Goal: Task Accomplishment & Management: Manage account settings

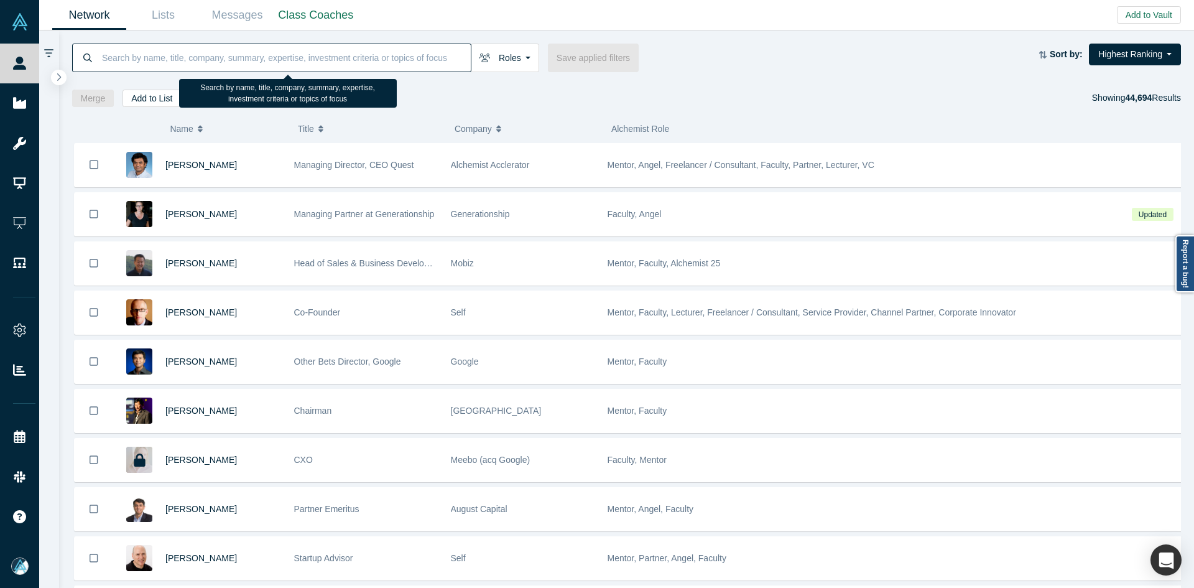
click at [320, 65] on input at bounding box center [286, 57] width 370 height 29
paste input "[PERSON_NAME]"
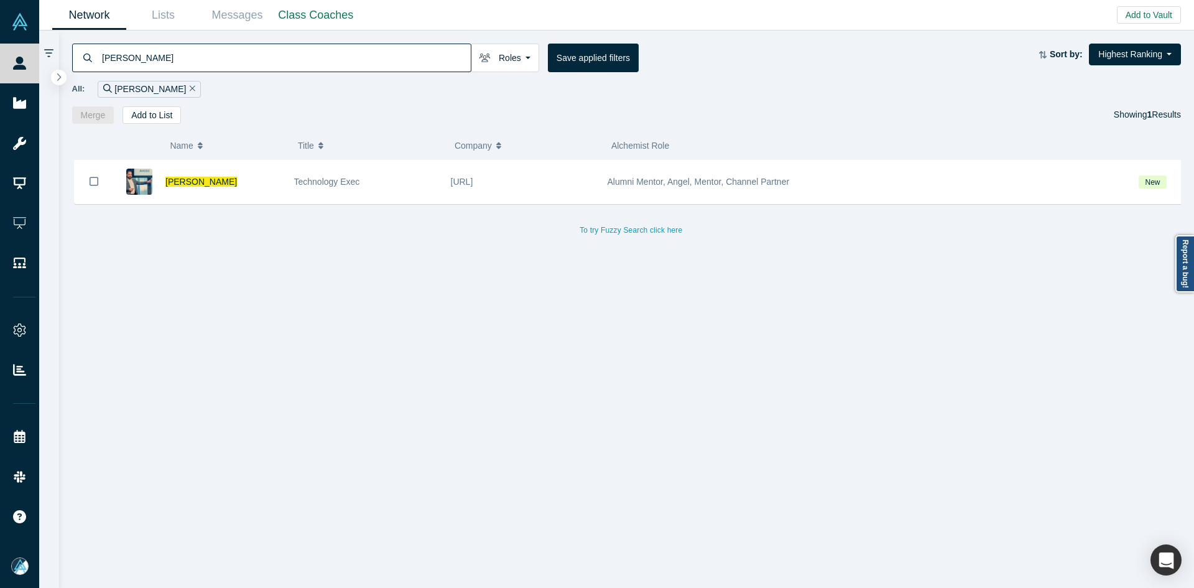
type input "[PERSON_NAME]"
click at [214, 181] on span "[PERSON_NAME]" at bounding box center [201, 182] width 72 height 10
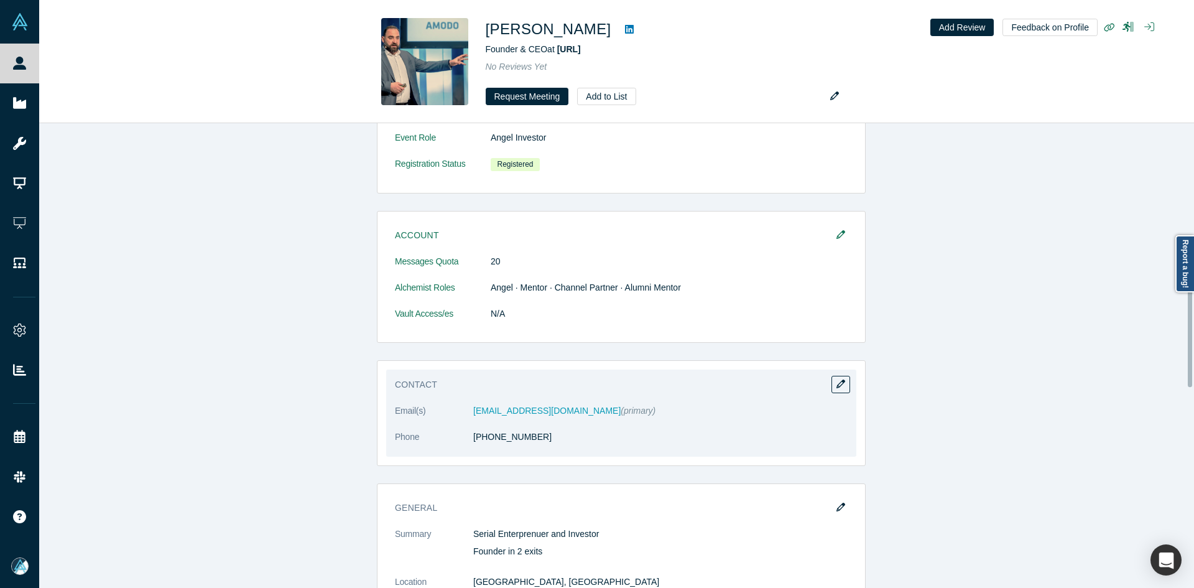
scroll to position [684, 0]
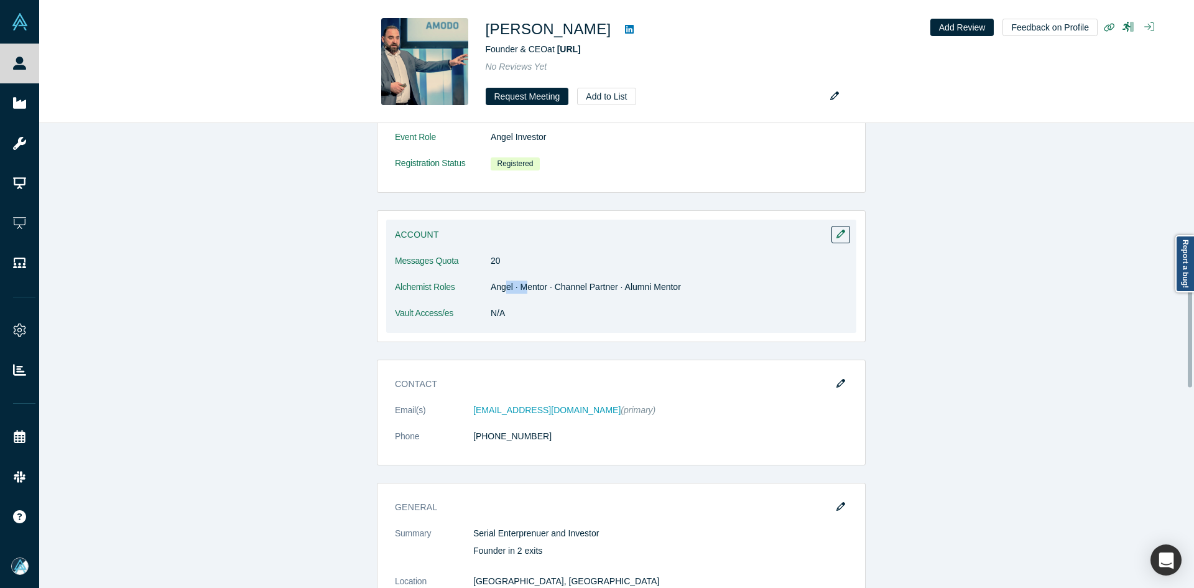
click at [536, 286] on dd "Angel · Mentor · Channel Partner · Alumni Mentor" at bounding box center [669, 287] width 357 height 13
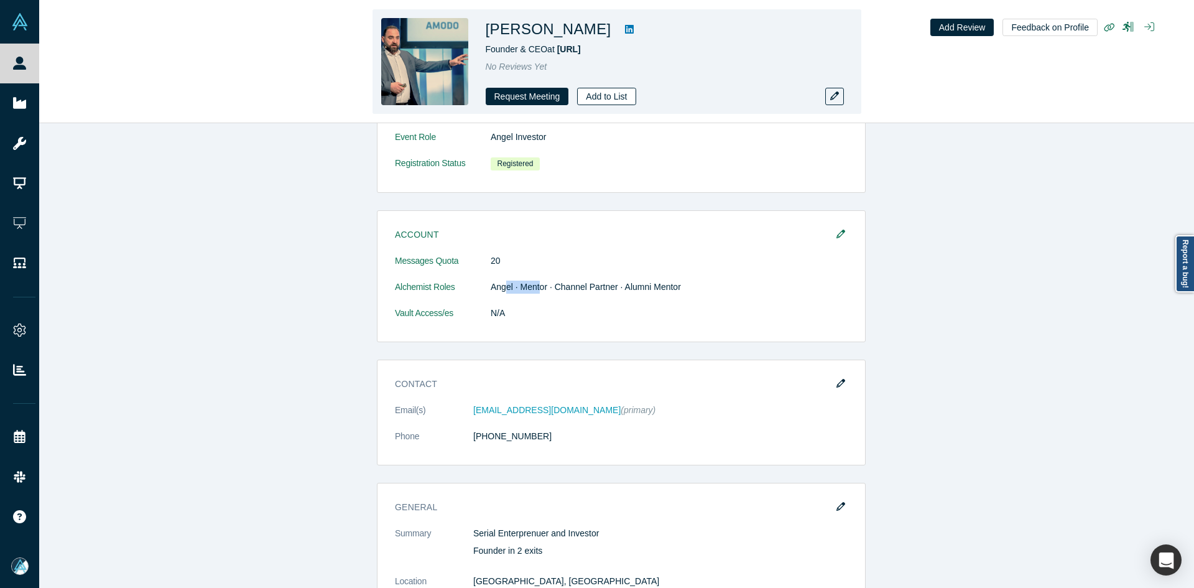
click at [605, 100] on button "Add to List" at bounding box center [606, 96] width 58 height 17
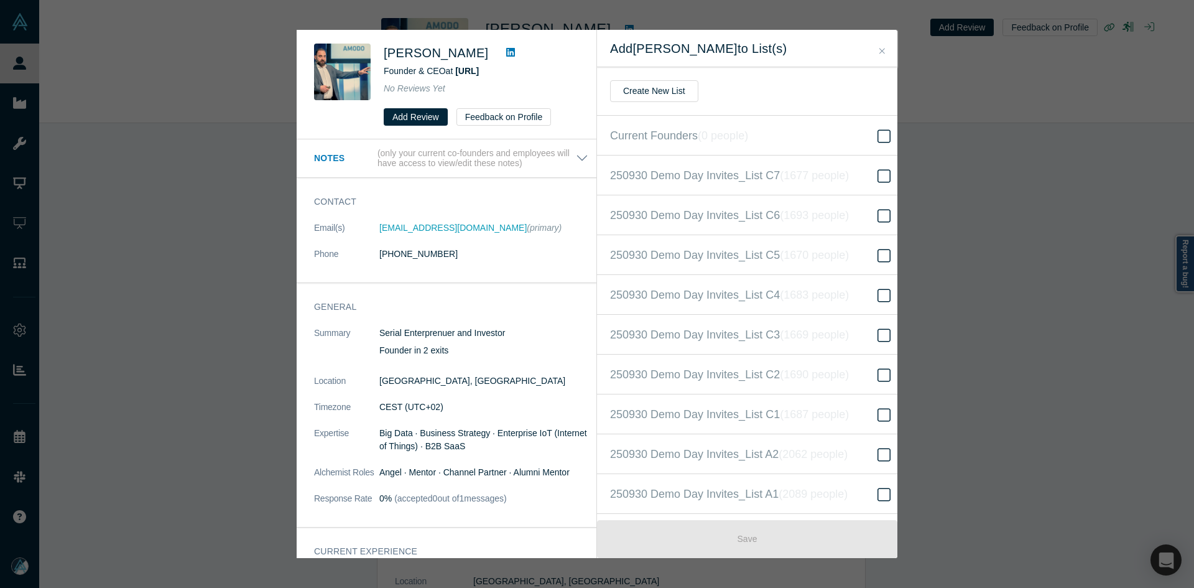
scroll to position [279, 0]
click at [844, 304] on label "250930 Demo Day Invites_Base List ( 16522 people )" at bounding box center [752, 294] width 310 height 40
click at [0, 0] on input "250930 Demo Day Invites_Base List ( 16522 people )" at bounding box center [0, 0] width 0 height 0
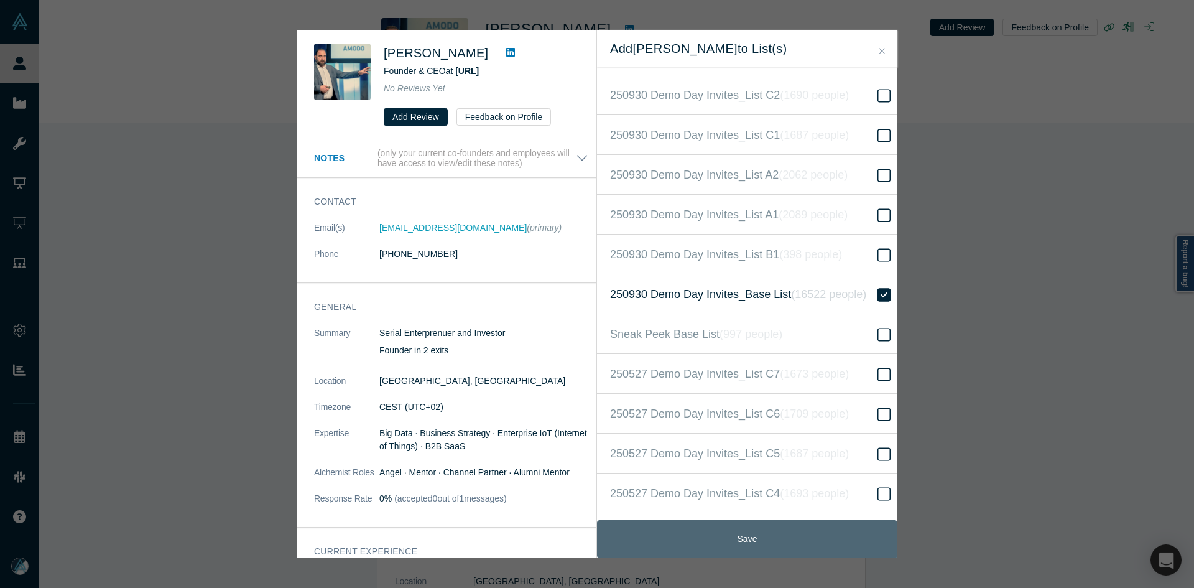
click at [722, 534] on button "Save" at bounding box center [747, 539] width 300 height 38
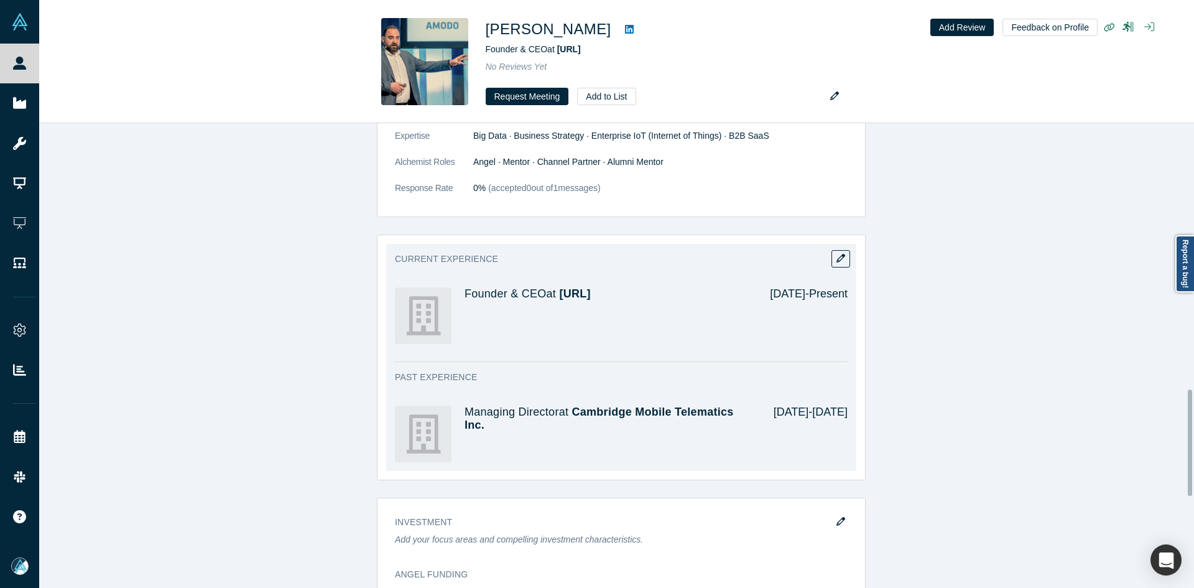
scroll to position [1120, 0]
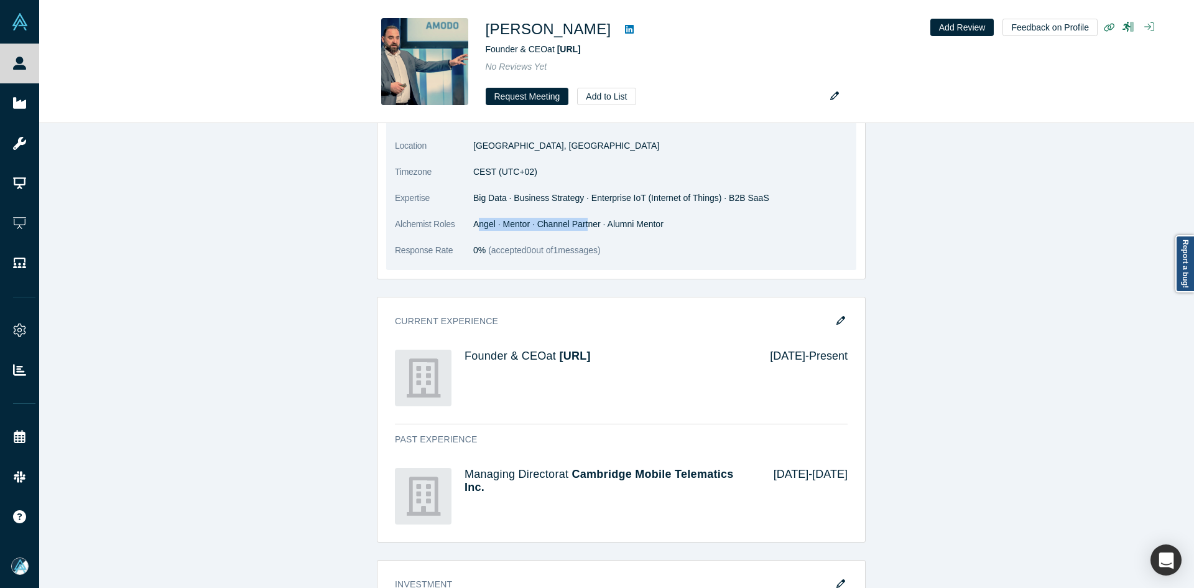
drag, startPoint x: 583, startPoint y: 223, endPoint x: 473, endPoint y: 225, distance: 110.7
click at [473, 225] on dd "Angel · Mentor · Channel Partner · Alumni Mentor" at bounding box center [660, 224] width 374 height 13
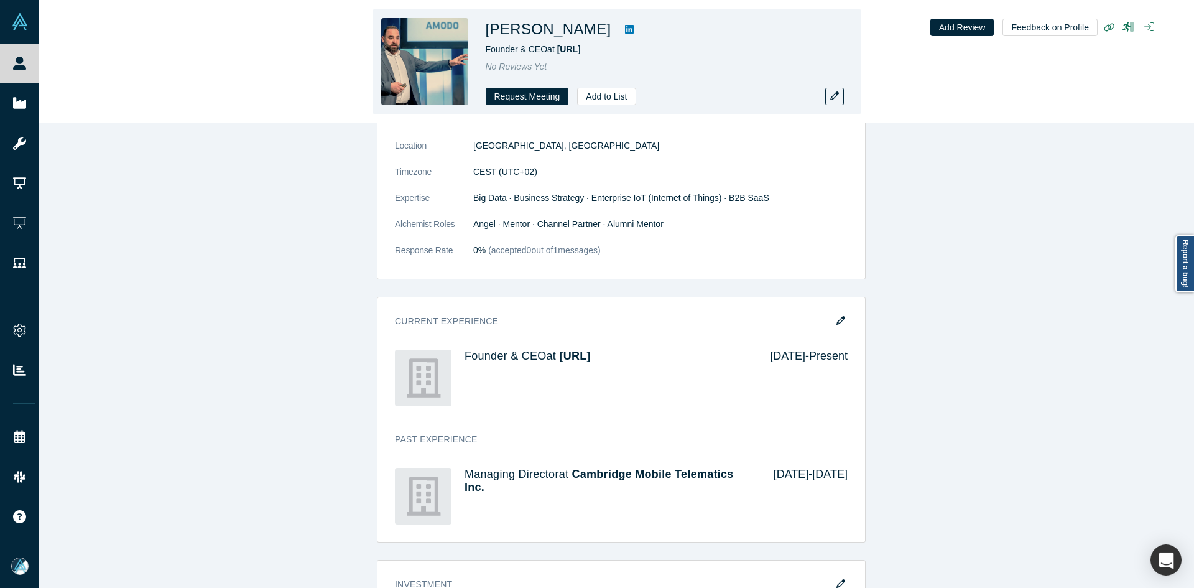
click at [588, 33] on h1 "[PERSON_NAME]" at bounding box center [549, 29] width 126 height 22
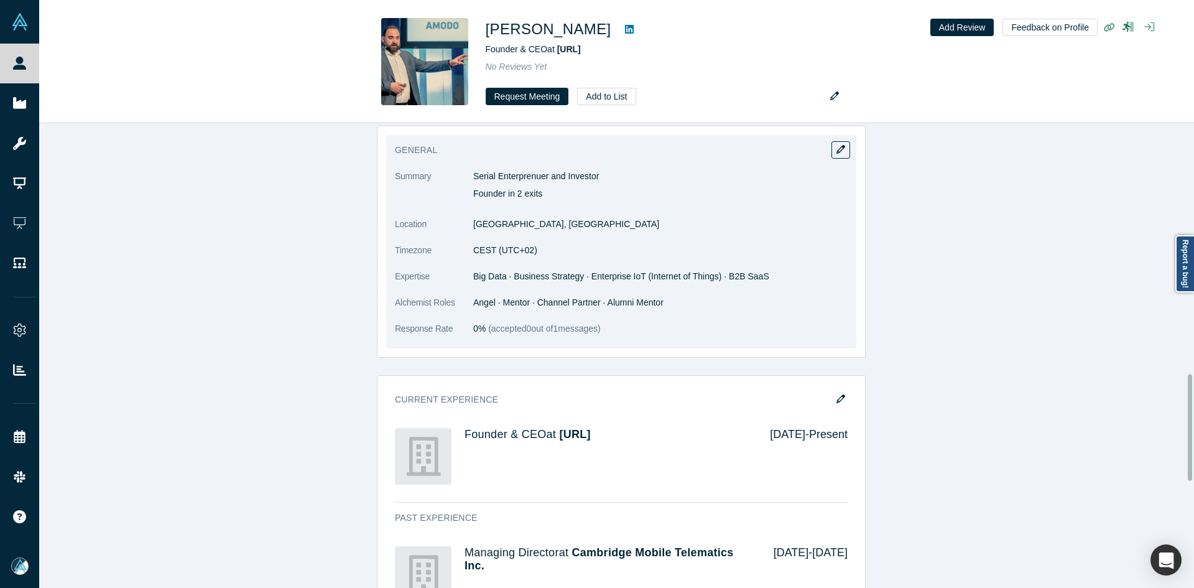
scroll to position [933, 0]
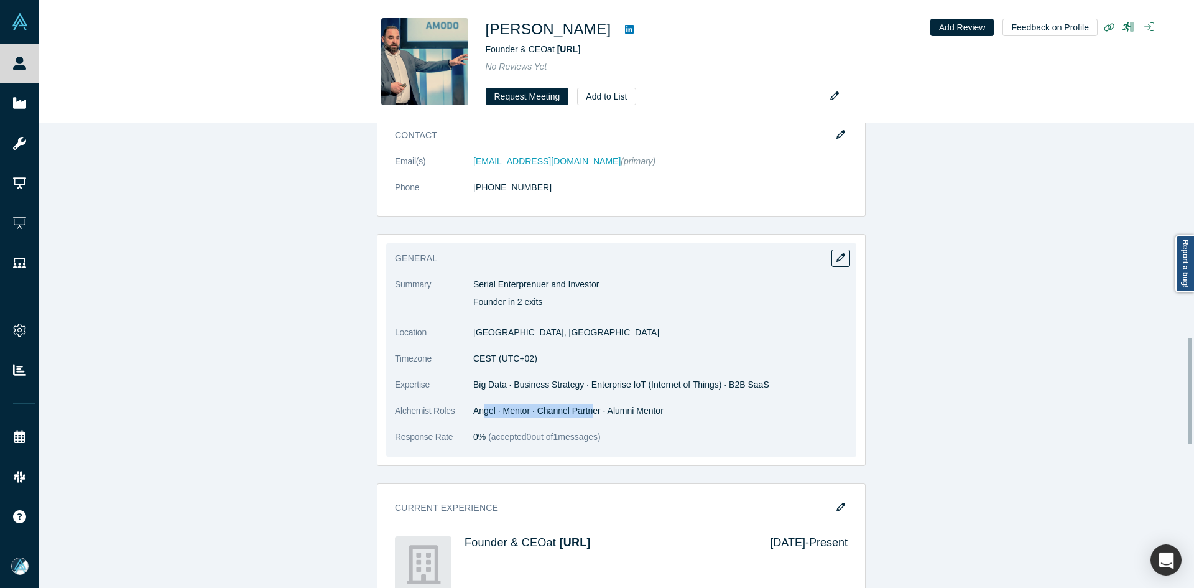
drag, startPoint x: 534, startPoint y: 405, endPoint x: 586, endPoint y: 405, distance: 52.2
click at [586, 405] on dd "Angel · Mentor · Channel Partner · Alumni Mentor" at bounding box center [660, 410] width 374 height 13
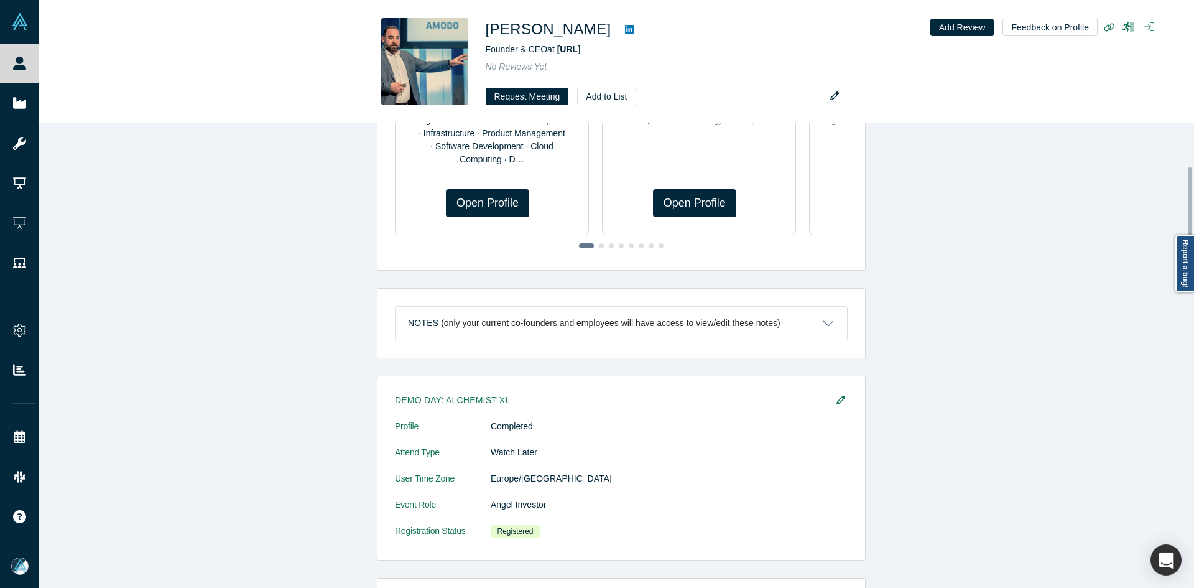
scroll to position [188, 0]
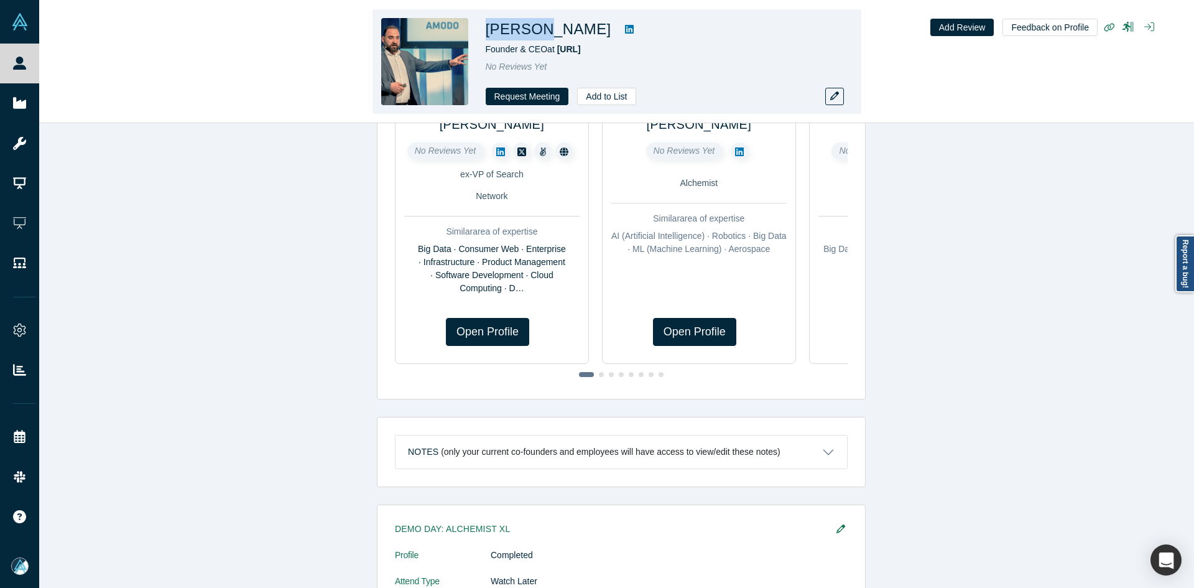
copy h1 "Marijan"
drag, startPoint x: 536, startPoint y: 29, endPoint x: 480, endPoint y: 30, distance: 55.4
click at [480, 30] on div "[PERSON_NAME] Founder & CEO at [URL] No Reviews Yet Request Meeting Add to List" at bounding box center [617, 61] width 489 height 104
copy div "Mumdziev"
drag, startPoint x: 611, startPoint y: 32, endPoint x: 540, endPoint y: 30, distance: 71.6
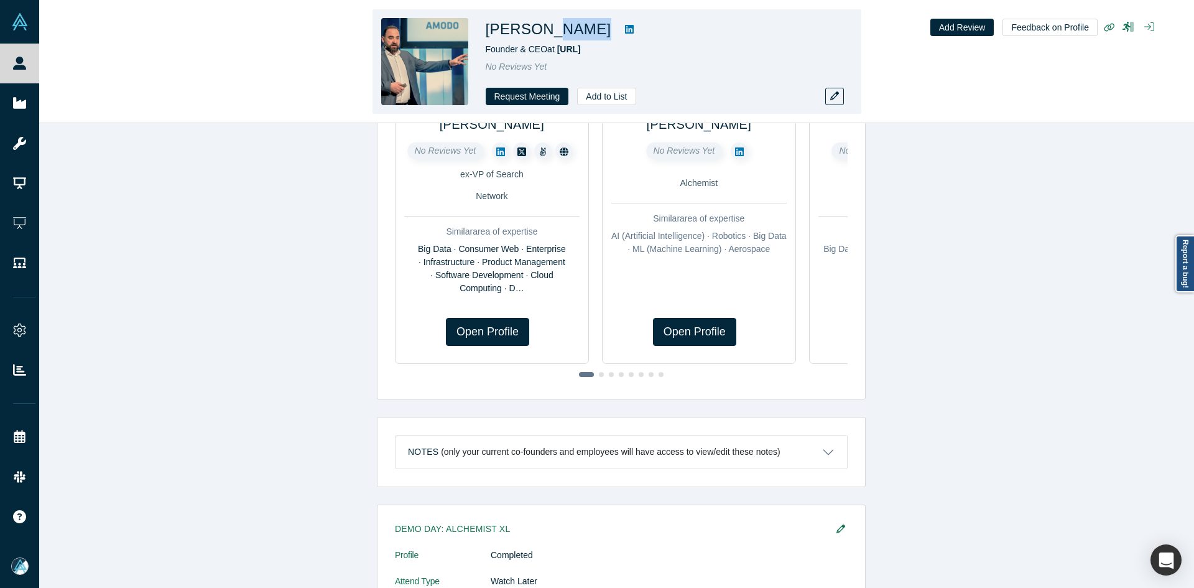
click at [540, 30] on div "[PERSON_NAME]" at bounding box center [660, 29] width 348 height 22
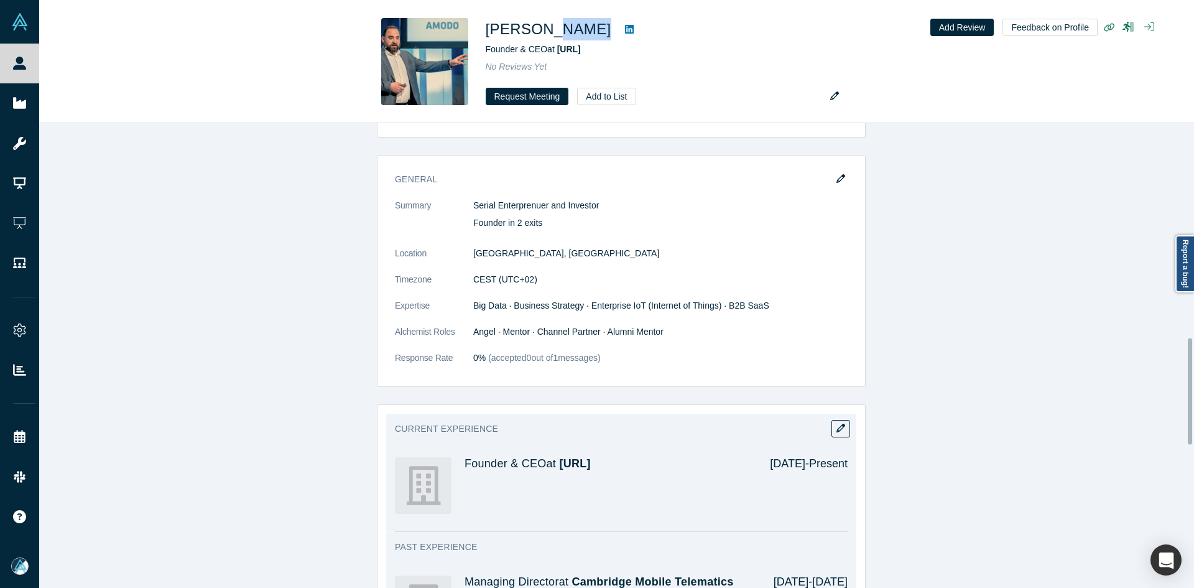
scroll to position [934, 0]
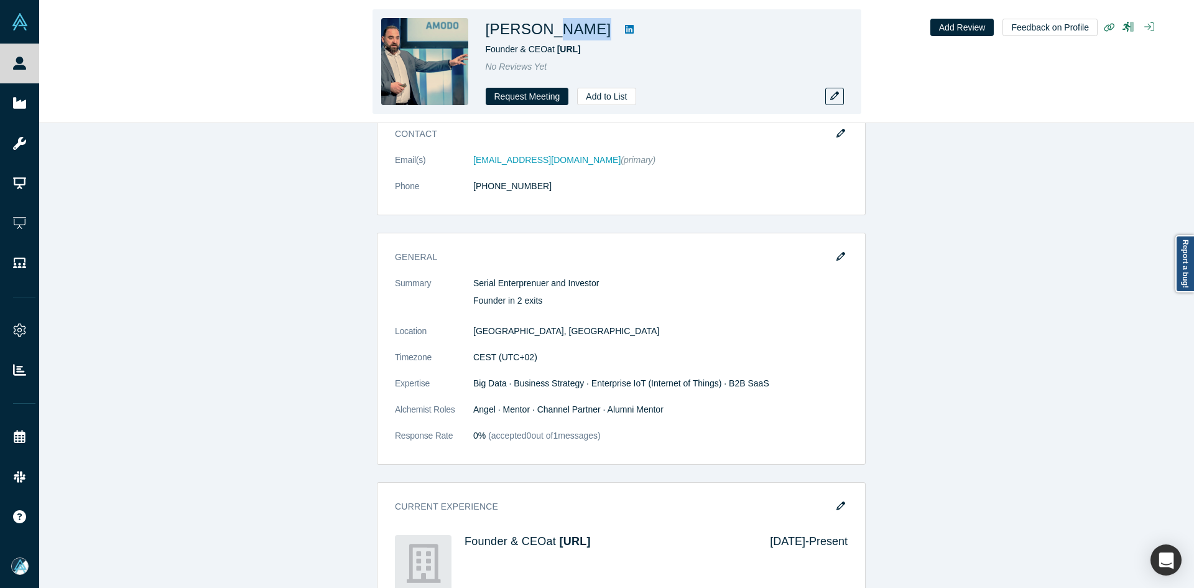
click at [634, 27] on link at bounding box center [629, 29] width 19 height 15
drag, startPoint x: 577, startPoint y: 35, endPoint x: 559, endPoint y: 32, distance: 17.7
click at [559, 32] on h1 "[PERSON_NAME]" at bounding box center [549, 29] width 126 height 22
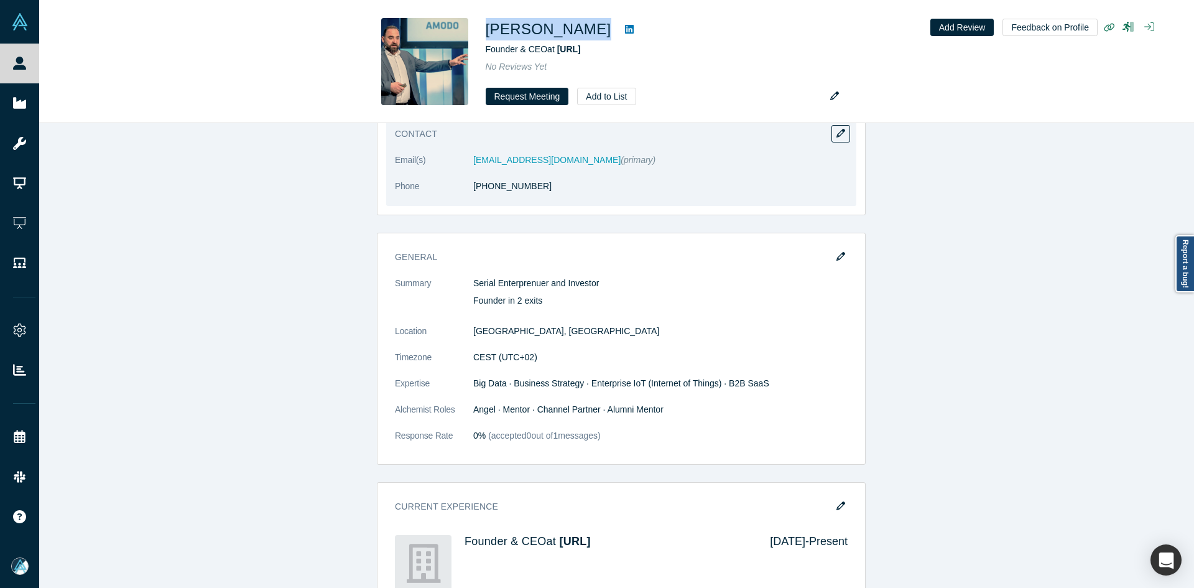
copy link "85 91 615 0008"
drag, startPoint x: 498, startPoint y: 194, endPoint x: 481, endPoint y: 194, distance: 17.4
click at [481, 194] on dl "Email(s) [EMAIL_ADDRESS][DOMAIN_NAME] (primary) Phone [PHONE_NUMBER]" at bounding box center [621, 180] width 453 height 52
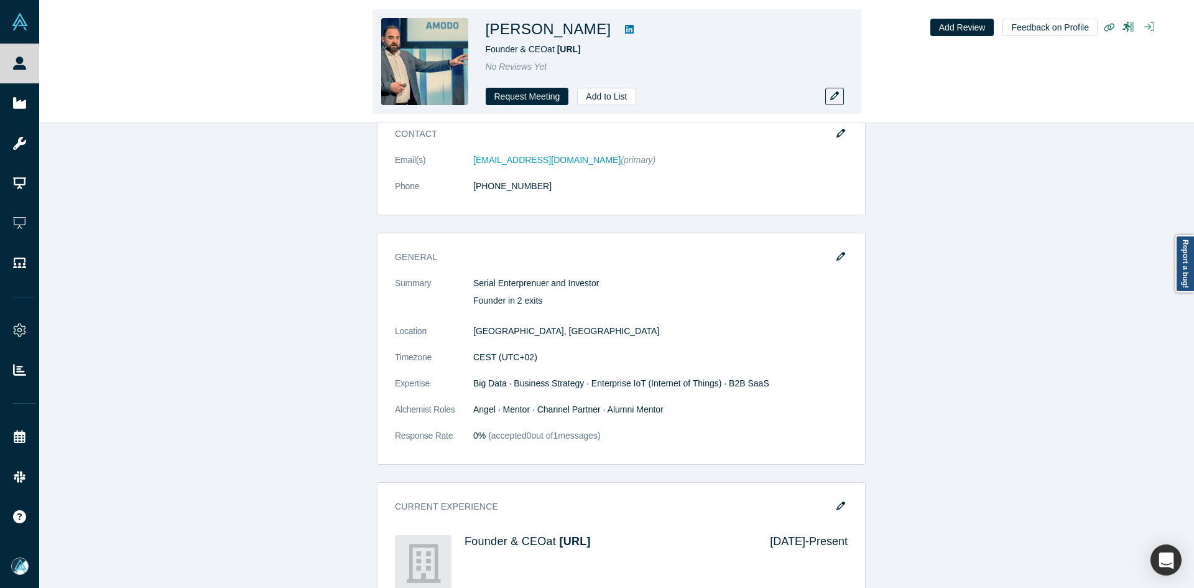
click at [594, 32] on h1 "[PERSON_NAME]" at bounding box center [549, 29] width 126 height 22
copy div "[PERSON_NAME]"
drag, startPoint x: 611, startPoint y: 33, endPoint x: 490, endPoint y: 32, distance: 120.7
click at [490, 32] on div "[PERSON_NAME]" at bounding box center [660, 29] width 348 height 22
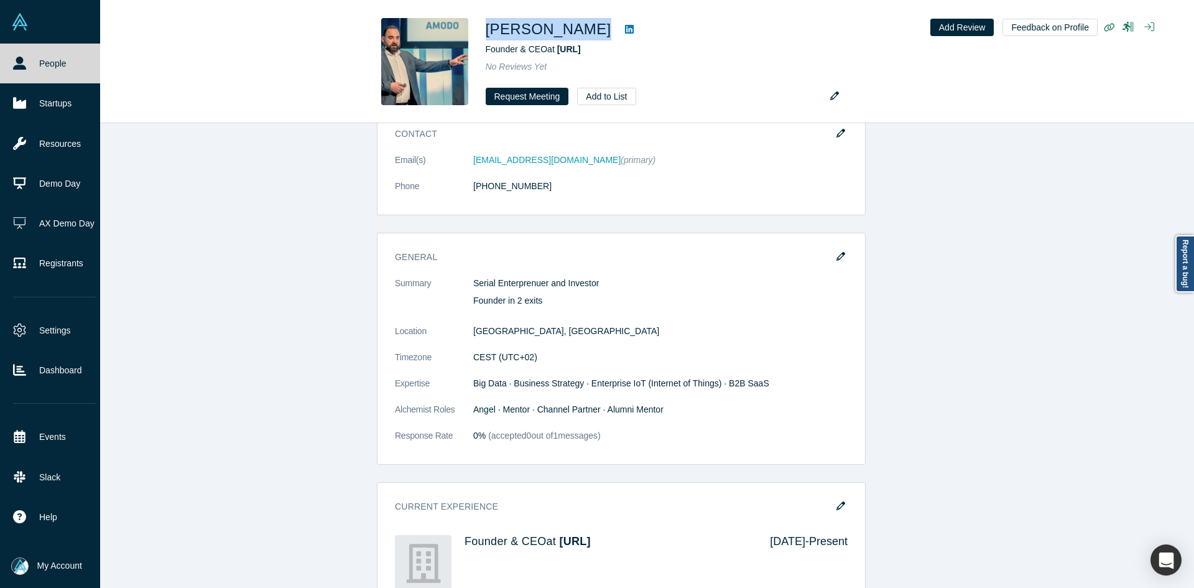
click at [16, 69] on icon at bounding box center [19, 63] width 13 height 13
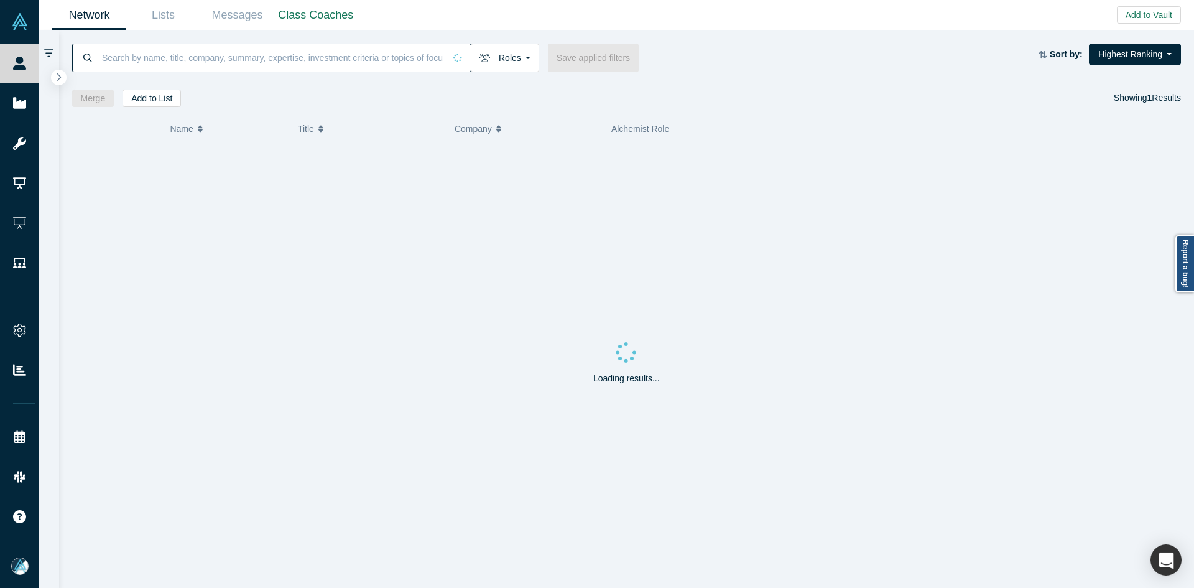
click at [266, 59] on input at bounding box center [273, 57] width 344 height 29
paste input "[PERSON_NAME]"
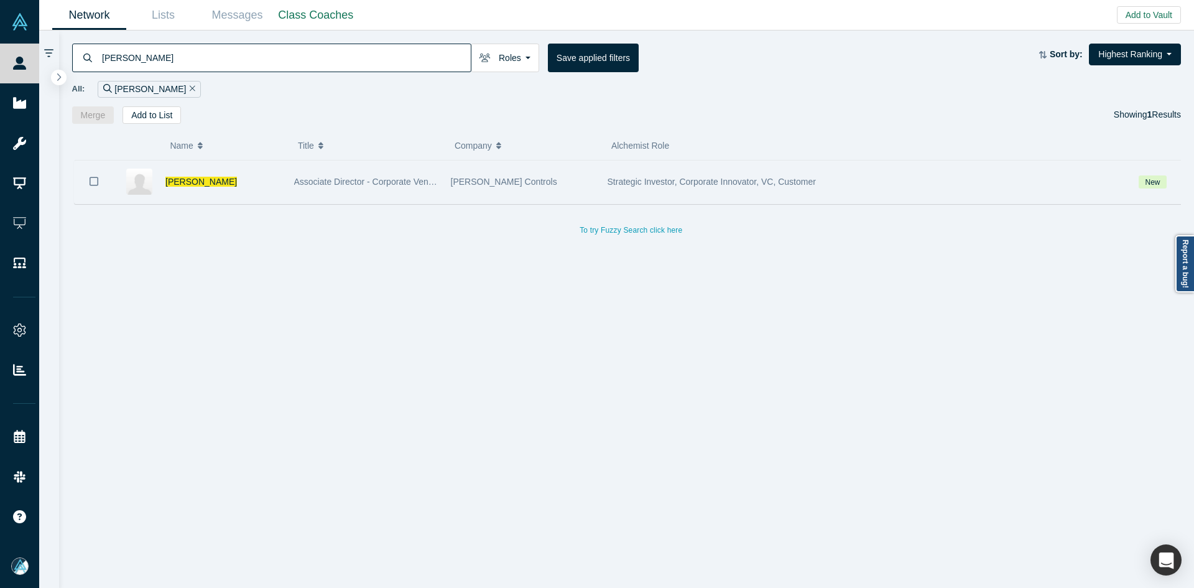
type input "[PERSON_NAME]"
click at [88, 178] on button "Bookmark" at bounding box center [94, 182] width 39 height 44
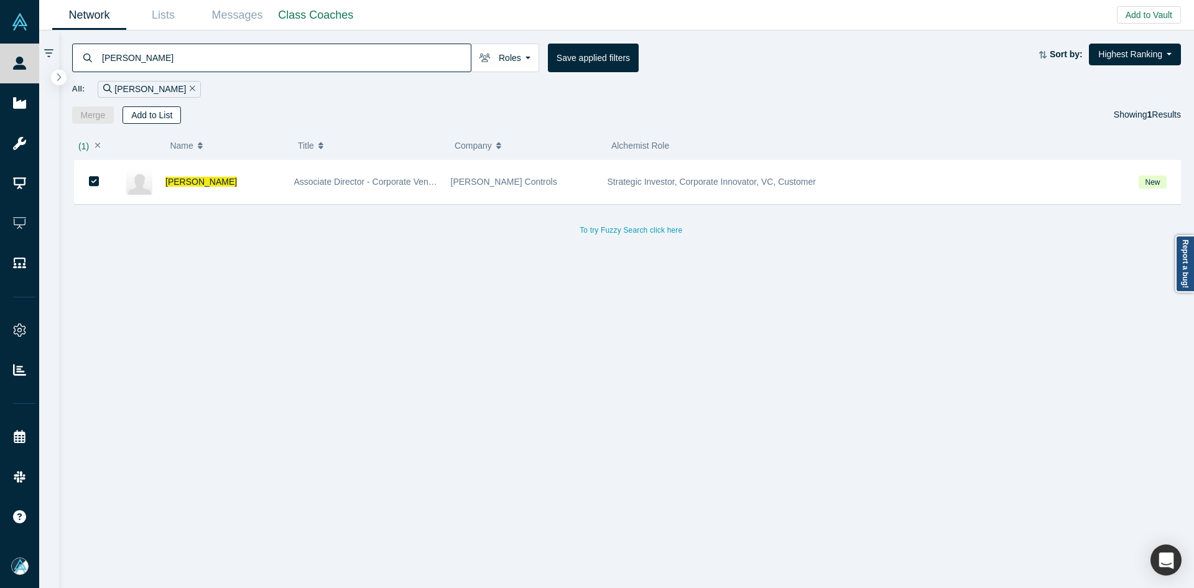
click at [157, 114] on button "Add to List" at bounding box center [152, 114] width 58 height 17
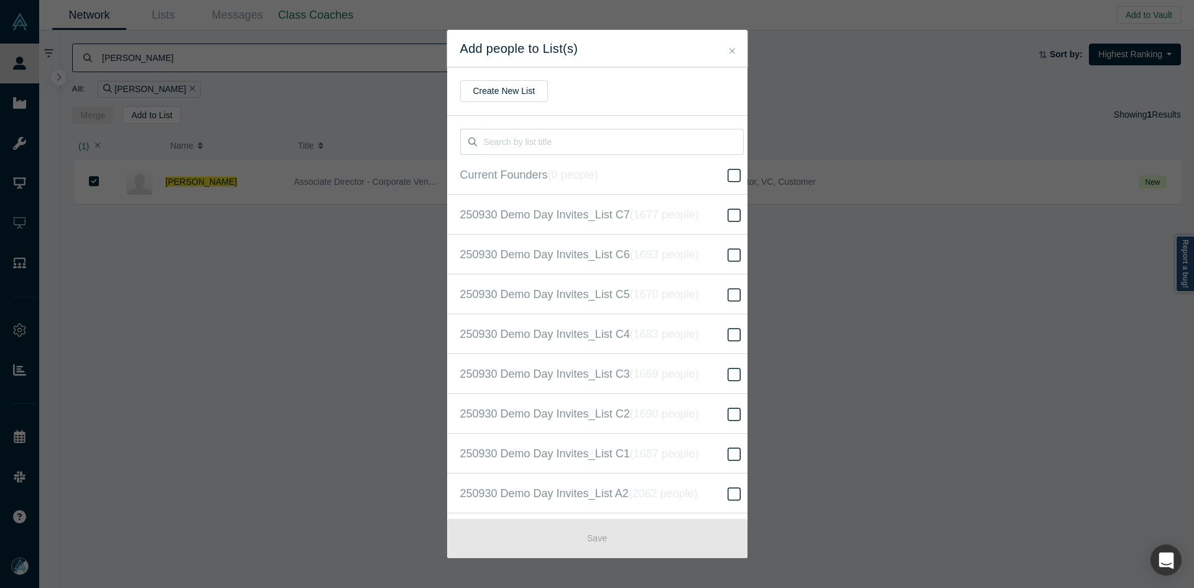
scroll to position [319, 0]
click at [605, 300] on span "250930 Demo Day Invites_Base List ( 16522 people )" at bounding box center [588, 293] width 256 height 17
click at [0, 0] on input "250930 Demo Day Invites_Base List ( 16522 people )" at bounding box center [0, 0] width 0 height 0
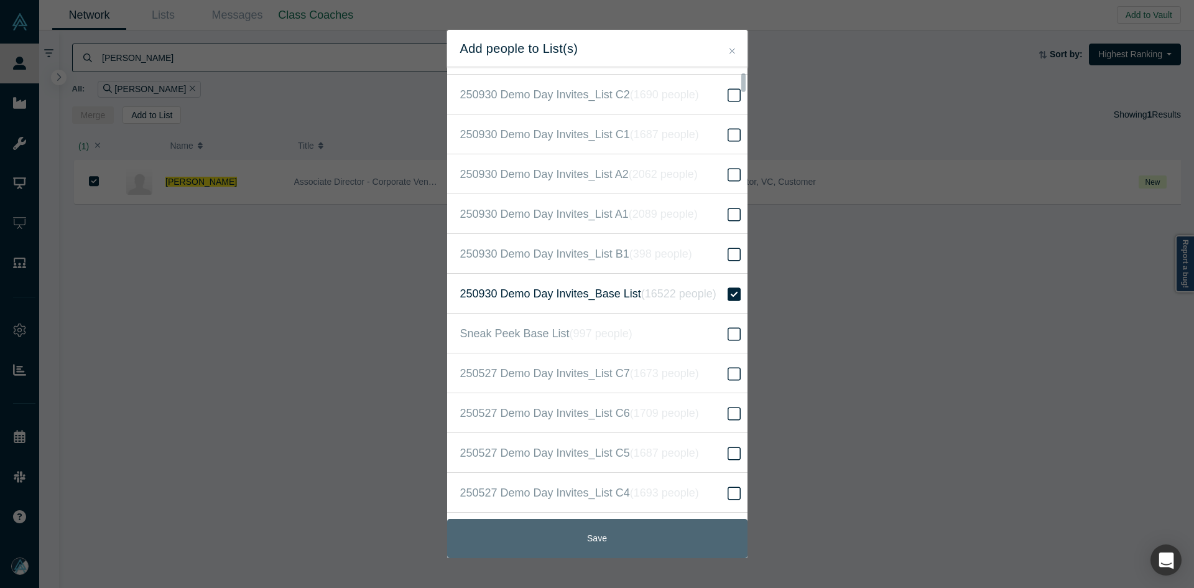
click at [580, 537] on button "Save" at bounding box center [597, 538] width 300 height 39
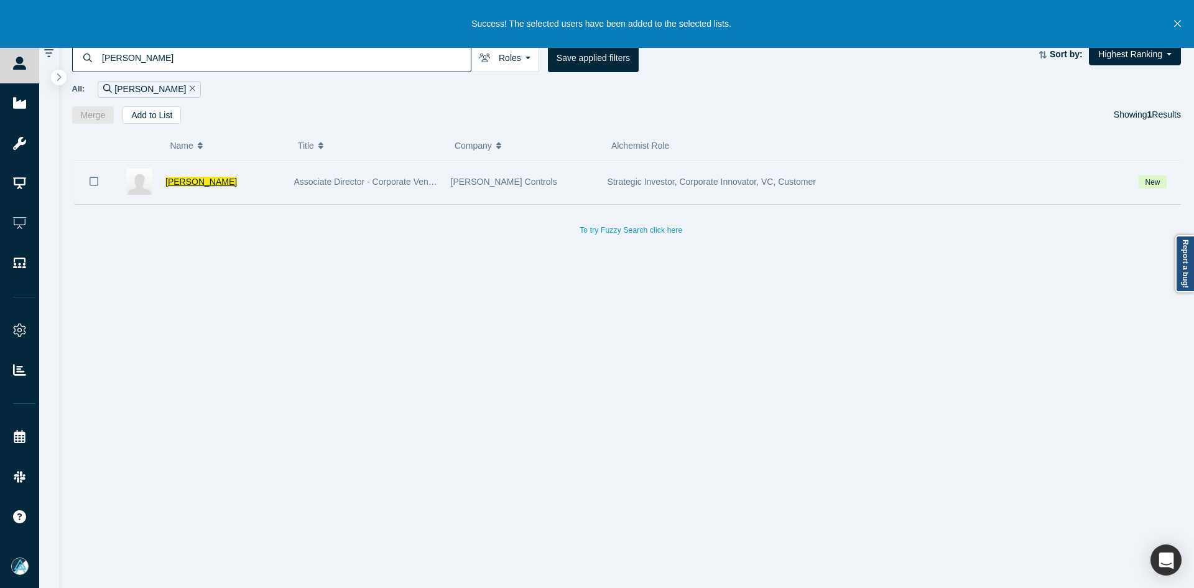
click at [186, 179] on span "[PERSON_NAME]" at bounding box center [201, 182] width 72 height 10
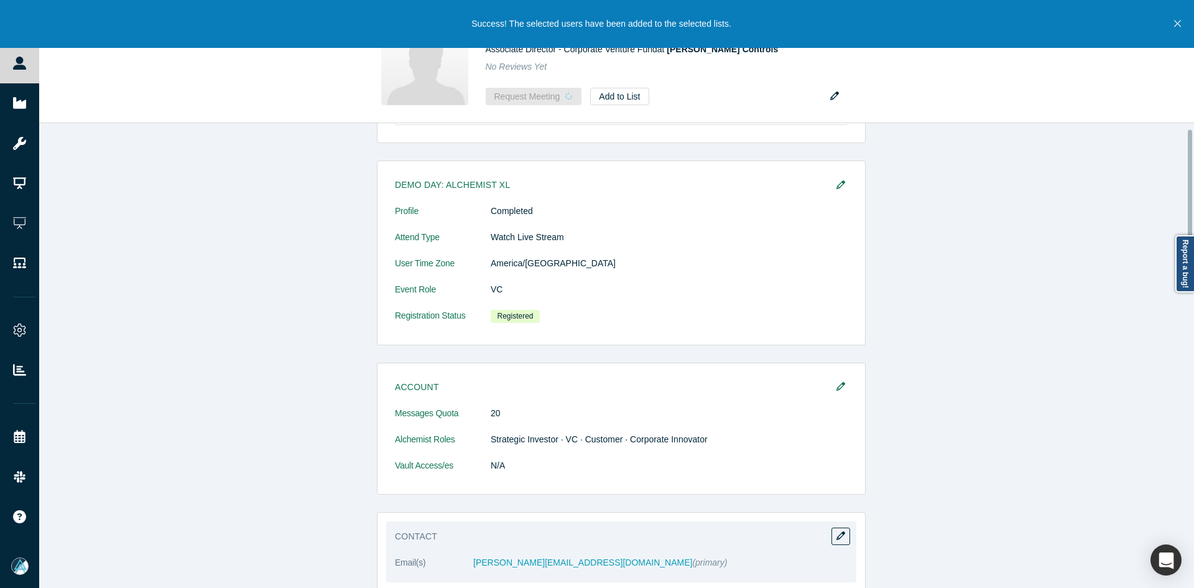
scroll to position [187, 0]
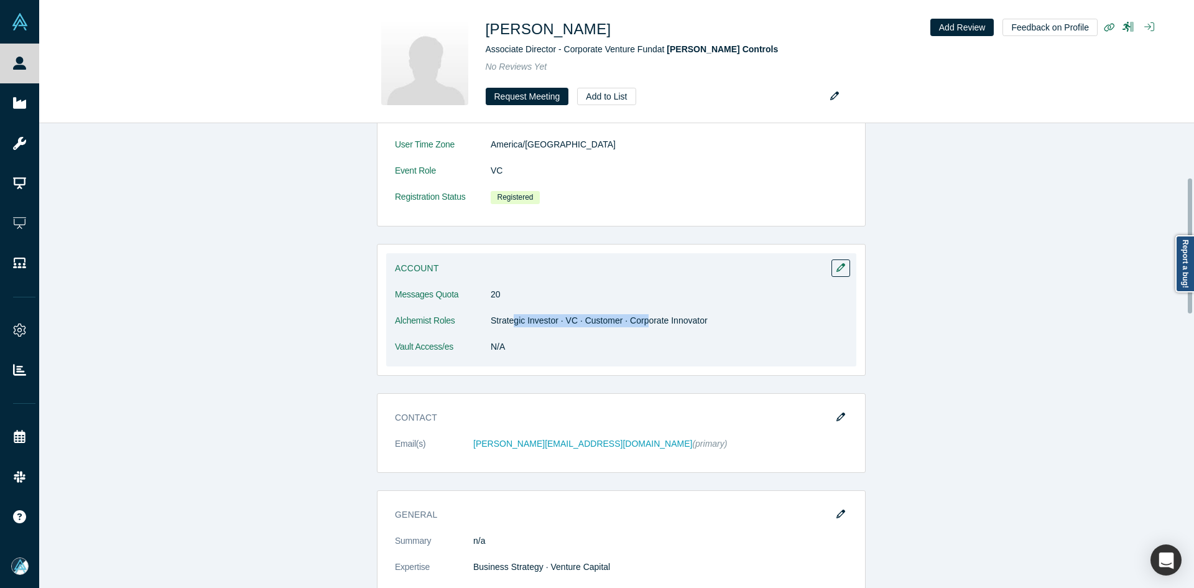
drag, startPoint x: 511, startPoint y: 322, endPoint x: 641, endPoint y: 326, distance: 130.1
click at [641, 326] on dd "Strategic Investor · VC · Customer · Corporate Innovator" at bounding box center [669, 320] width 357 height 13
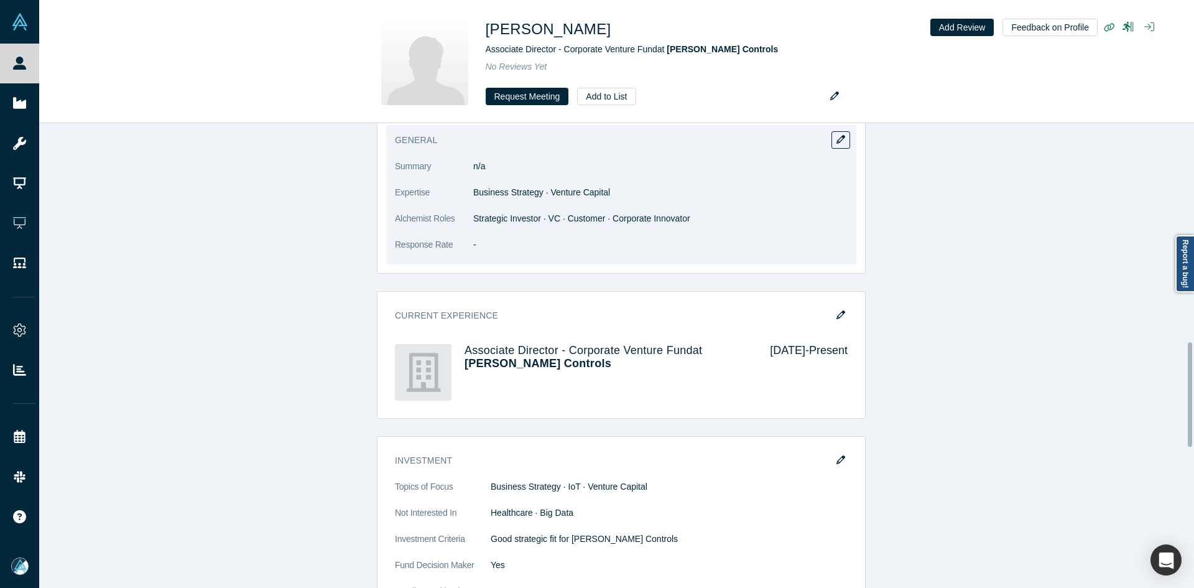
scroll to position [969, 0]
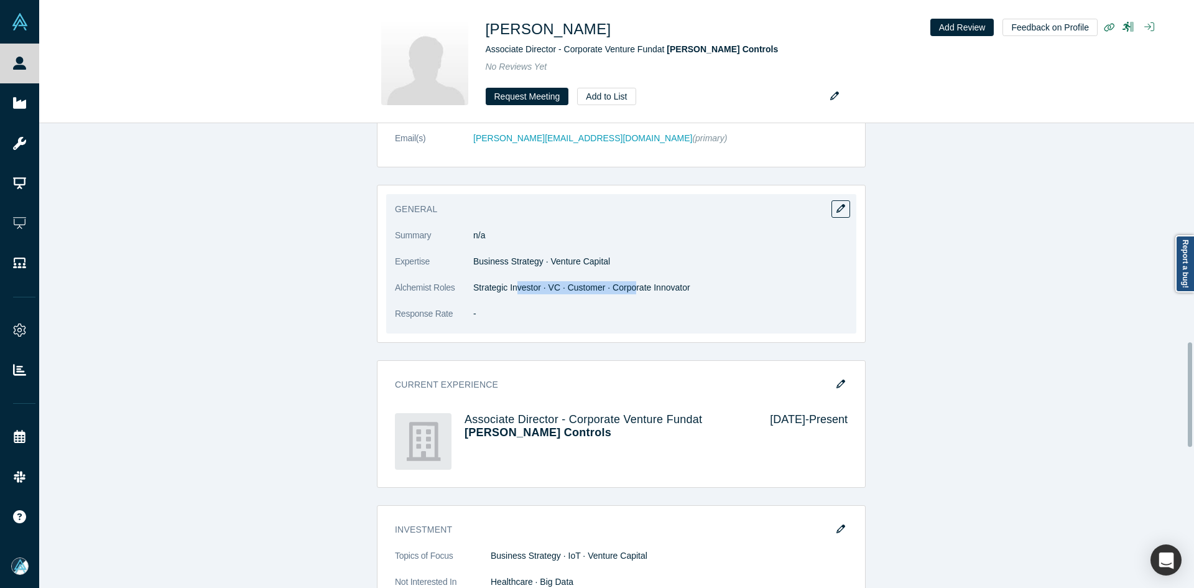
drag, startPoint x: 575, startPoint y: 272, endPoint x: 626, endPoint y: 272, distance: 50.4
click at [626, 281] on dd "Strategic Investor · VC · Customer · Corporate Innovator" at bounding box center [660, 287] width 374 height 13
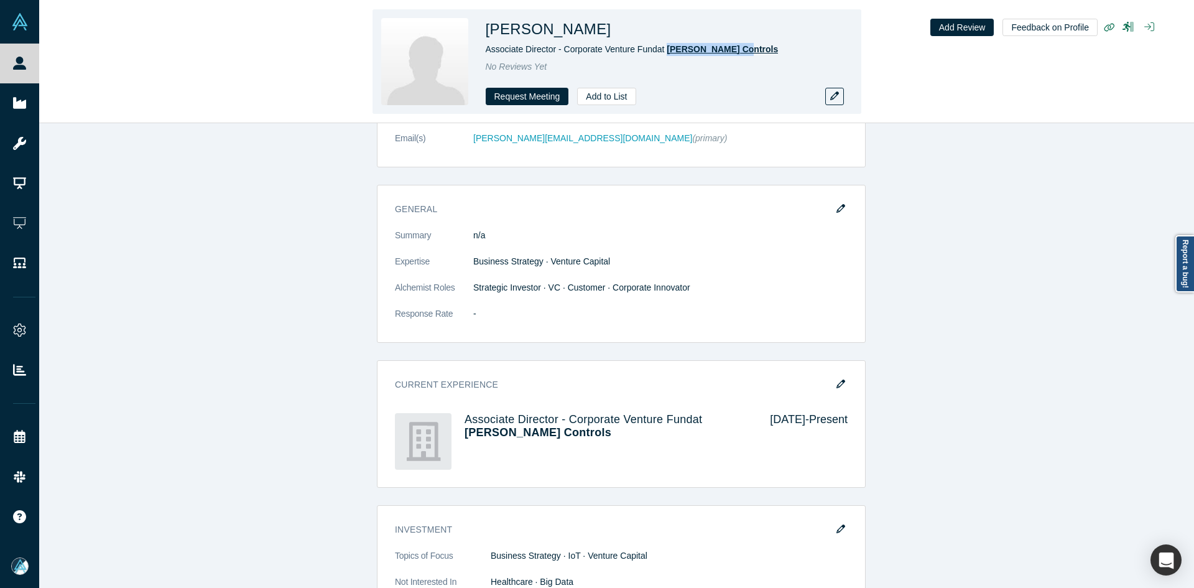
copy span "[PERSON_NAME] Controls"
drag, startPoint x: 705, startPoint y: 51, endPoint x: 668, endPoint y: 55, distance: 36.9
click at [668, 55] on div "Associate Director - Corporate Venture Fund at [PERSON_NAME] Controls" at bounding box center [660, 49] width 348 height 13
copy span "Associate Director - Corporate Venture Fund"
drag, startPoint x: 656, startPoint y: 47, endPoint x: 487, endPoint y: 47, distance: 169.2
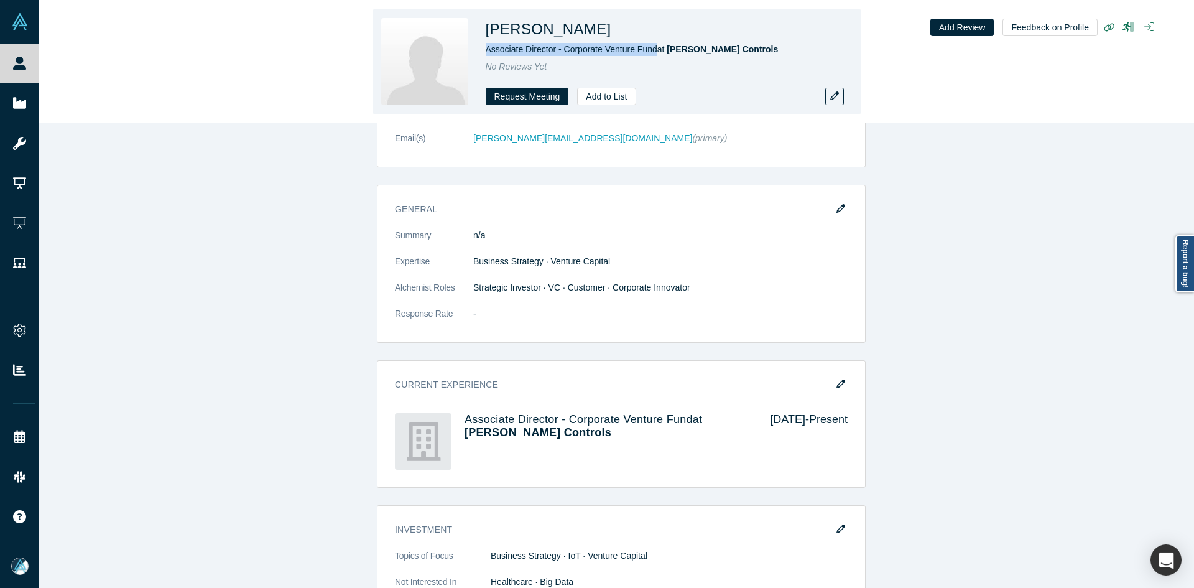
click at [487, 47] on span "Associate Director - Corporate Venture Fund at [PERSON_NAME] Controls" at bounding box center [632, 49] width 293 height 10
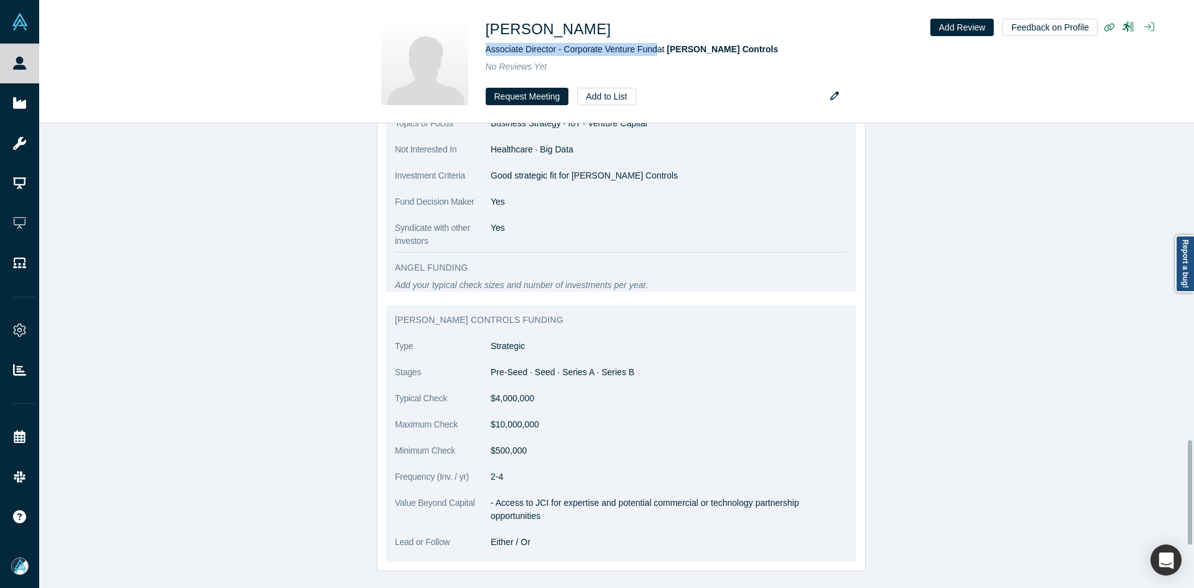
scroll to position [1404, 0]
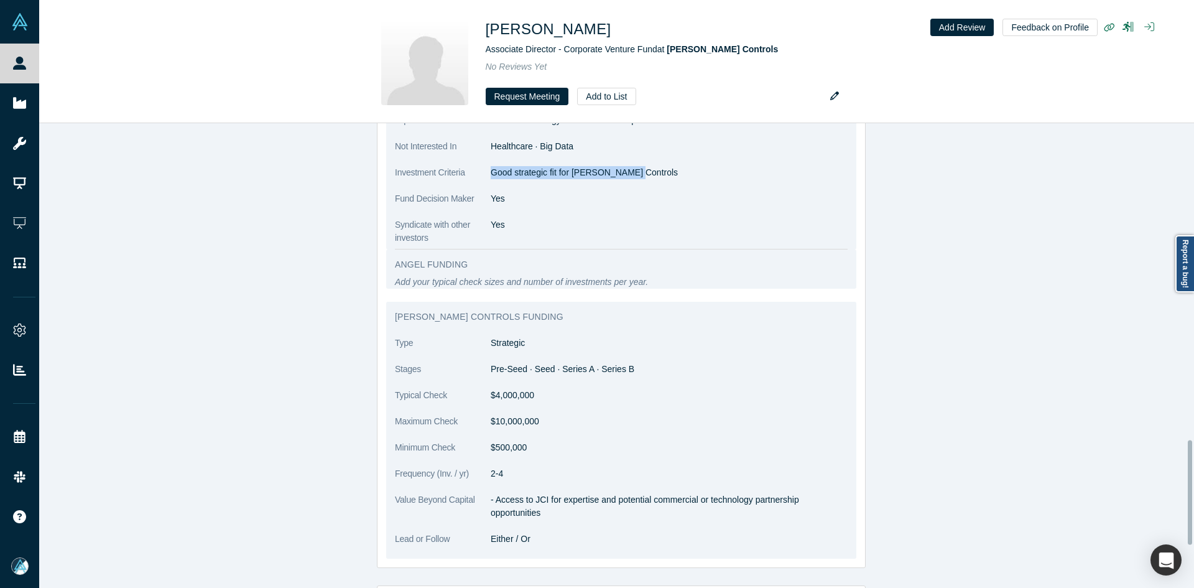
copy p "Good strategic fit for [PERSON_NAME] Contro"
copy p "Good strategic fit for [PERSON_NAME] Controls"
drag, startPoint x: 487, startPoint y: 152, endPoint x: 635, endPoint y: 151, distance: 148.0
click at [635, 166] on p "Good strategic fit for [PERSON_NAME] Controls" at bounding box center [669, 172] width 357 height 13
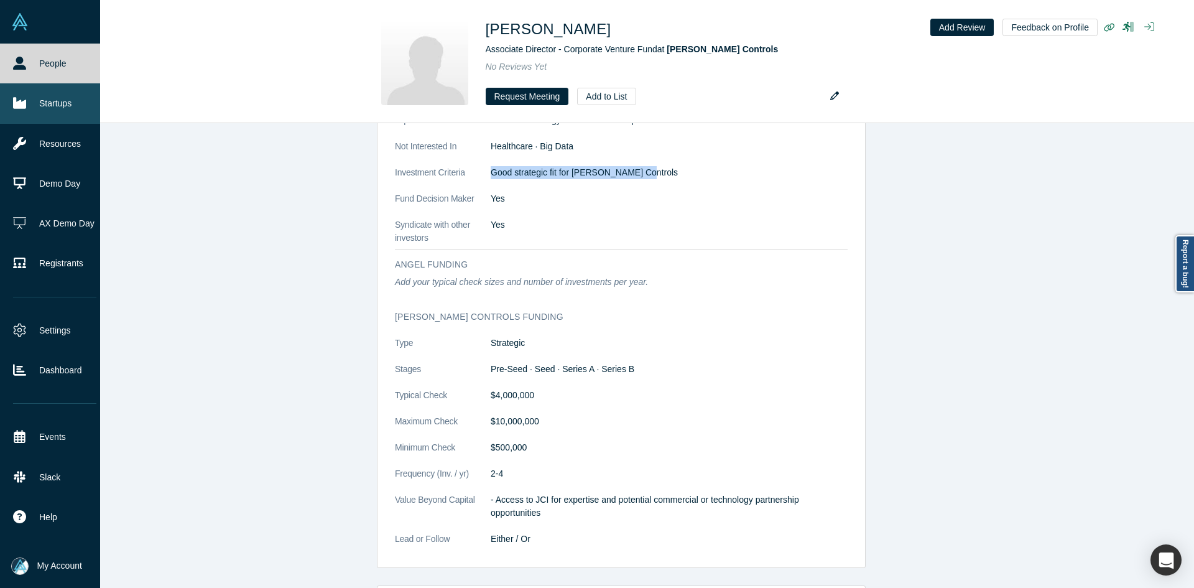
drag, startPoint x: 23, startPoint y: 93, endPoint x: 30, endPoint y: 101, distance: 11.0
click at [23, 93] on link "Startups" at bounding box center [54, 103] width 109 height 40
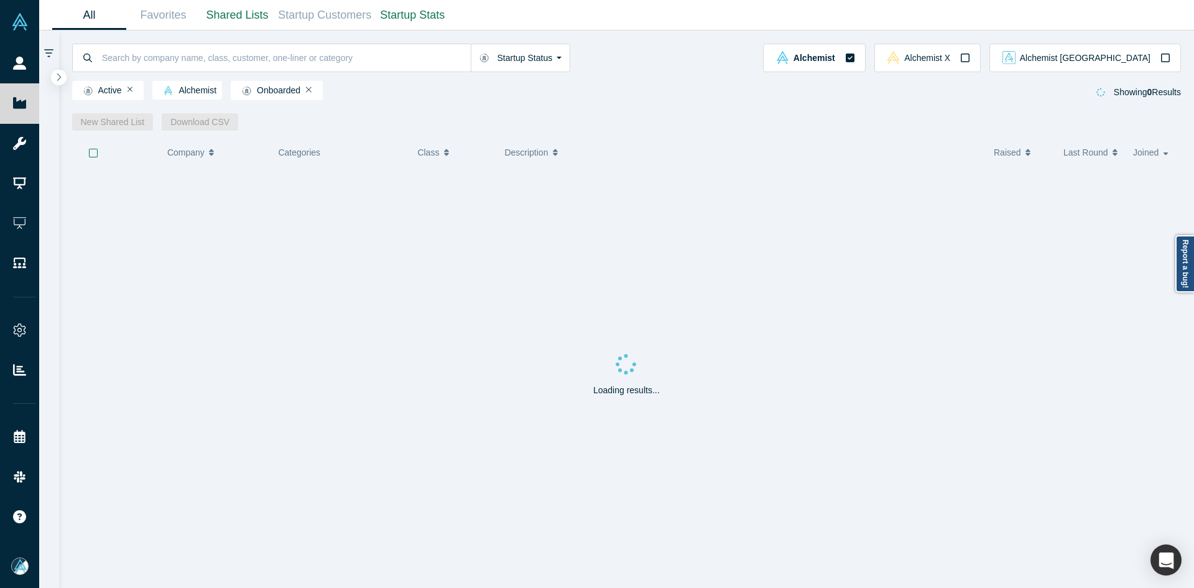
click at [64, 69] on div "Startup Status Is Onboarded Active Shutdown Acquired Alchemist Alchemist X Alch…" at bounding box center [627, 80] width 1136 height 100
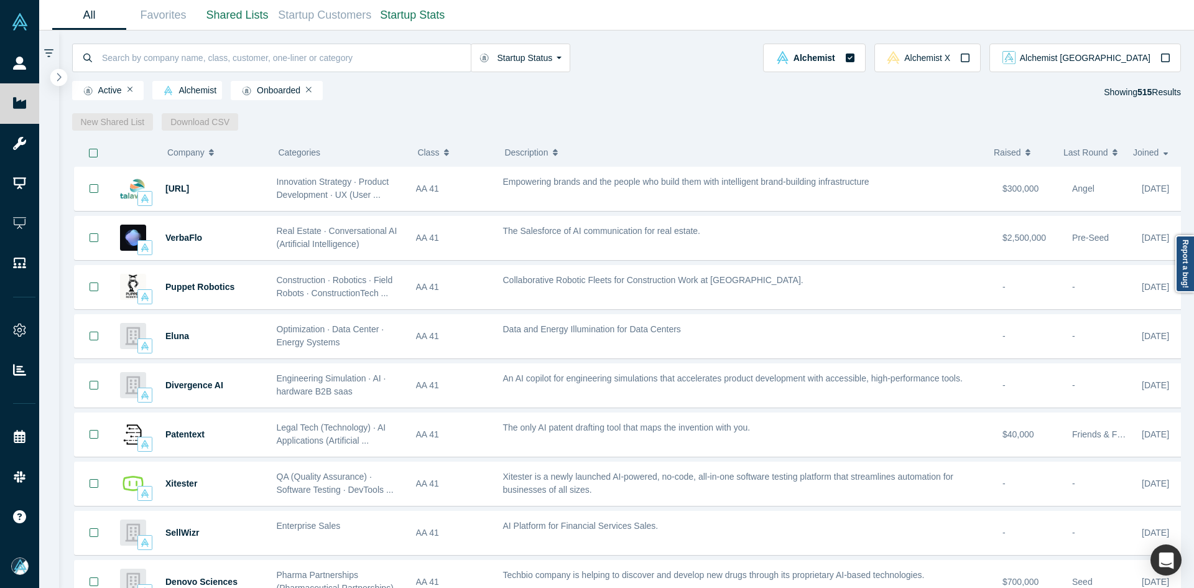
click at [60, 77] on icon "button" at bounding box center [59, 77] width 4 height 8
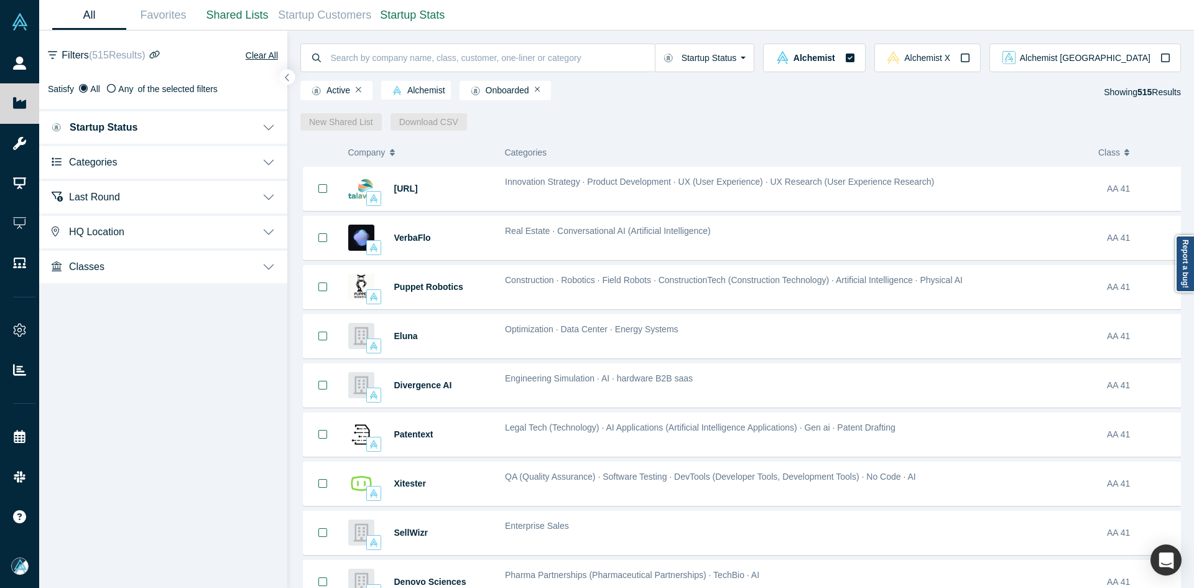
click at [100, 193] on span "Last Round" at bounding box center [94, 197] width 51 height 12
click at [103, 167] on span "Categories" at bounding box center [93, 162] width 48 height 12
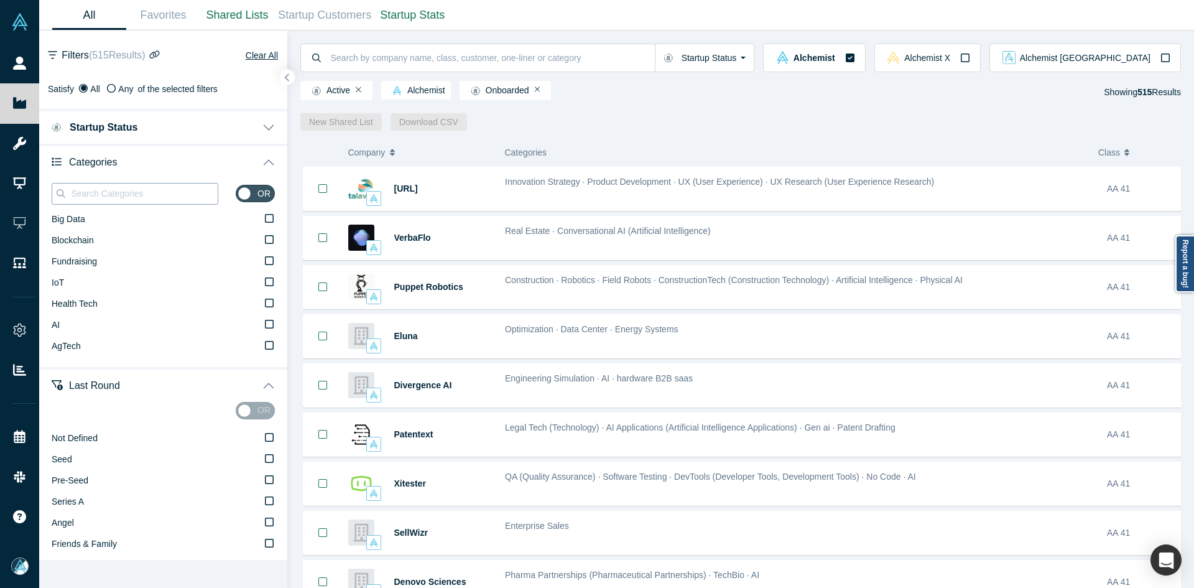
click at [91, 187] on input at bounding box center [144, 193] width 148 height 16
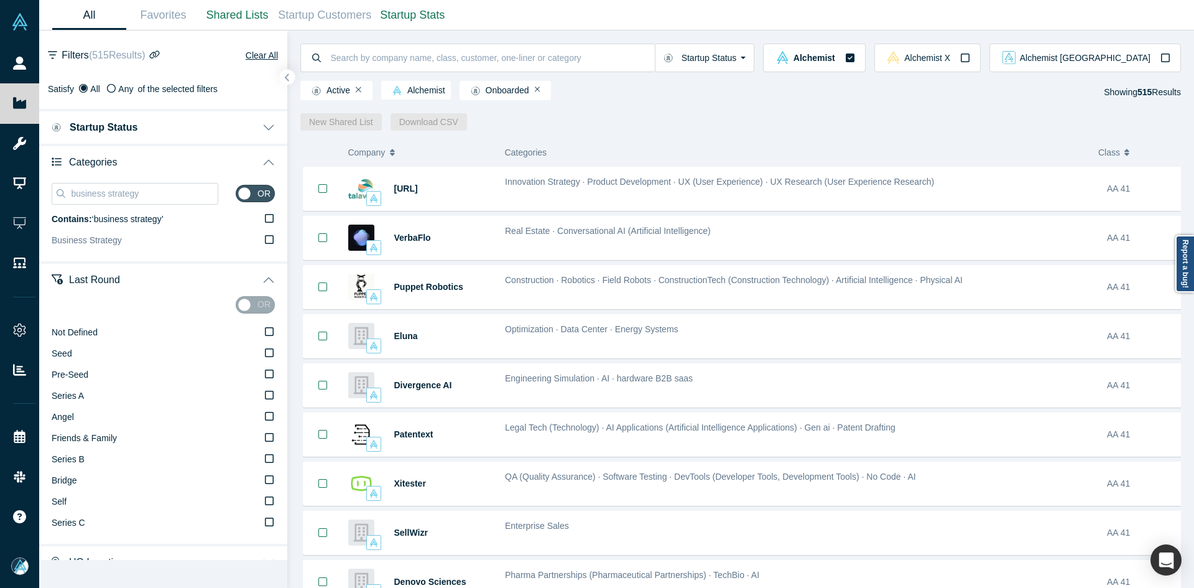
click at [265, 242] on icon at bounding box center [269, 239] width 9 height 10
click at [0, 0] on input "Business Strategy" at bounding box center [0, 0] width 0 height 0
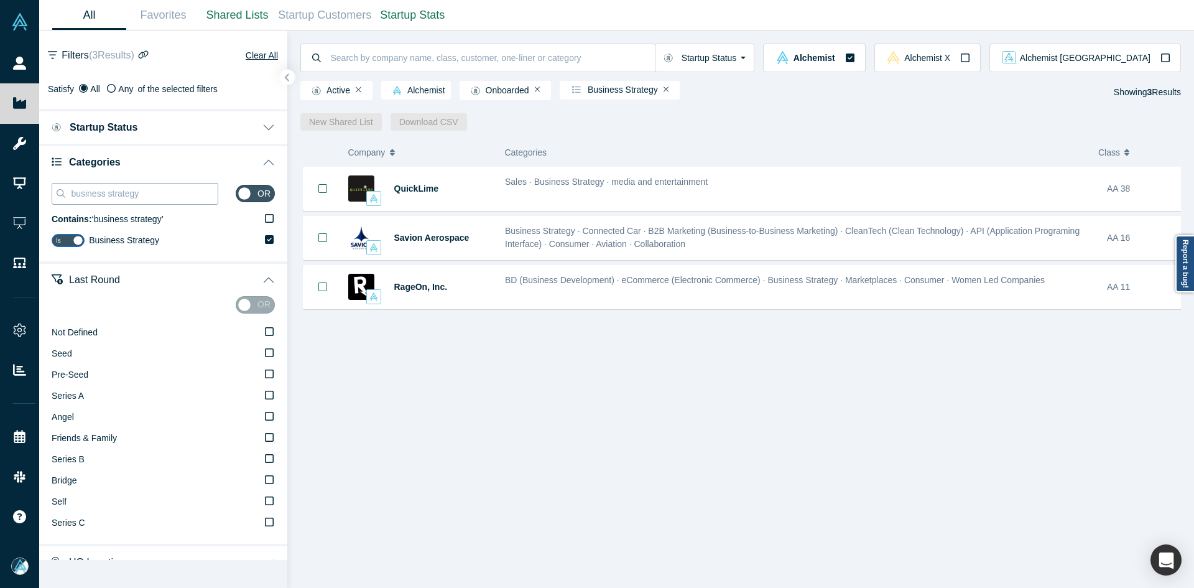
click at [119, 193] on input "business strategy" at bounding box center [144, 193] width 148 height 16
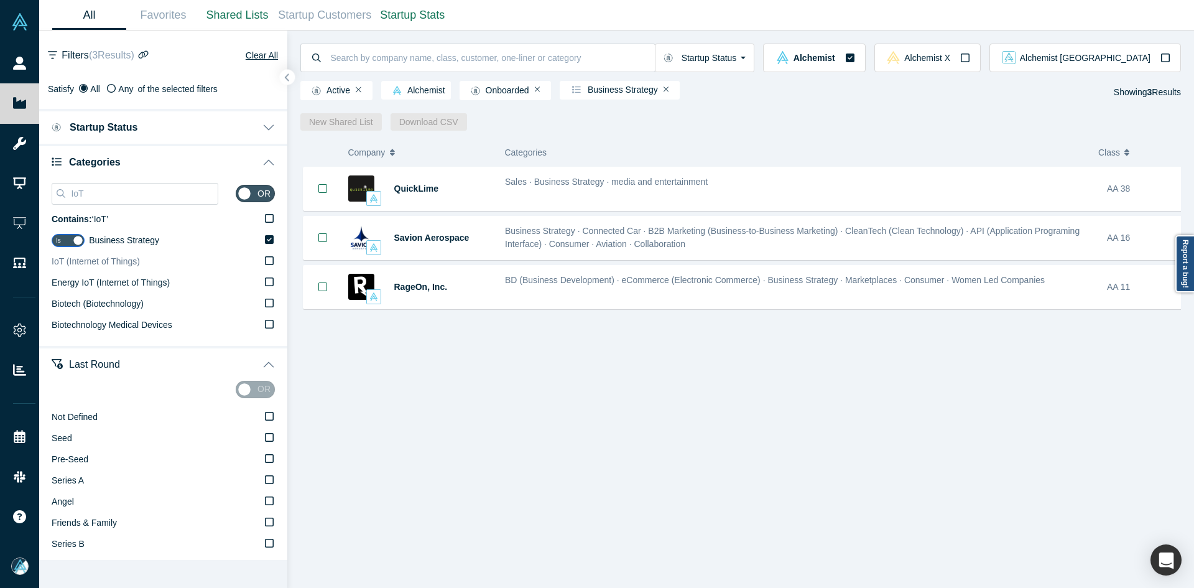
click at [107, 266] on span "IoT (Internet of Things)" at bounding box center [96, 261] width 88 height 10
click at [0, 0] on input "IoT (Internet of Things)" at bounding box center [0, 0] width 0 height 0
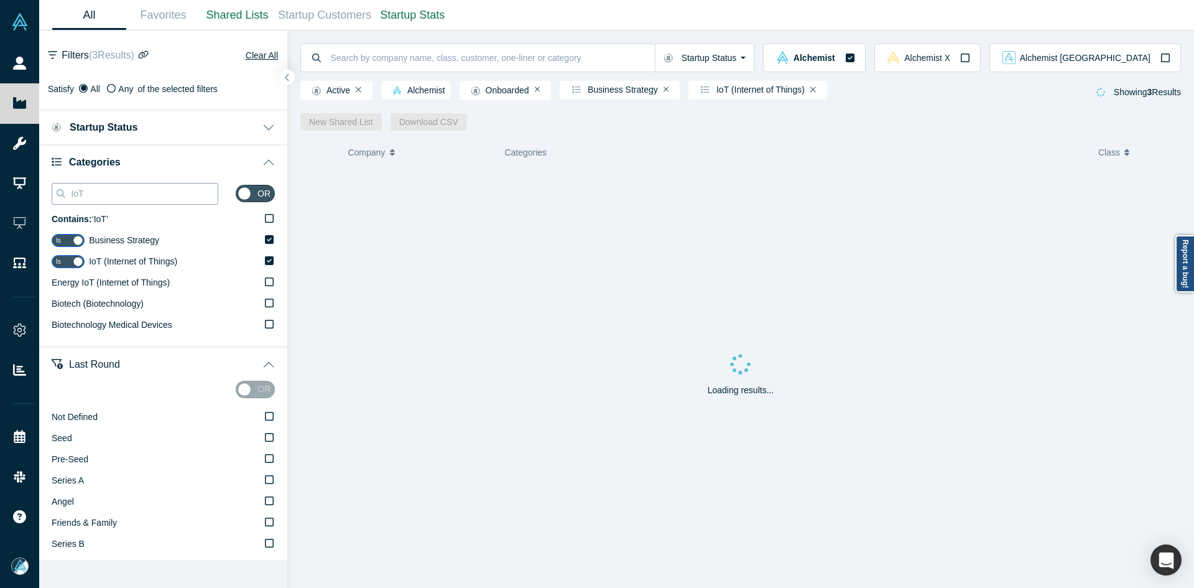
click at [103, 184] on div "IoT" at bounding box center [135, 194] width 167 height 22
click at [103, 192] on input "IoT" at bounding box center [144, 193] width 148 height 16
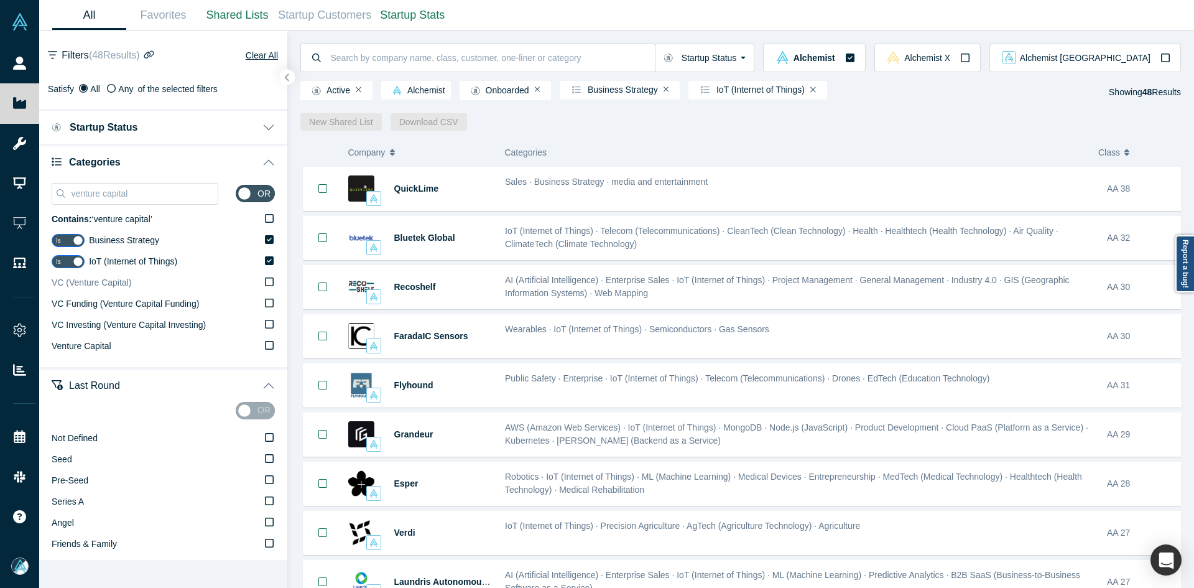
type input "venture capital"
click at [111, 285] on span "VC (Venture Capital)" at bounding box center [92, 282] width 80 height 10
click at [0, 0] on input "VC (Venture Capital)" at bounding box center [0, 0] width 0 height 0
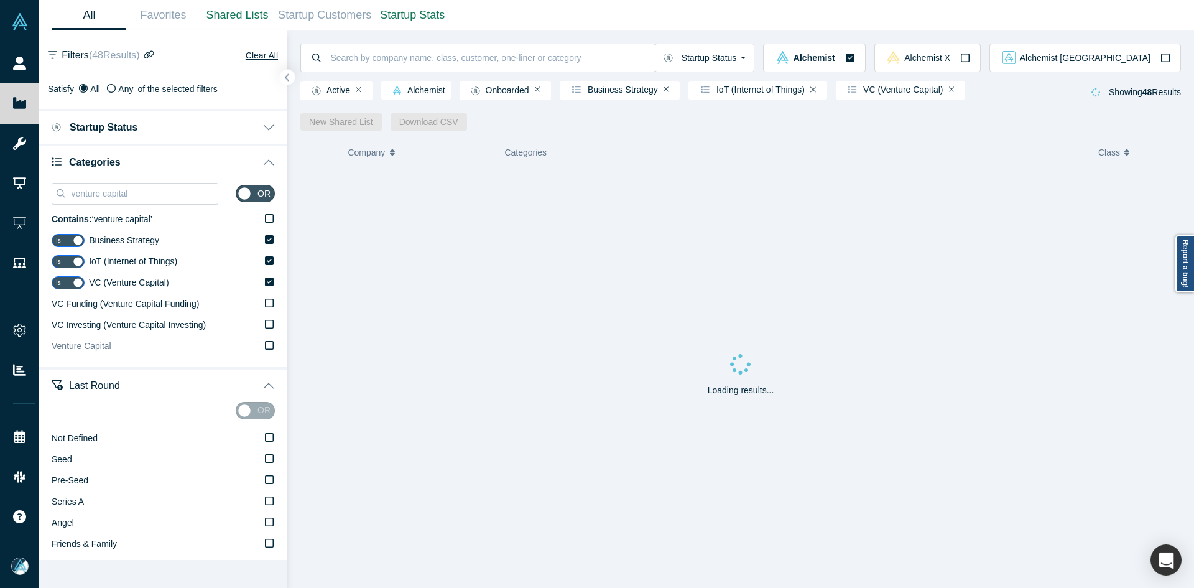
click at [104, 348] on span "Venture Capital" at bounding box center [82, 346] width 60 height 10
click at [0, 0] on input "Venture Capital" at bounding box center [0, 0] width 0 height 0
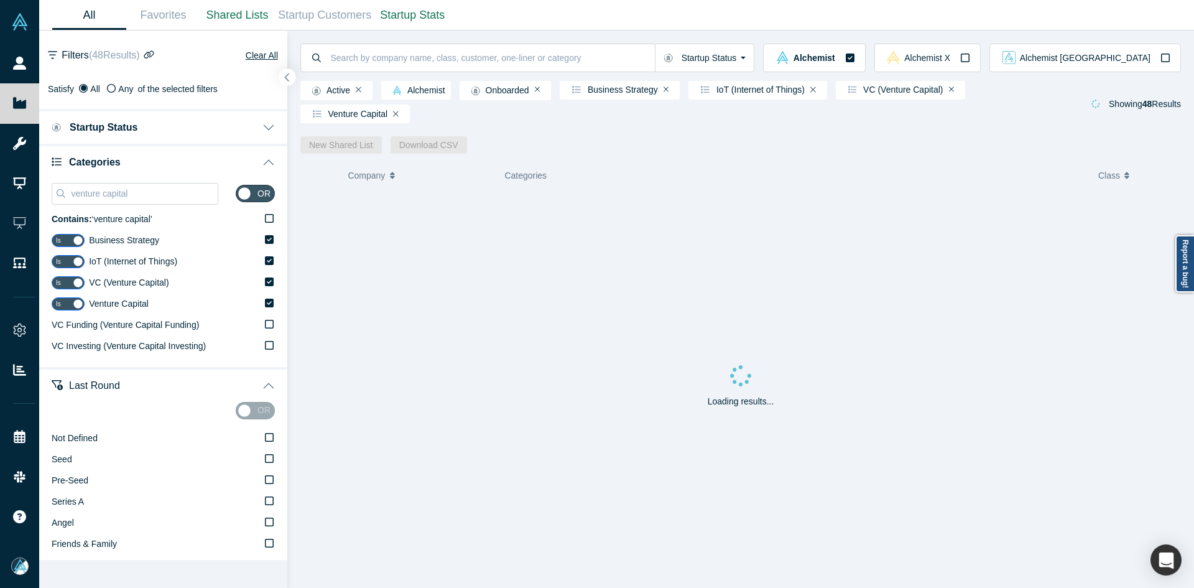
click at [293, 78] on button "button" at bounding box center [287, 77] width 17 height 17
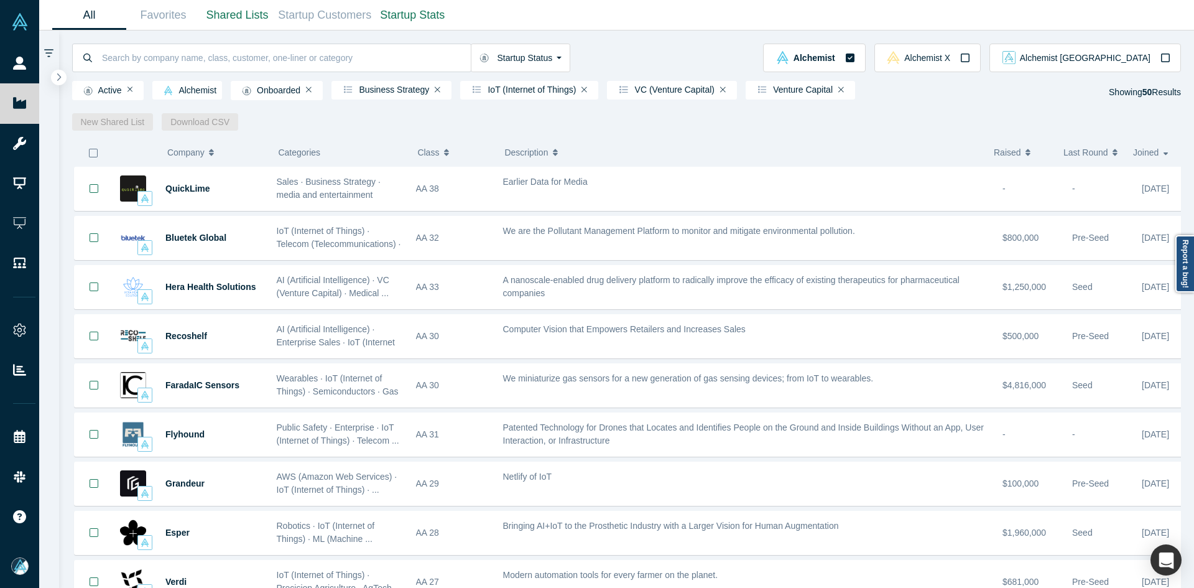
click at [93, 154] on icon "button" at bounding box center [93, 153] width 10 height 10
click at [116, 124] on link "New Shared List" at bounding box center [112, 121] width 81 height 17
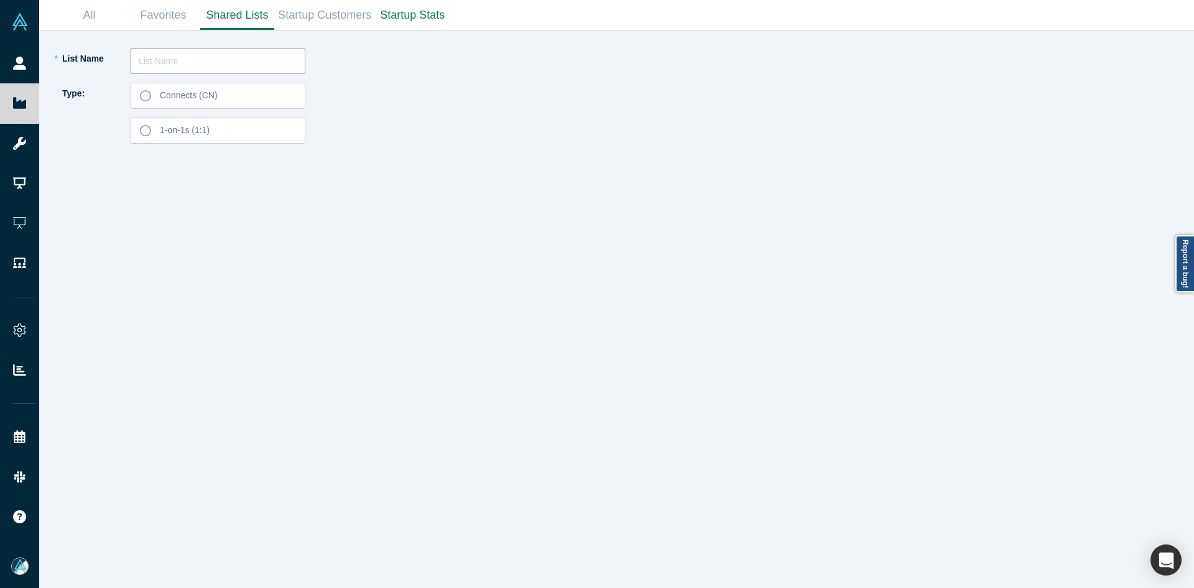
click at [180, 66] on input "text" at bounding box center [218, 61] width 175 height 26
type input "[PERSON_NAME] Just List 250911"
click at [213, 86] on label "Connects (CN)" at bounding box center [218, 96] width 175 height 26
click at [0, 0] on input "Connects (CN)" at bounding box center [0, 0] width 0 height 0
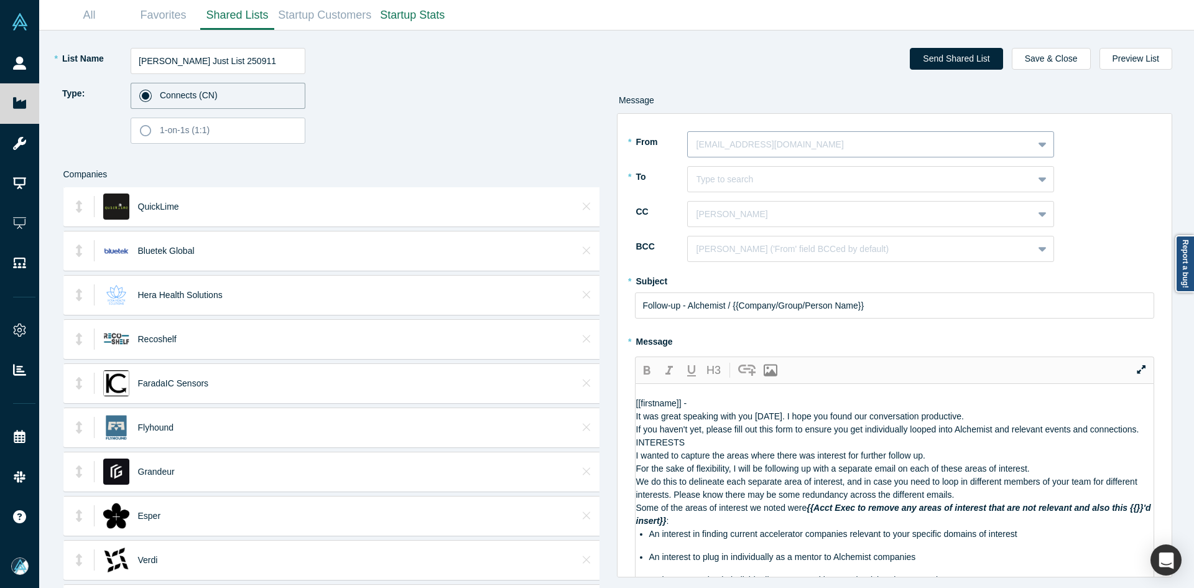
click at [727, 156] on div "[EMAIL_ADDRESS][DOMAIN_NAME]" at bounding box center [870, 144] width 367 height 26
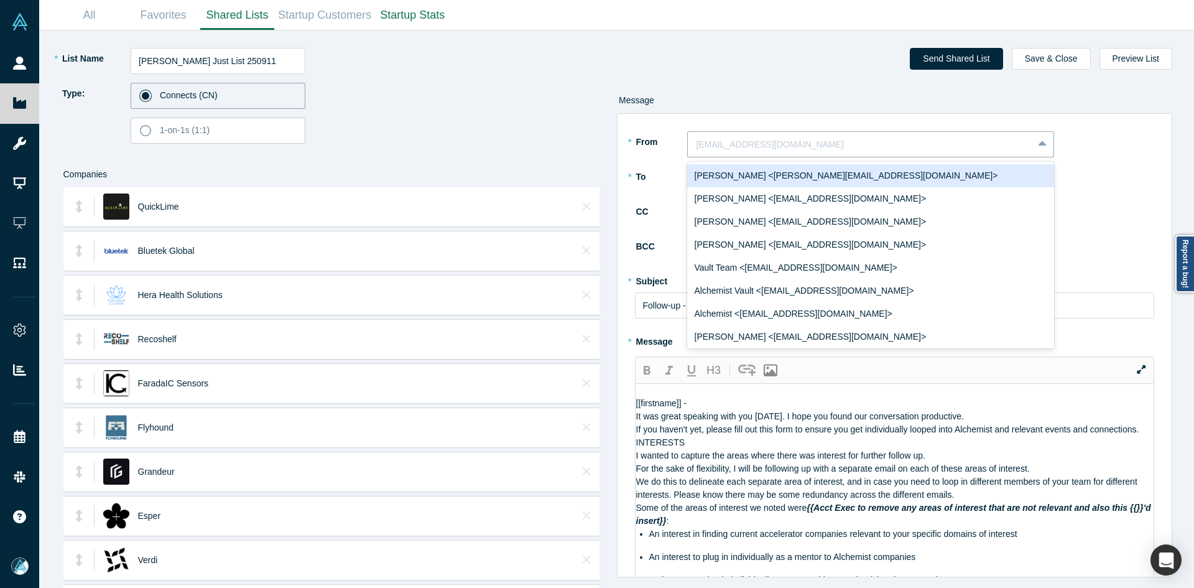
click at [736, 177] on div "[PERSON_NAME] <[PERSON_NAME][EMAIL_ADDRESS][DOMAIN_NAME]>" at bounding box center [870, 175] width 367 height 23
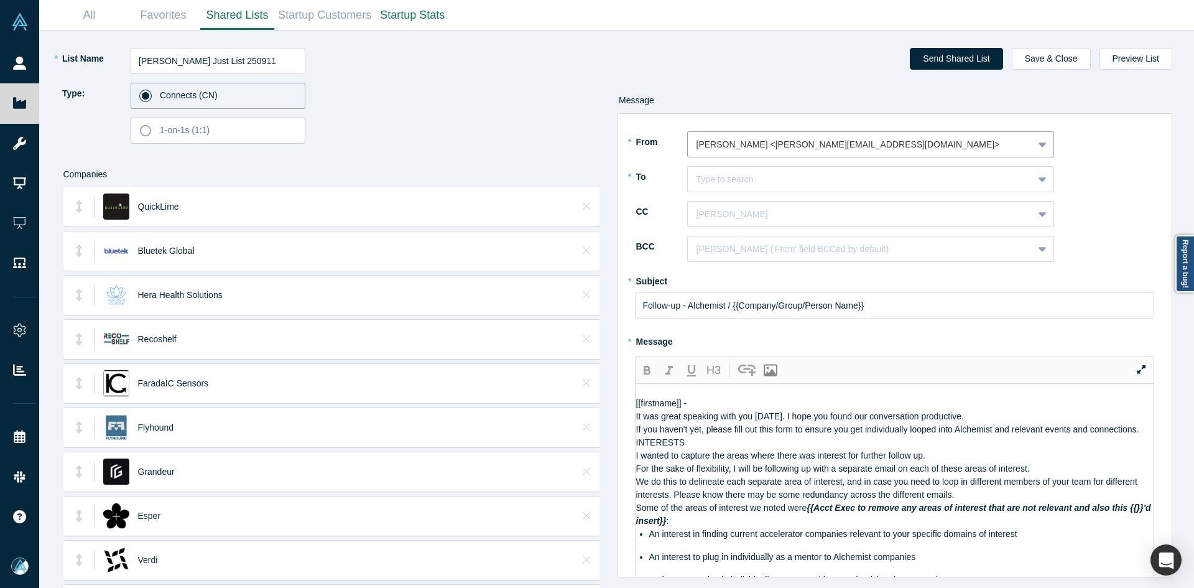
click at [736, 177] on div at bounding box center [861, 180] width 328 height 16
type input "[PERSON_NAME]"
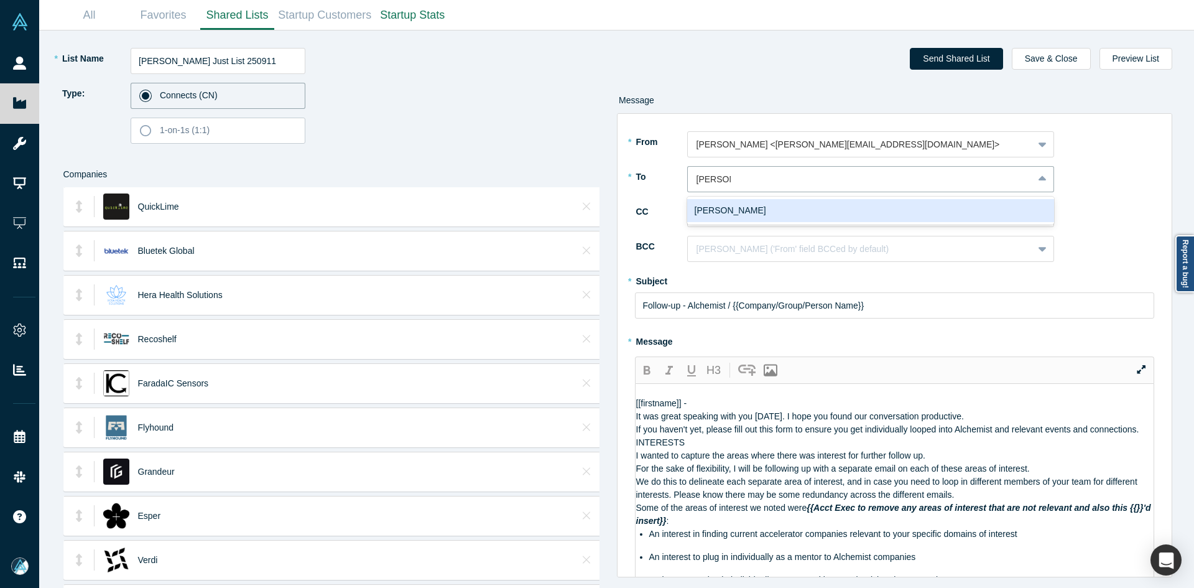
click at [771, 207] on div "[PERSON_NAME]" at bounding box center [870, 210] width 367 height 23
click at [771, 221] on div at bounding box center [861, 215] width 328 height 16
type input "mia sco"
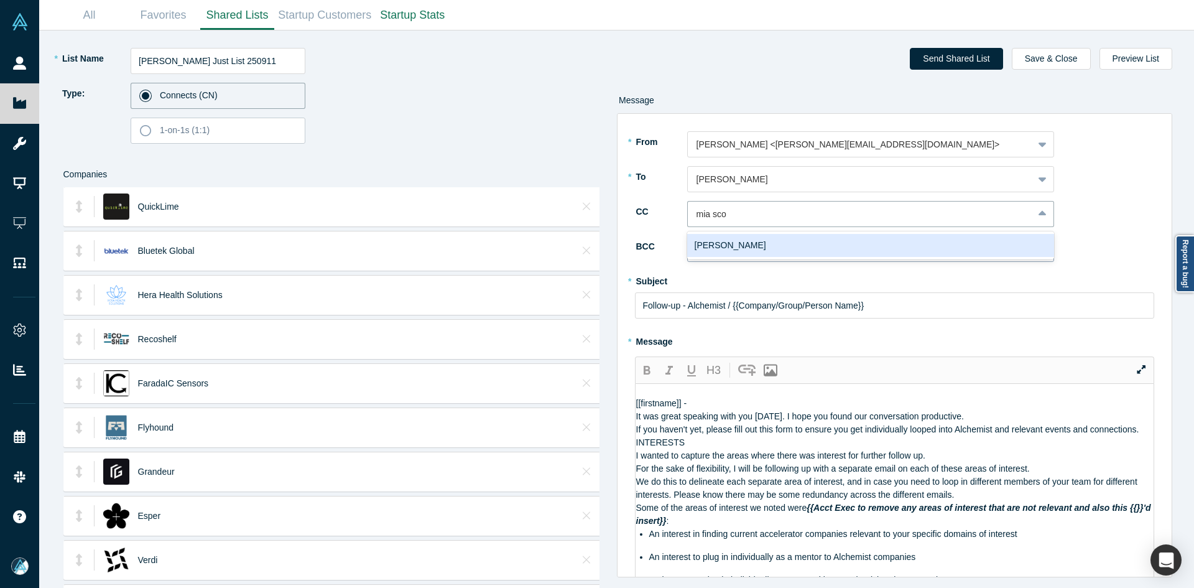
drag, startPoint x: 782, startPoint y: 248, endPoint x: 787, endPoint y: 255, distance: 8.1
click at [783, 248] on div "[PERSON_NAME]" at bounding box center [870, 245] width 367 height 23
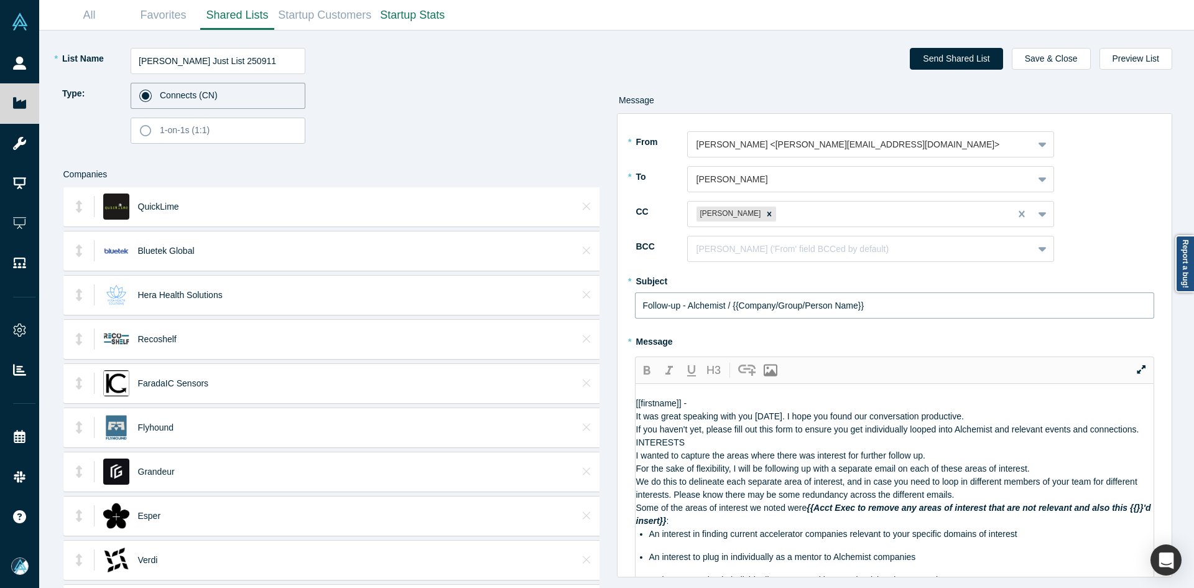
click at [699, 307] on input "Follow-up - Alchemist / {{Company/Group/Person Name}}" at bounding box center [895, 305] width 520 height 26
paste input "Curated Alchemist Companies Relevant to Your Interests"
type input "Curated Alchemist Companies Relevant to Your Interests"
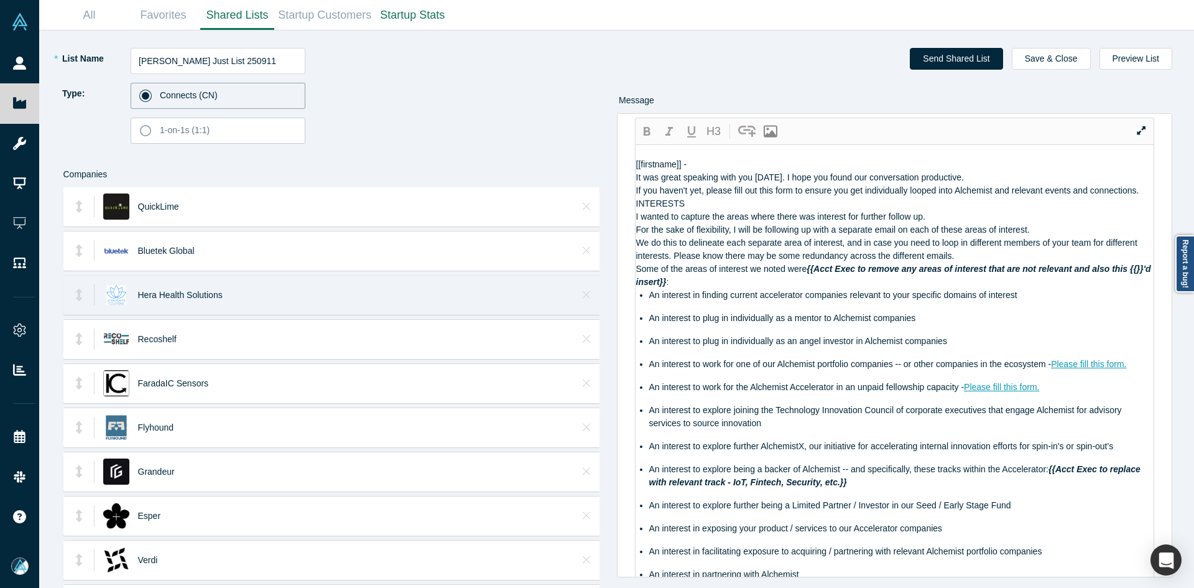
scroll to position [62, 0]
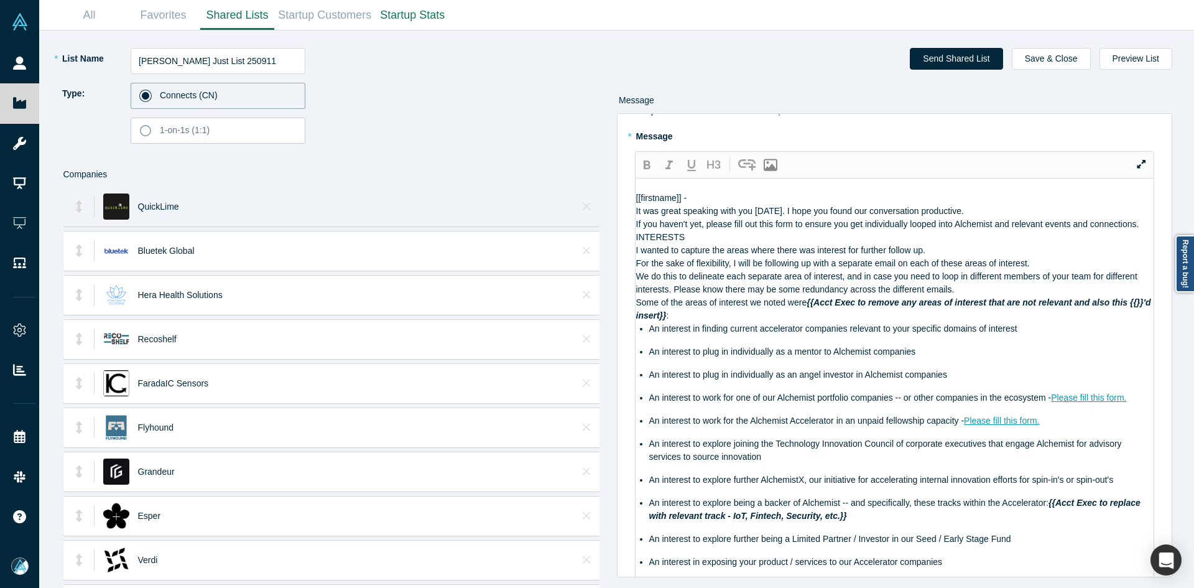
drag, startPoint x: 797, startPoint y: 458, endPoint x: 524, endPoint y: 220, distance: 363.3
click at [524, 220] on div "* List Name [PERSON_NAME] Just List 250911 Type: Connects (CN) 1-on-1s (1:1) Co…" at bounding box center [617, 308] width 1138 height 557
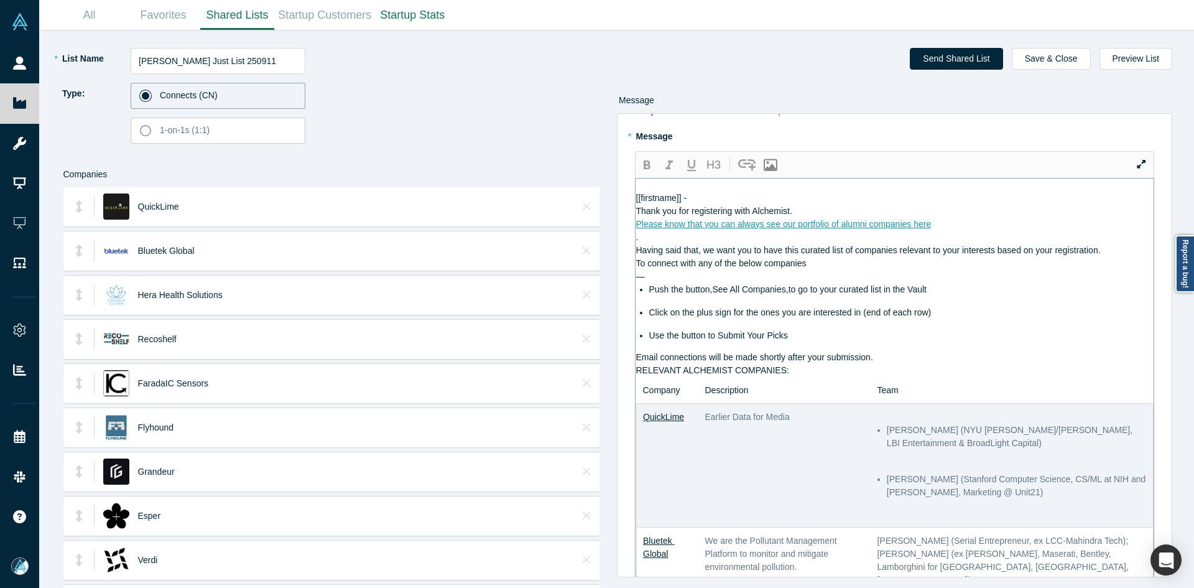
click at [969, 231] on div "Please know that you can always see our portfolio of alumni companies here" at bounding box center [895, 224] width 518 height 13
click at [920, 218] on div "Thank you for registering with Alchemist." at bounding box center [895, 211] width 518 height 13
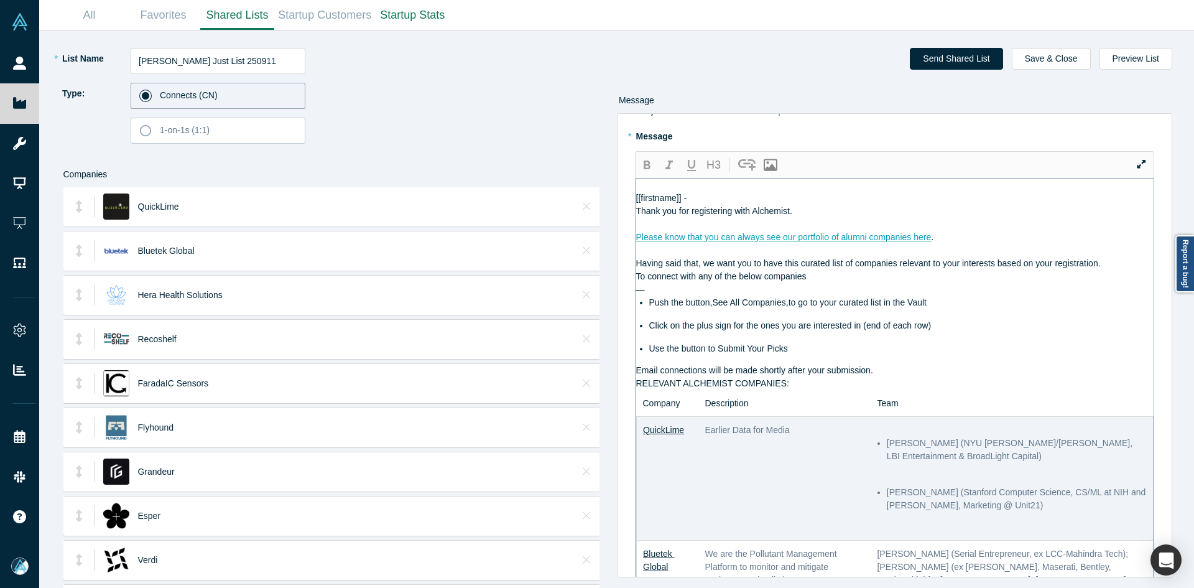
click at [1115, 270] on div "Having said that, we want you to have this curated list of companies relevant t…" at bounding box center [895, 263] width 518 height 13
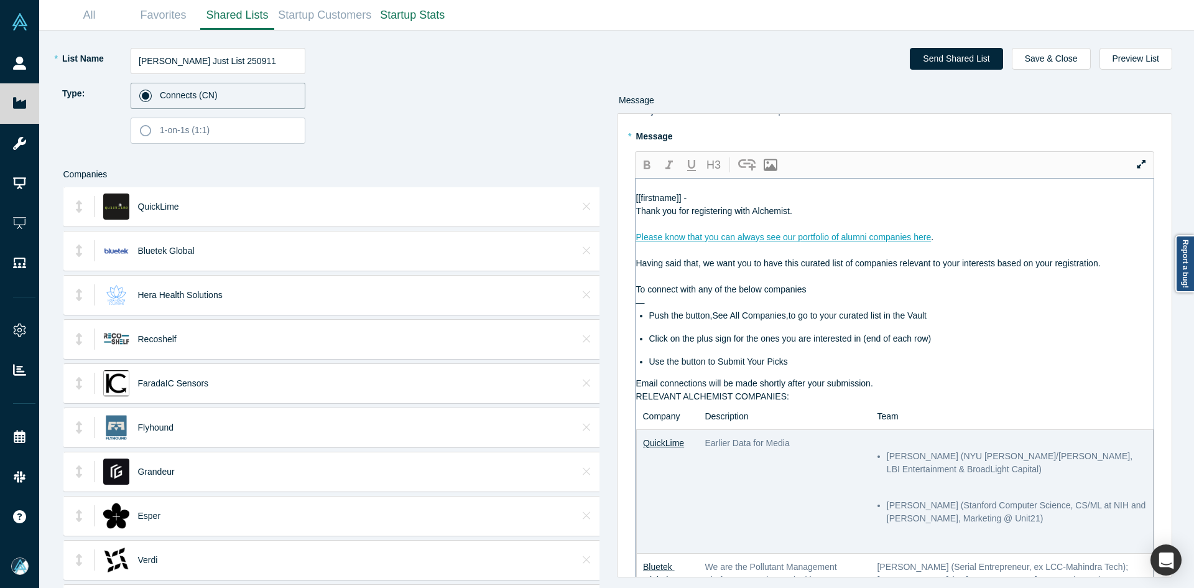
click at [899, 403] on div "RELEVANT ALCHEMIST COMPANIES:" at bounding box center [895, 396] width 518 height 13
click at [896, 390] on div "Email connections will be made shortly after your submission." at bounding box center [895, 383] width 518 height 13
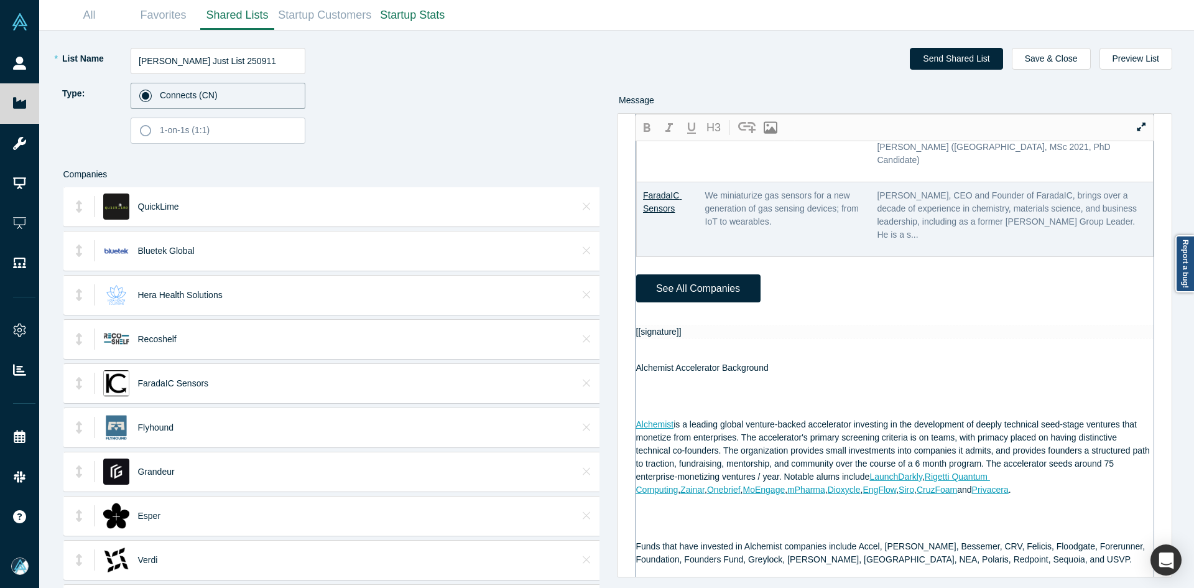
click at [663, 325] on div at bounding box center [895, 318] width 518 height 13
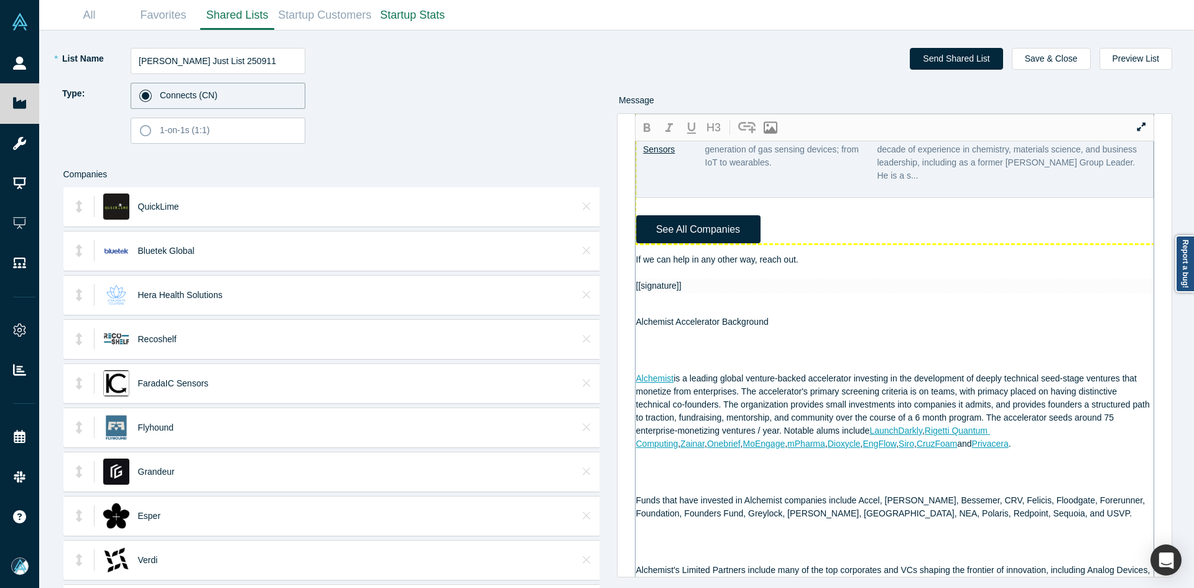
scroll to position [629, 0]
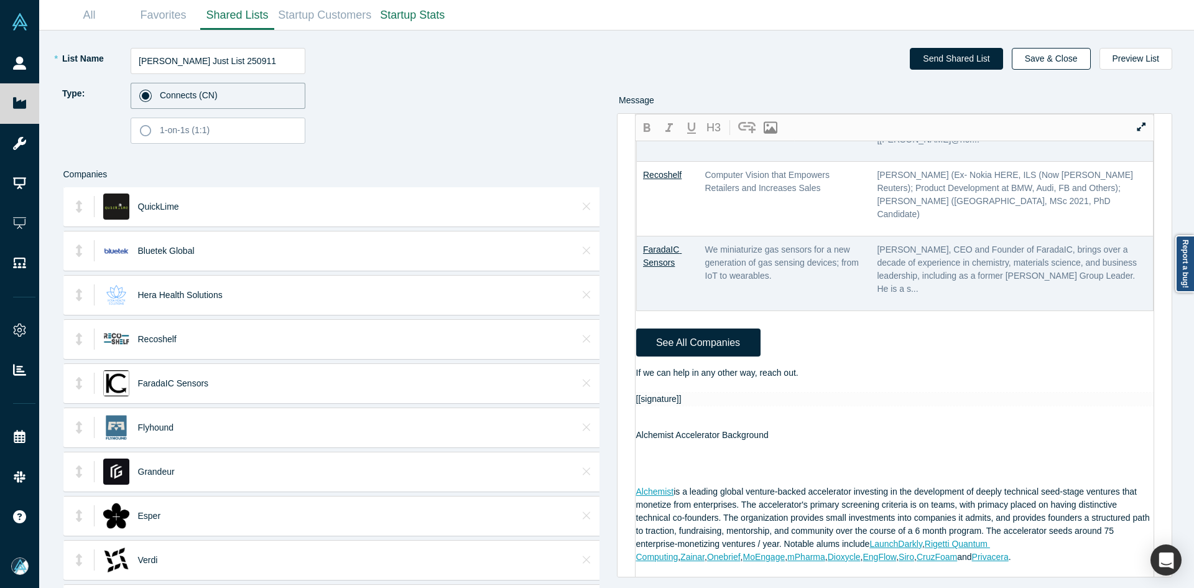
click at [1074, 59] on button "Save & Close" at bounding box center [1051, 59] width 79 height 22
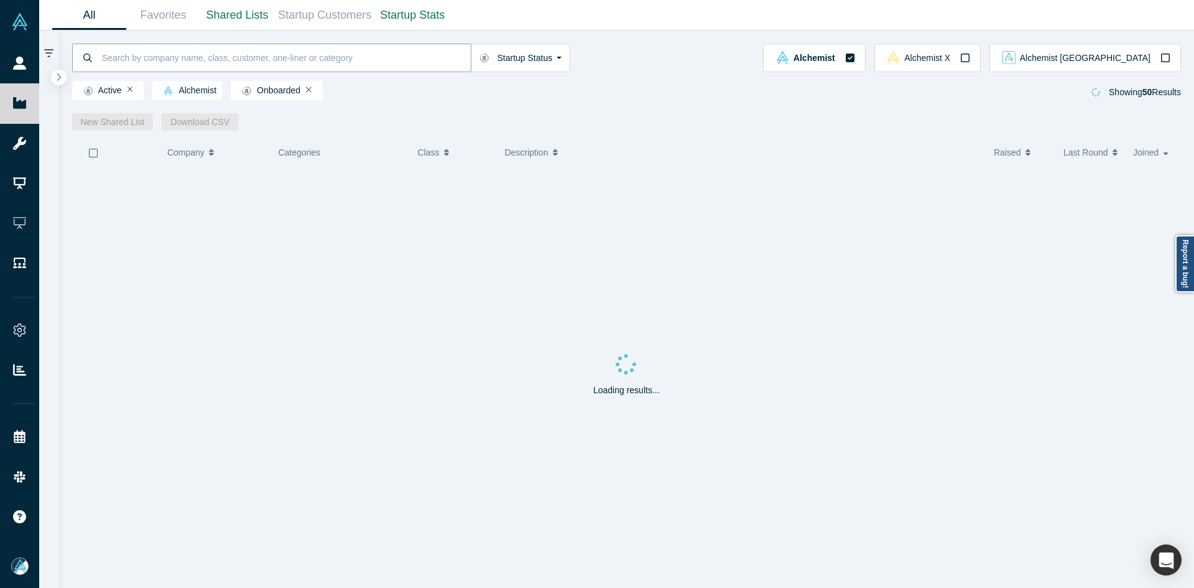
click at [187, 52] on input at bounding box center [286, 57] width 370 height 29
paste input "[PERSON_NAME]"
type input "[PERSON_NAME]"
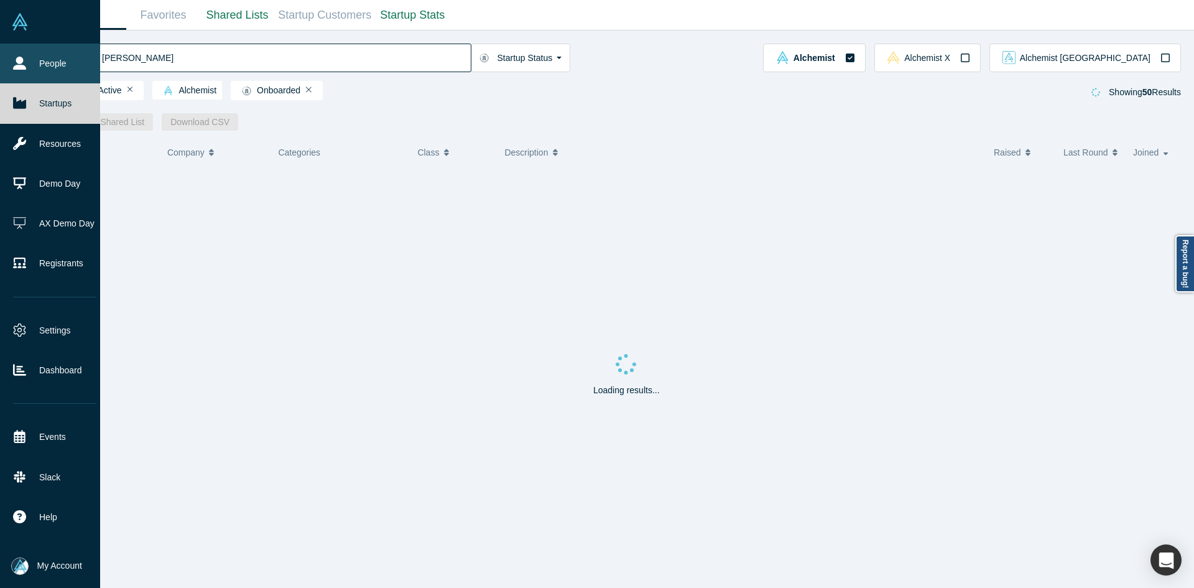
click at [25, 60] on icon at bounding box center [19, 63] width 13 height 13
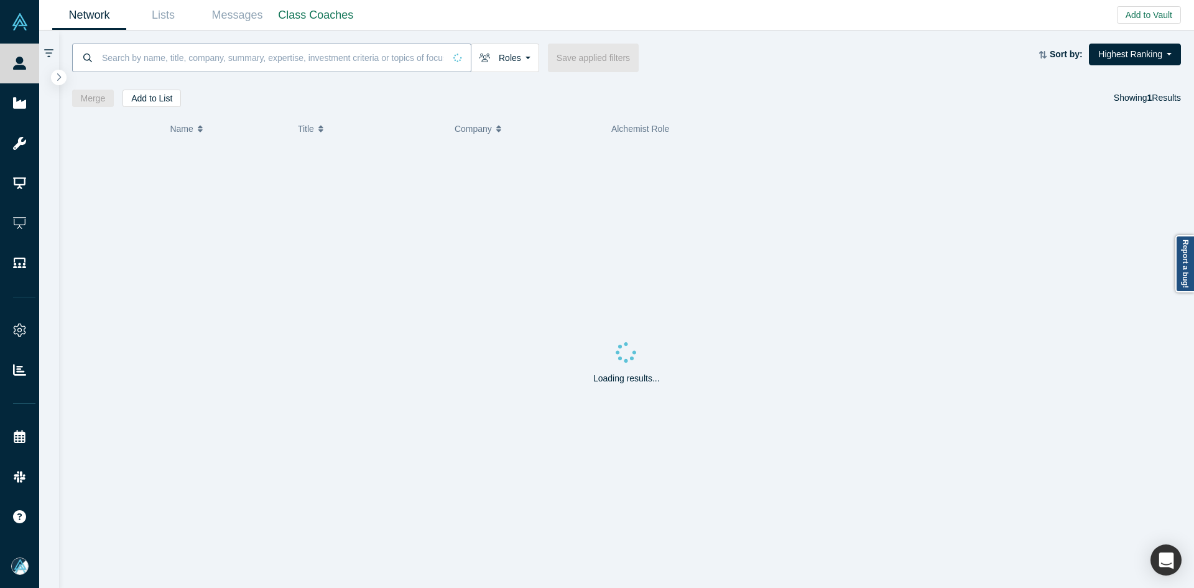
click at [358, 68] on input at bounding box center [273, 57] width 344 height 29
paste input "[PERSON_NAME]"
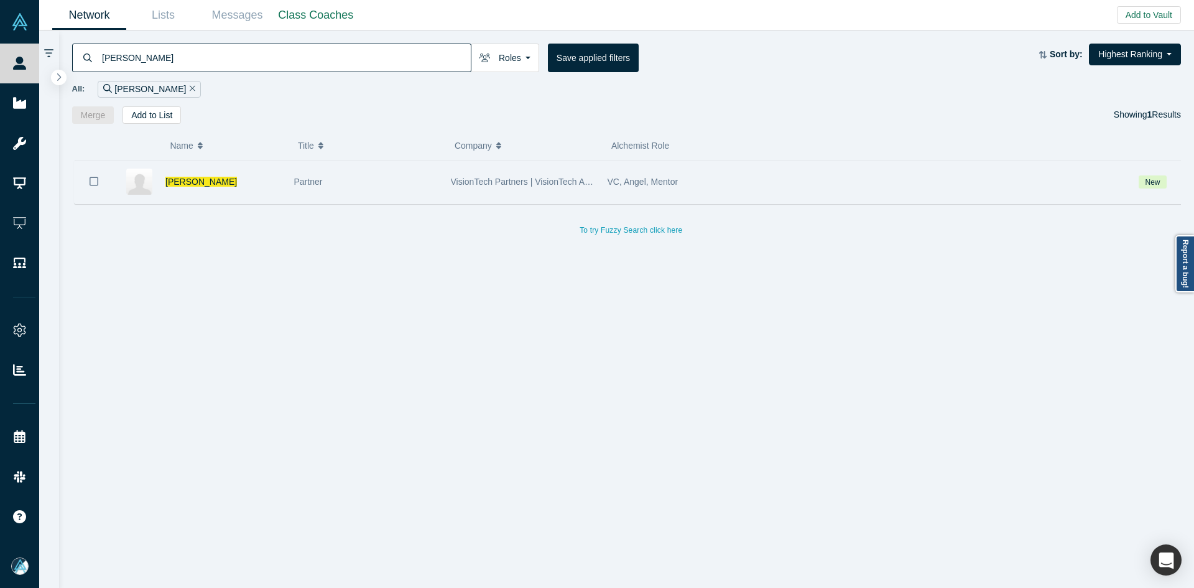
type input "[PERSON_NAME]"
click at [98, 180] on icon "Bookmark" at bounding box center [94, 181] width 9 height 9
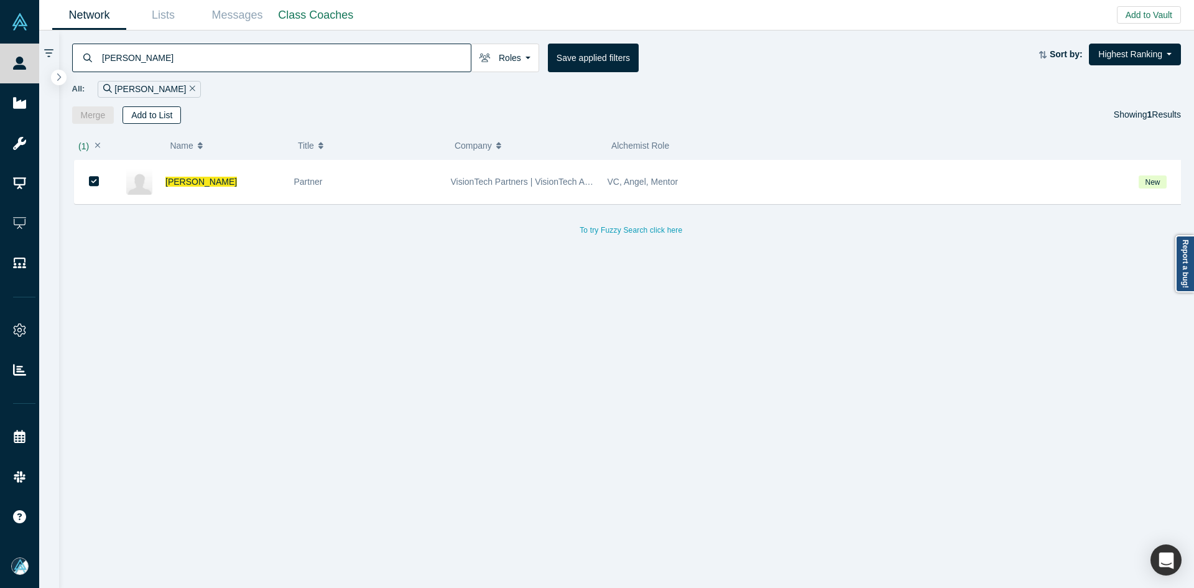
click at [159, 114] on button "Add to List" at bounding box center [152, 114] width 58 height 17
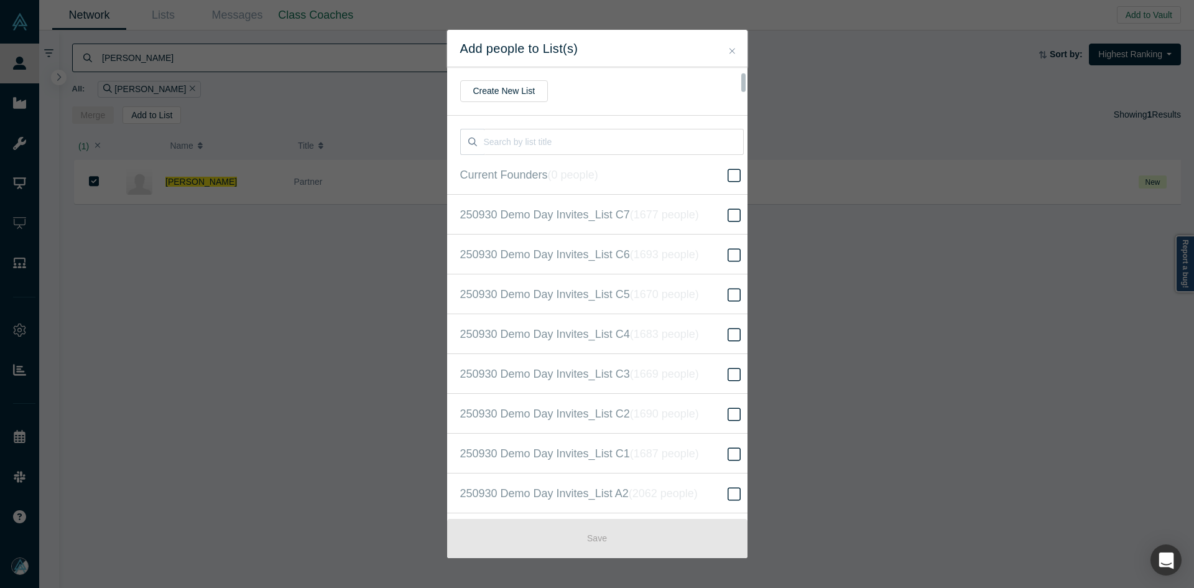
scroll to position [319, 0]
click at [641, 291] on icon "( 16522 people )" at bounding box center [678, 293] width 75 height 12
click at [0, 0] on input "250930 Demo Day Invites_Base List ( 16522 people )" at bounding box center [0, 0] width 0 height 0
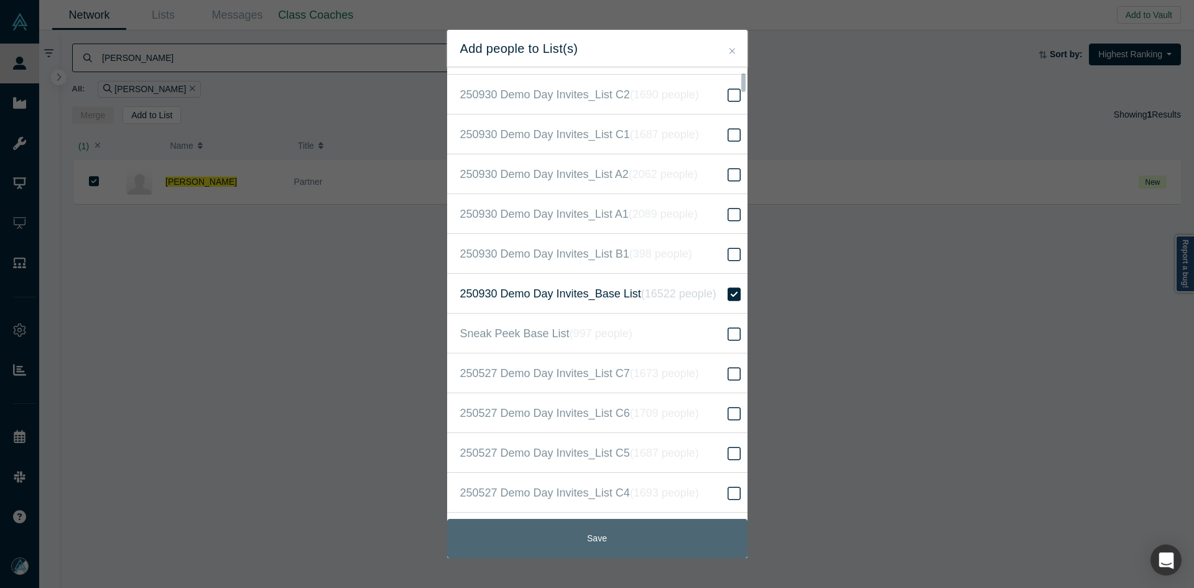
click at [603, 541] on button "Save" at bounding box center [597, 538] width 300 height 39
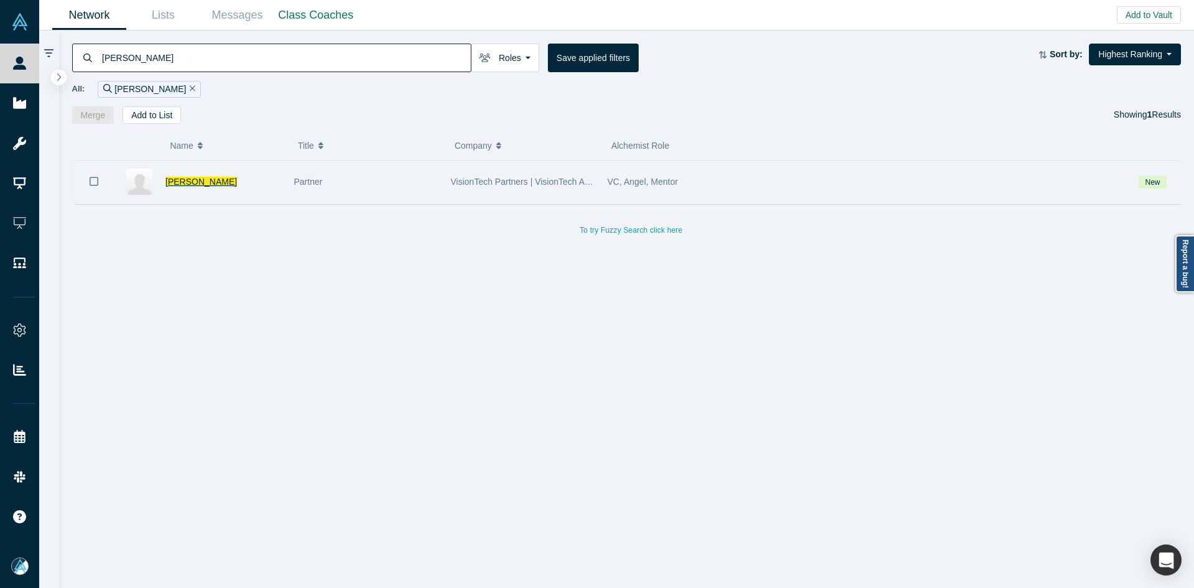
click at [216, 183] on span "[PERSON_NAME]" at bounding box center [201, 182] width 72 height 10
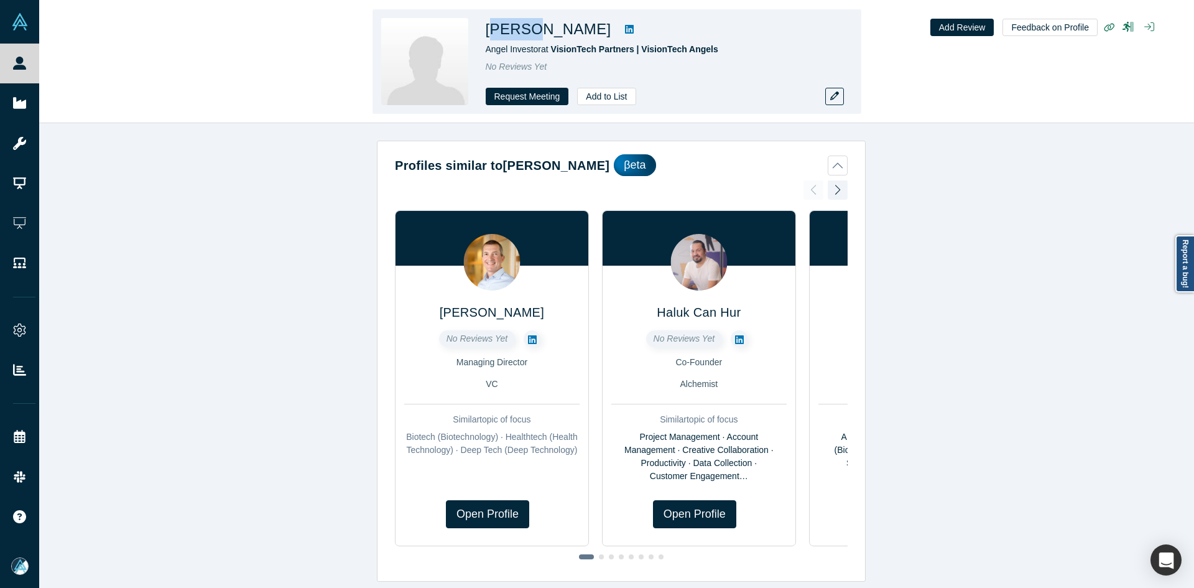
copy h1 "oacir"
drag, startPoint x: 532, startPoint y: 36, endPoint x: 494, endPoint y: 35, distance: 38.6
click at [494, 35] on h1 "[PERSON_NAME]" at bounding box center [549, 29] width 126 height 22
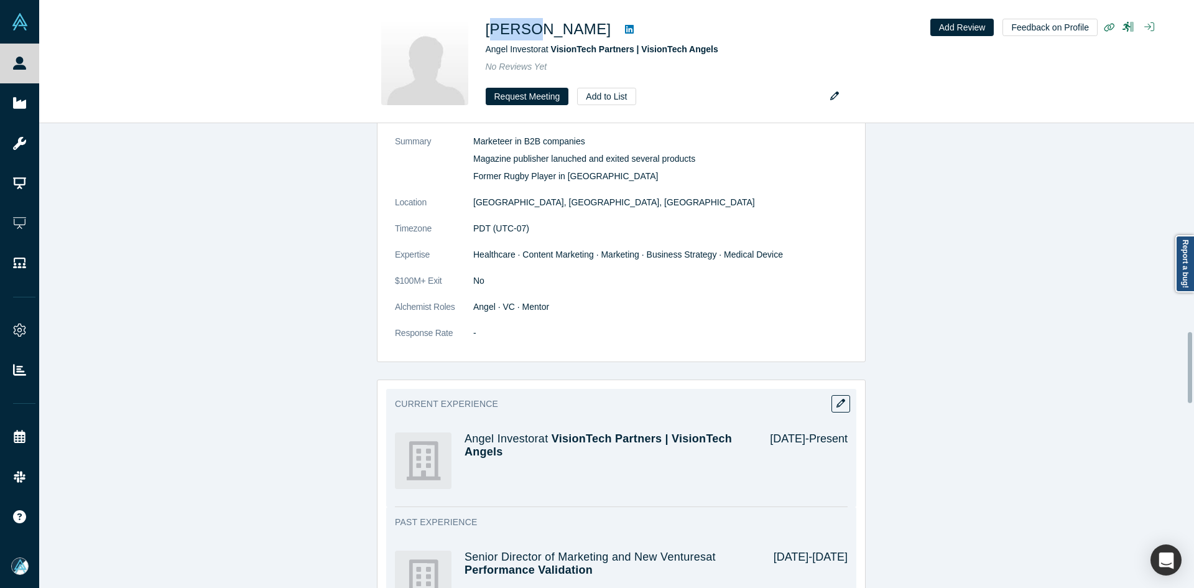
scroll to position [995, 0]
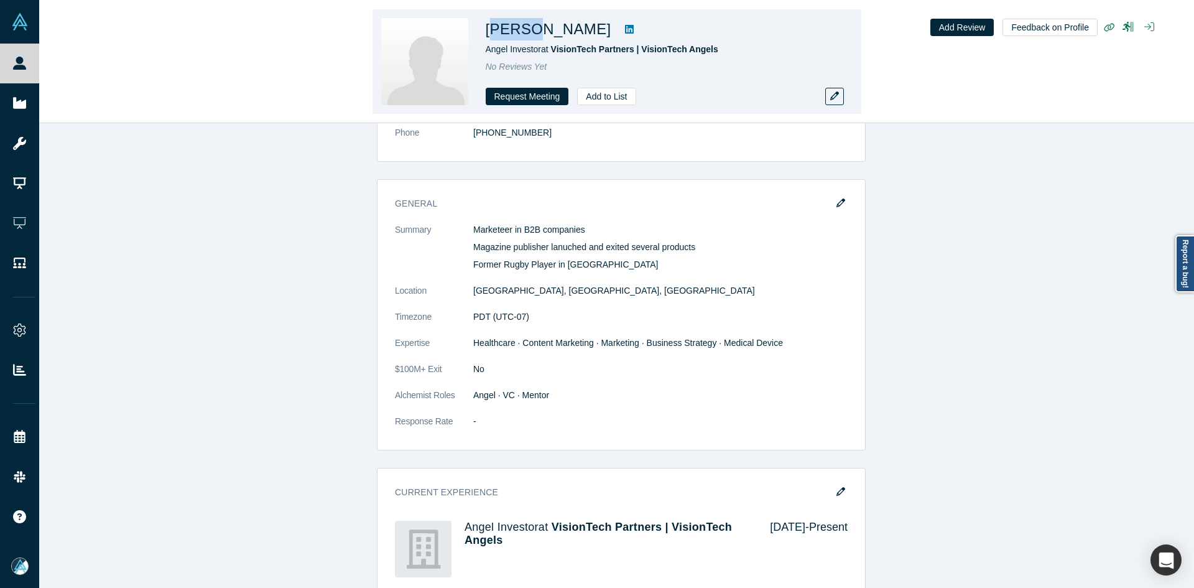
click at [634, 30] on icon at bounding box center [629, 29] width 9 height 10
drag, startPoint x: 629, startPoint y: 29, endPoint x: 492, endPoint y: 24, distance: 137.6
click at [492, 24] on div "[PERSON_NAME]" at bounding box center [660, 29] width 348 height 22
click at [842, 98] on button "button" at bounding box center [834, 96] width 19 height 17
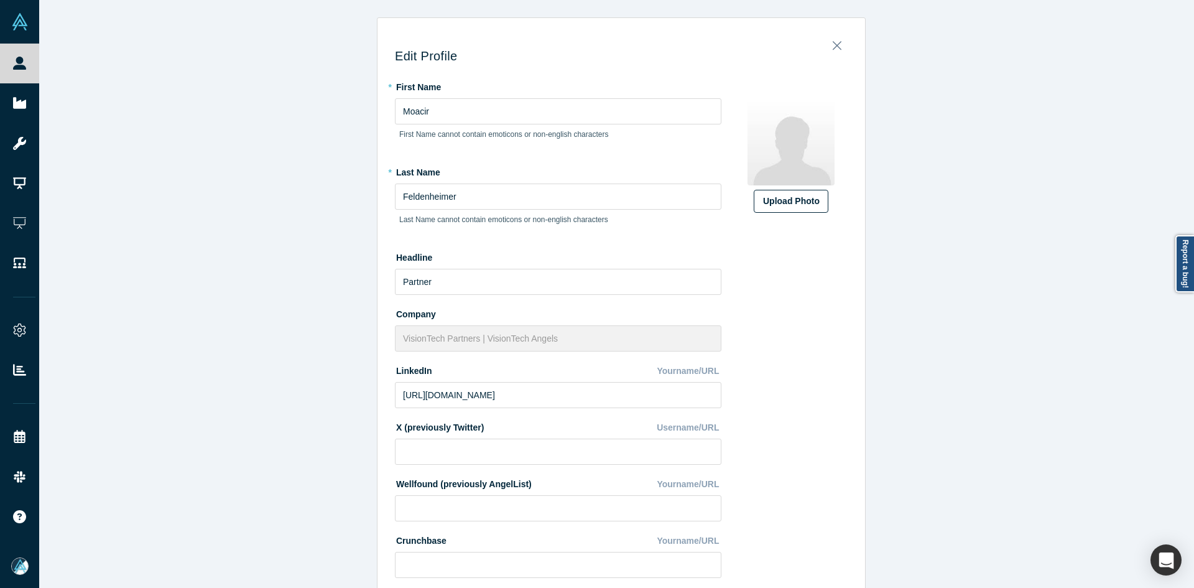
click at [786, 199] on div "Upload Photo" at bounding box center [791, 201] width 56 height 13
click at [0, 0] on input "Upload Photo" at bounding box center [0, 0] width 0 height 0
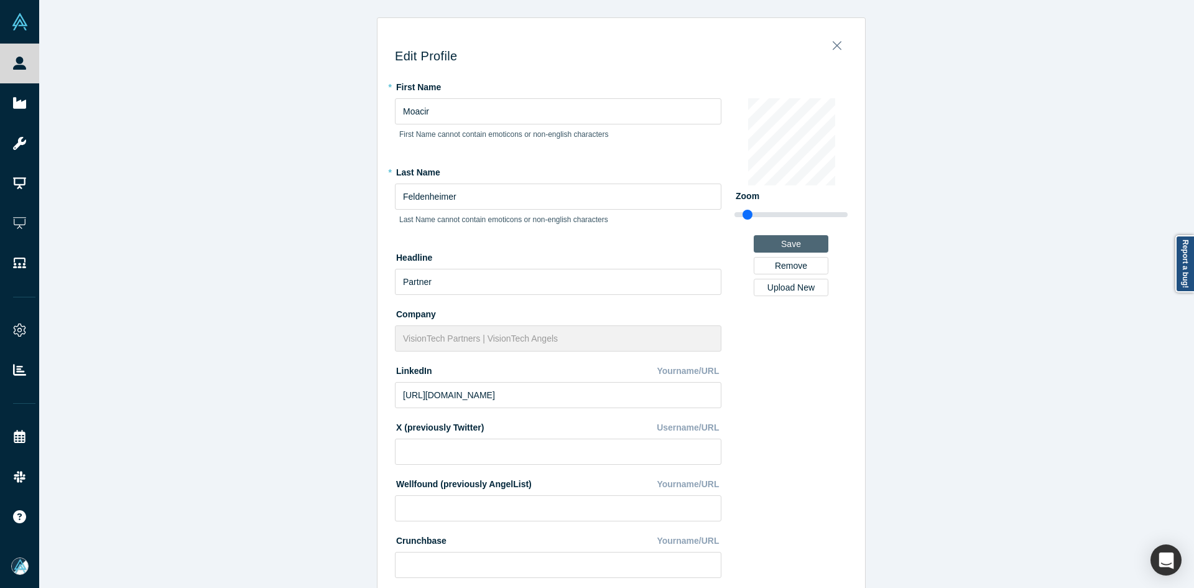
click at [817, 243] on button "Save" at bounding box center [791, 243] width 75 height 17
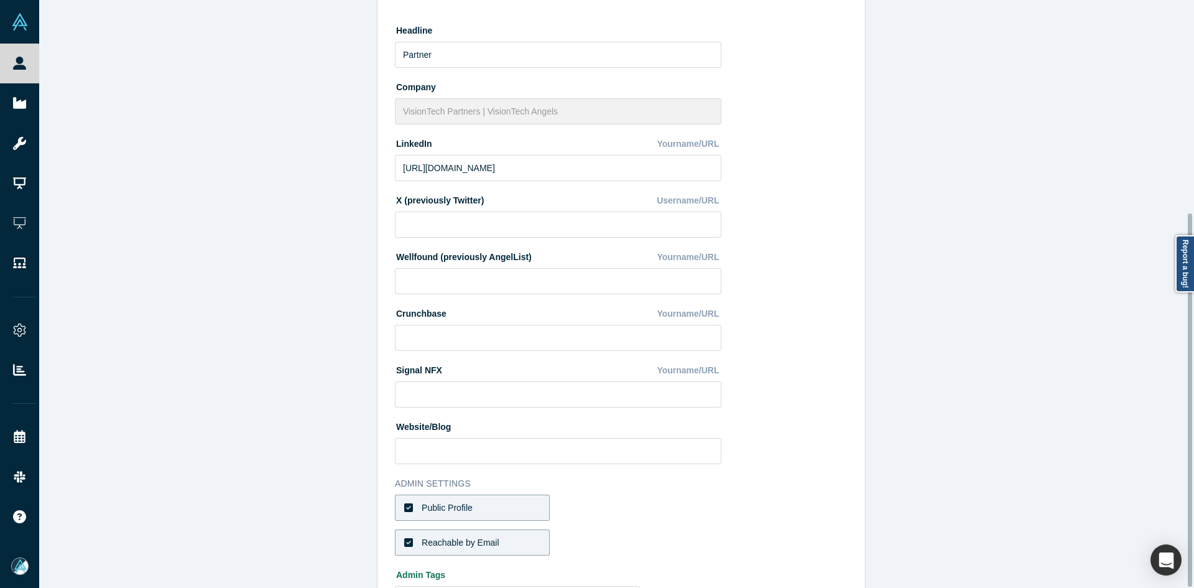
scroll to position [335, 0]
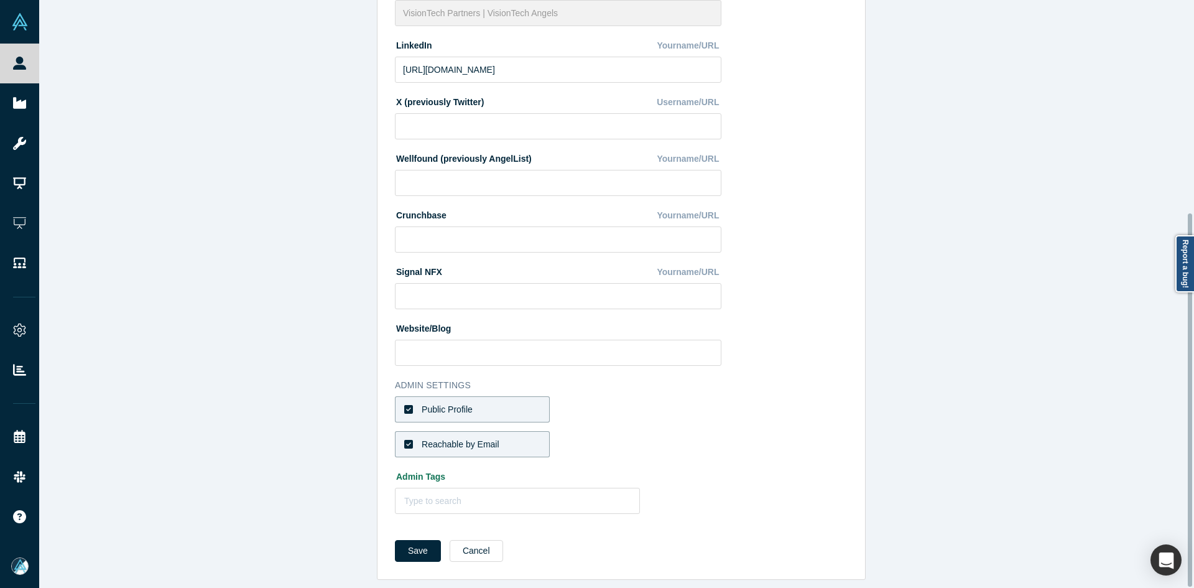
click at [435, 540] on div "Save Cancel" at bounding box center [453, 551] width 117 height 22
click at [427, 540] on button "Save" at bounding box center [418, 551] width 46 height 22
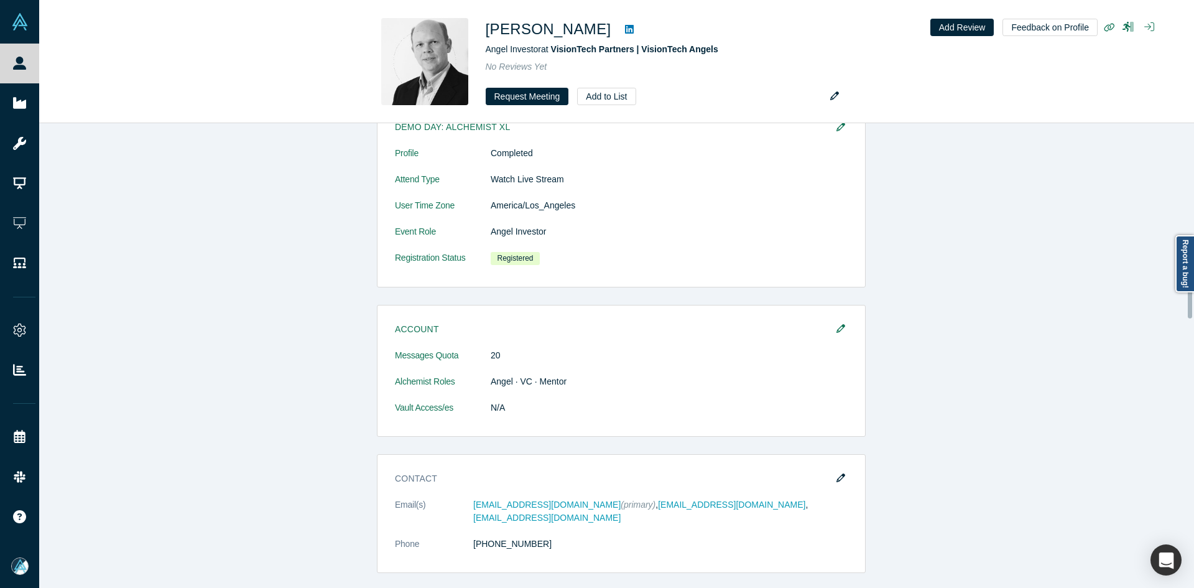
scroll to position [809, 0]
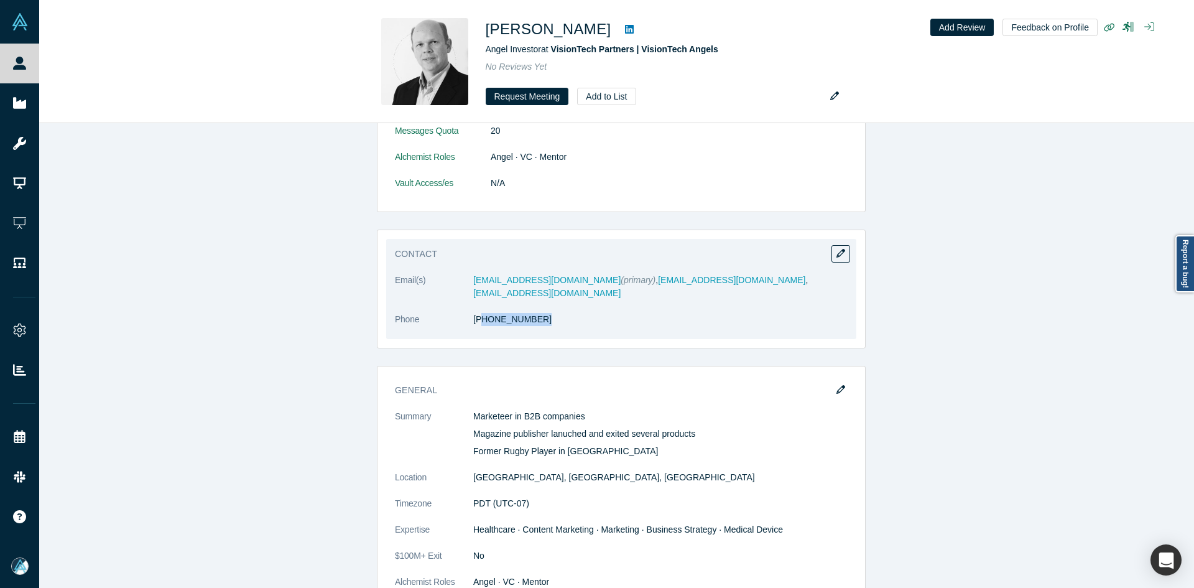
drag, startPoint x: 532, startPoint y: 332, endPoint x: 477, endPoint y: 333, distance: 54.8
click at [477, 333] on dl "Email(s) [EMAIL_ADDRESS][DOMAIN_NAME] (primary) , [EMAIL_ADDRESS][DOMAIN_NAME] …" at bounding box center [621, 306] width 453 height 65
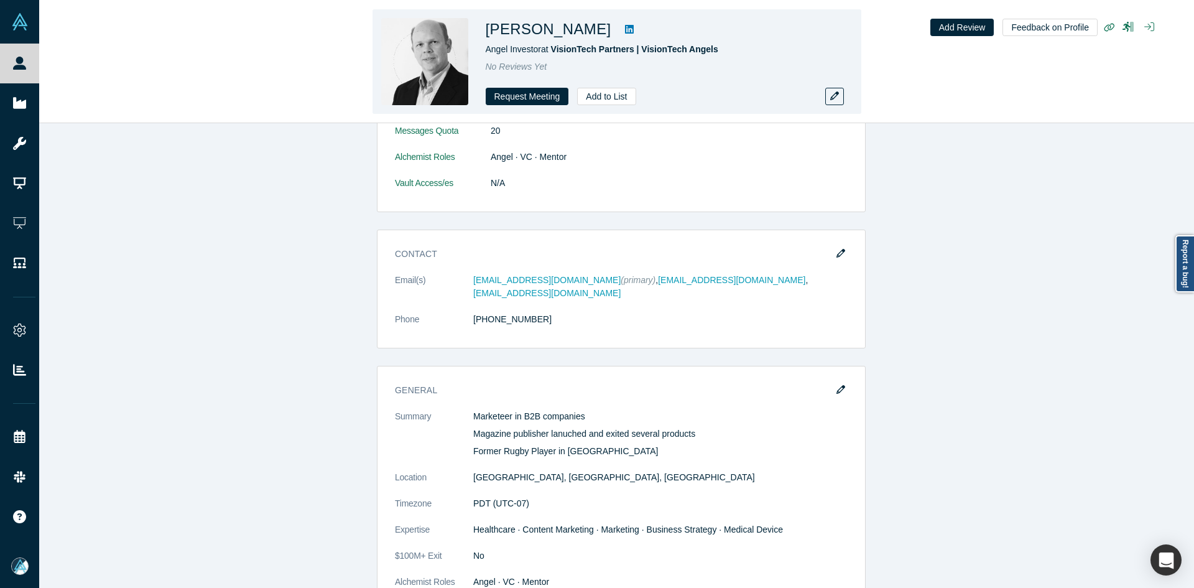
click at [596, 30] on h1 "[PERSON_NAME]" at bounding box center [549, 29] width 126 height 22
click at [597, 30] on h1 "[PERSON_NAME]" at bounding box center [549, 29] width 126 height 22
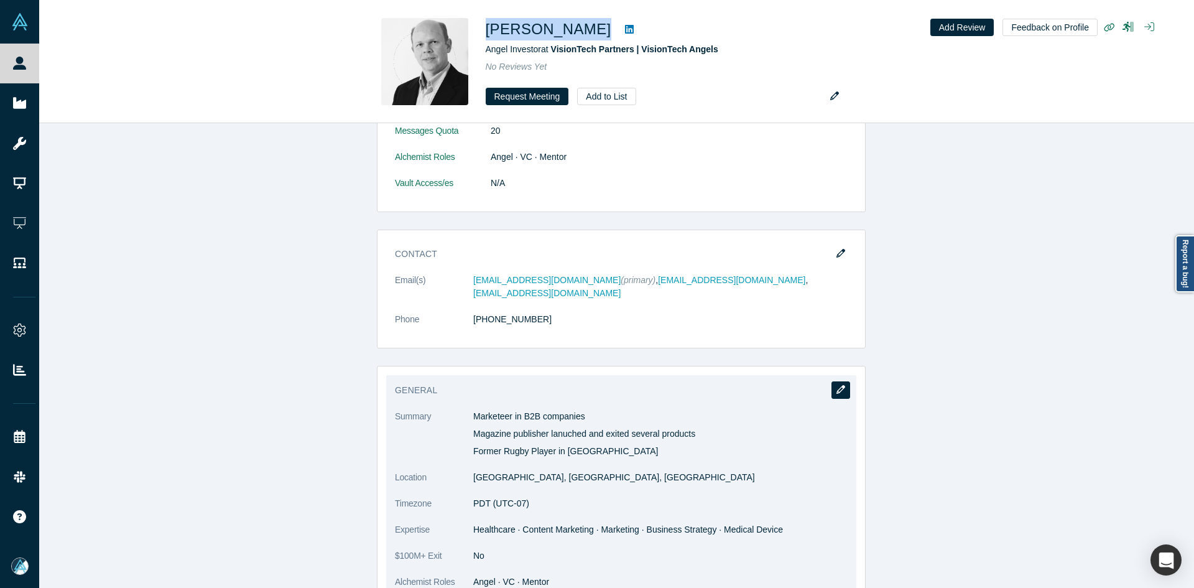
click at [837, 391] on icon "button" at bounding box center [841, 389] width 9 height 9
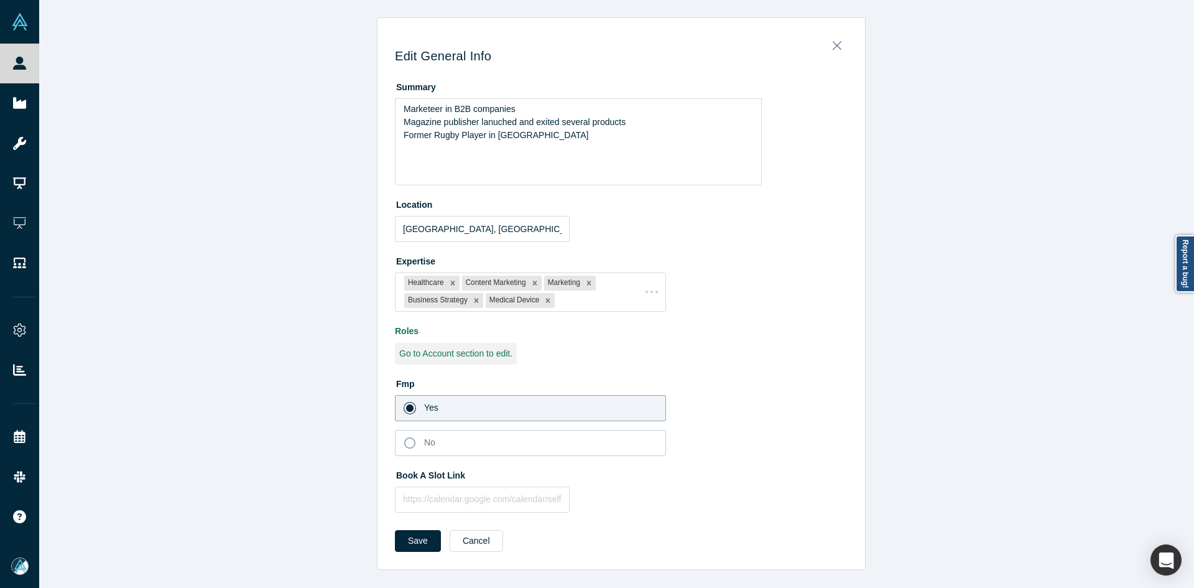
scroll to position [0, 0]
drag, startPoint x: 453, startPoint y: 497, endPoint x: 441, endPoint y: 516, distance: 22.1
click at [452, 497] on input "text" at bounding box center [482, 499] width 175 height 26
paste input "[URL][DOMAIN_NAME]"
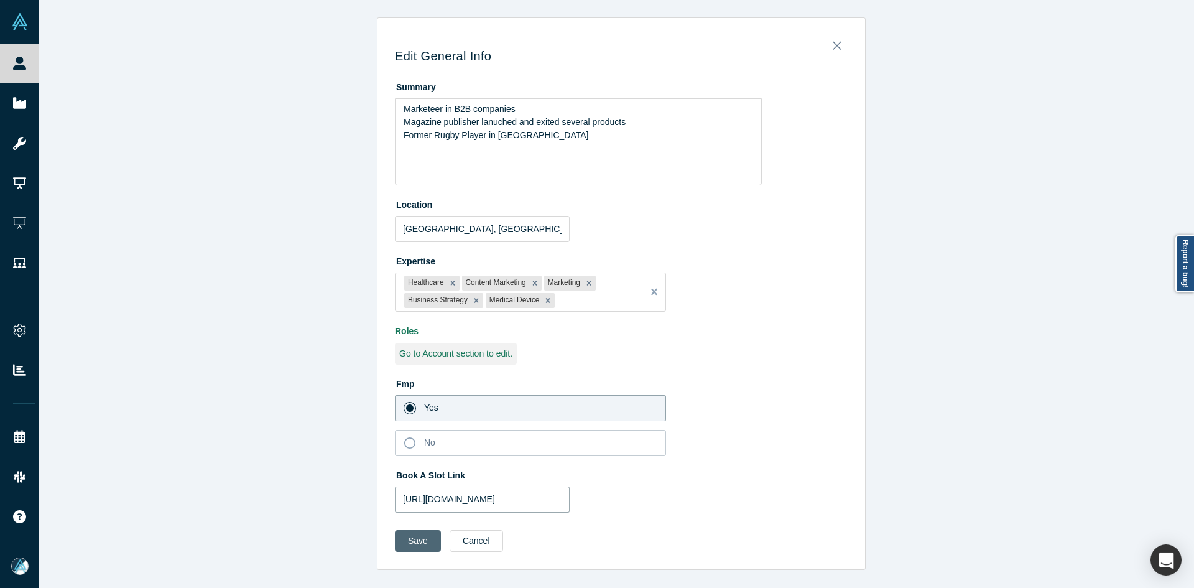
type input "[URL][DOMAIN_NAME]"
click at [422, 541] on button "Save" at bounding box center [418, 541] width 46 height 22
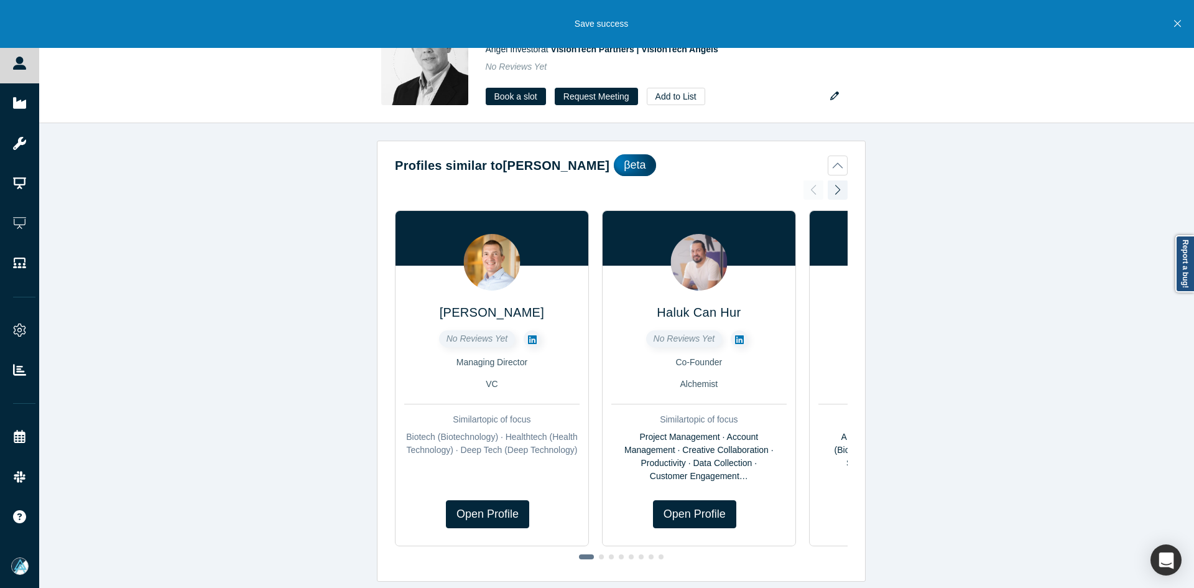
click at [1177, 21] on icon "Close" at bounding box center [1177, 23] width 7 height 11
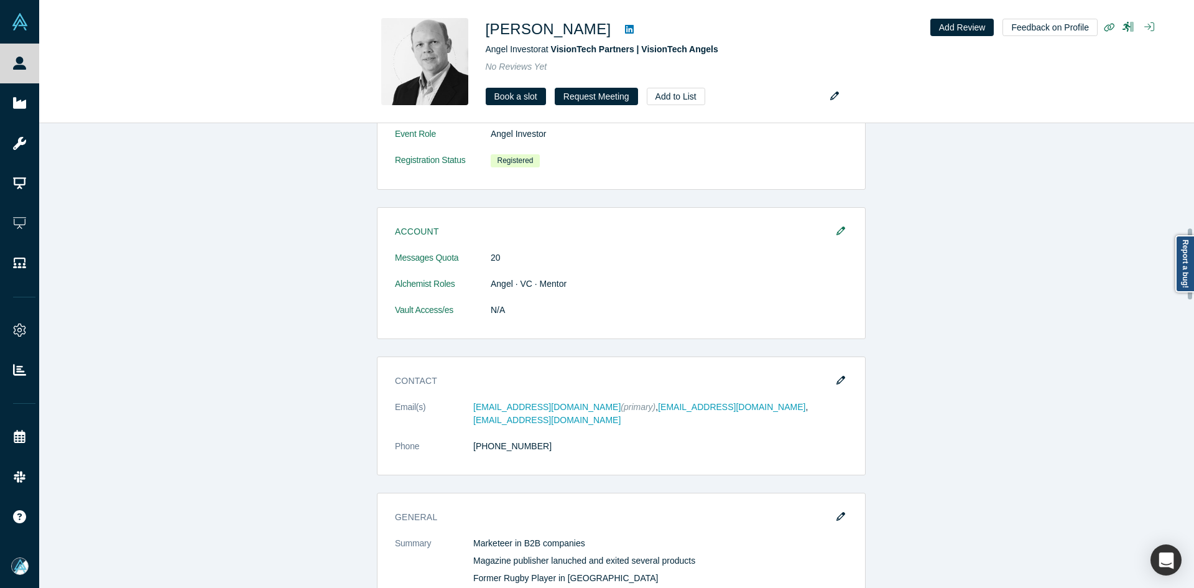
scroll to position [809, 0]
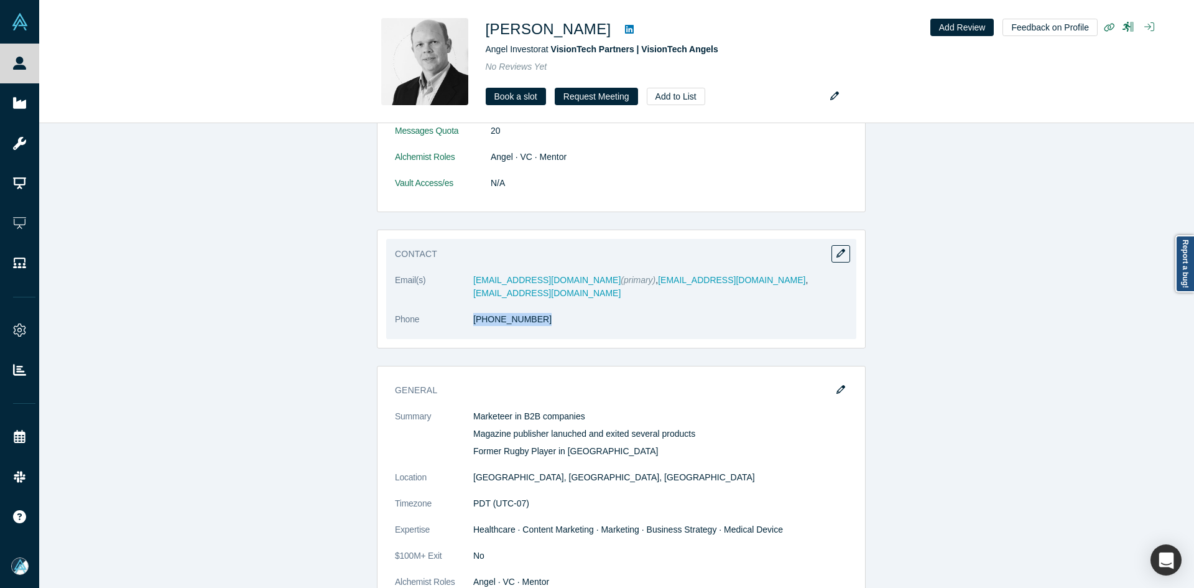
drag, startPoint x: 532, startPoint y: 331, endPoint x: 471, endPoint y: 333, distance: 61.6
click at [471, 333] on dl "Email(s) [EMAIL_ADDRESS][DOMAIN_NAME] (primary) , [EMAIL_ADDRESS][DOMAIN_NAME] …" at bounding box center [621, 306] width 453 height 65
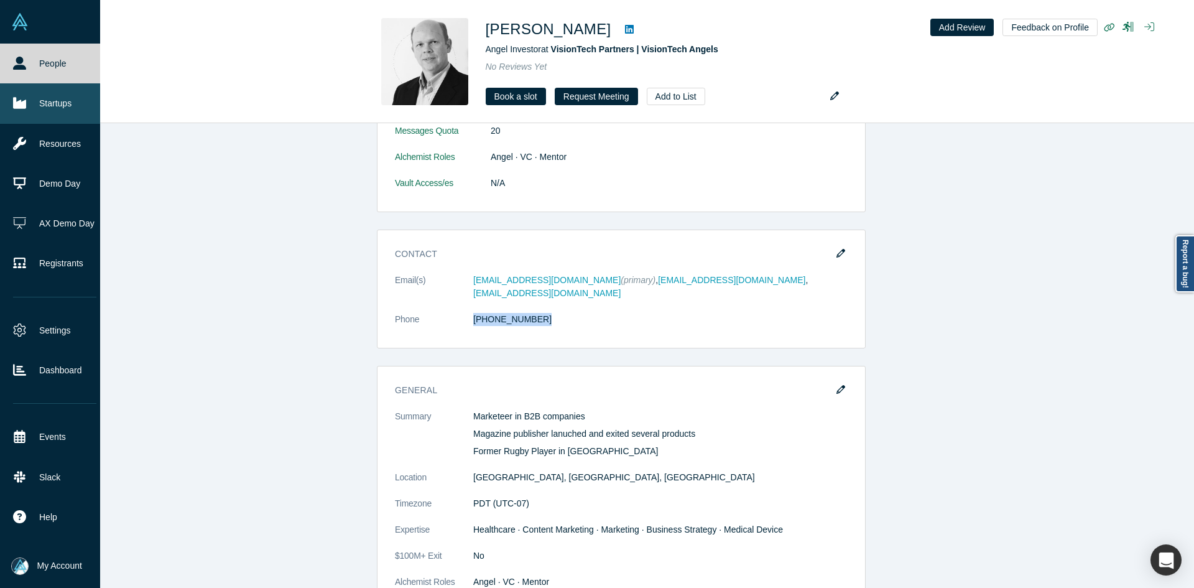
click at [37, 101] on link "Startups" at bounding box center [54, 103] width 109 height 40
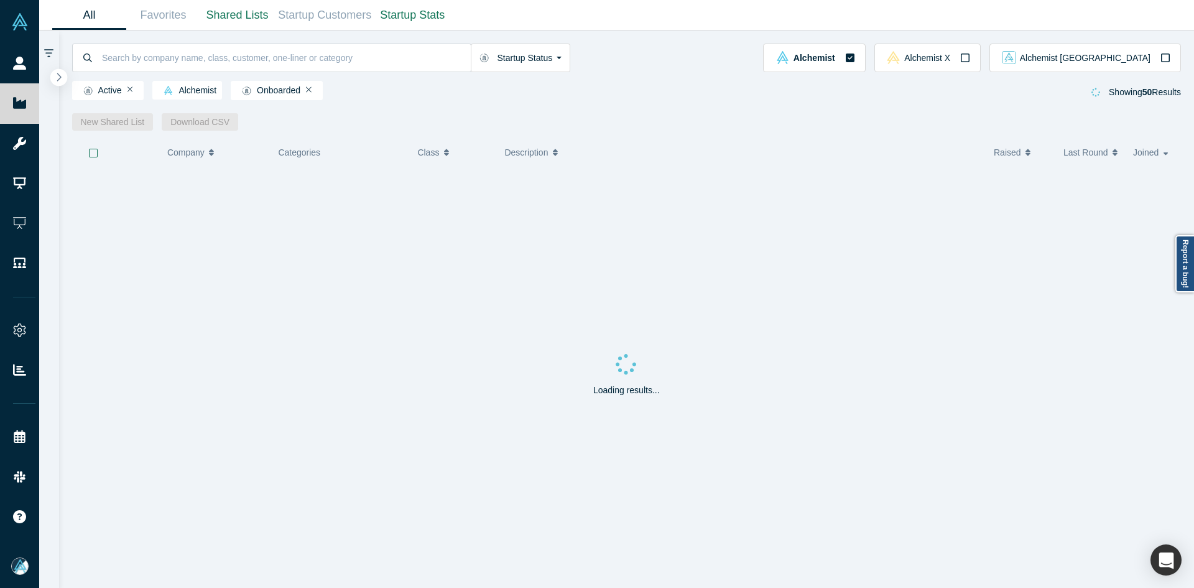
click at [56, 78] on icon "button" at bounding box center [59, 76] width 6 height 9
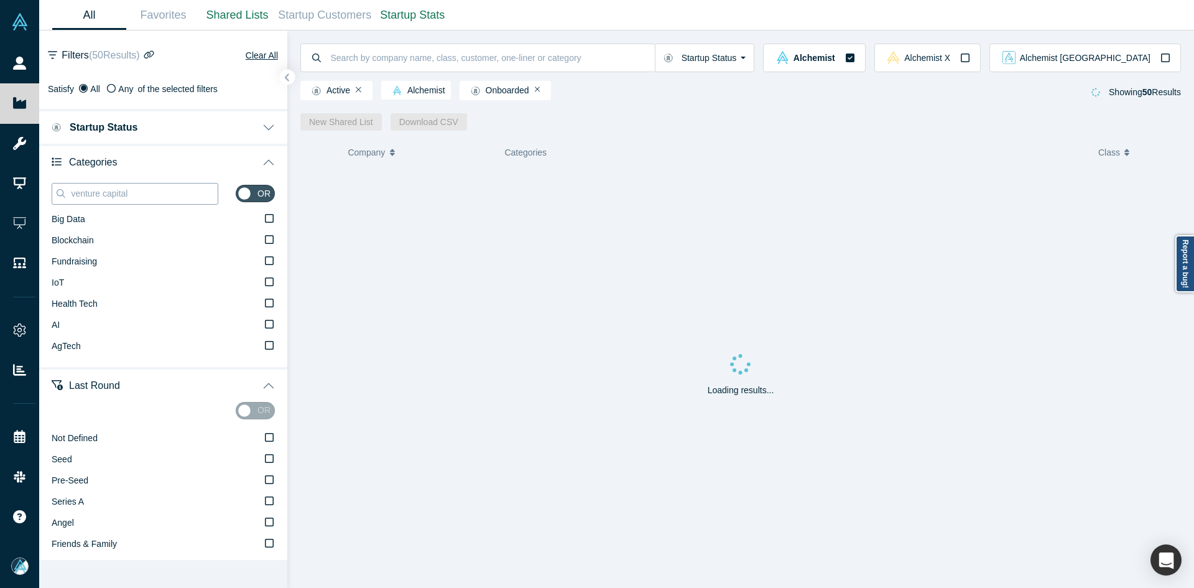
click at [80, 197] on input "venture capital" at bounding box center [144, 193] width 148 height 16
click at [80, 196] on input "venture capital" at bounding box center [144, 193] width 148 height 16
paste input "Biotech"
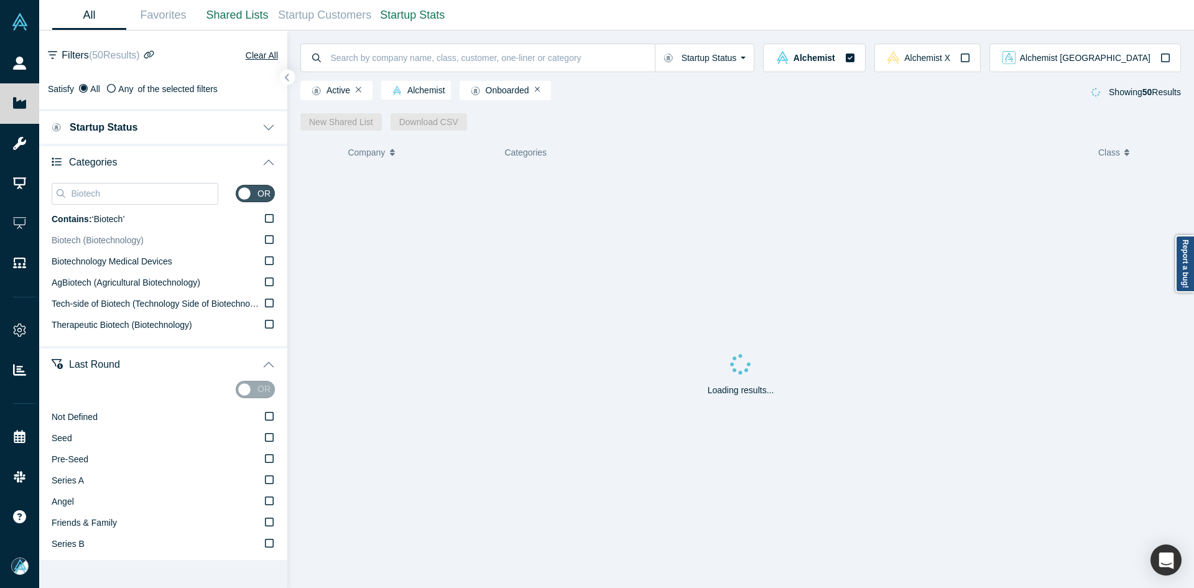
click at [87, 243] on span "Biotech (Biotechnology)" at bounding box center [98, 240] width 92 height 10
click at [0, 0] on input "Biotech (Biotechnology)" at bounding box center [0, 0] width 0 height 0
click at [147, 203] on div "Biotech" at bounding box center [135, 194] width 167 height 22
click at [146, 203] on div "Biotech" at bounding box center [135, 194] width 167 height 22
click at [141, 198] on input "Biotech" at bounding box center [144, 193] width 148 height 16
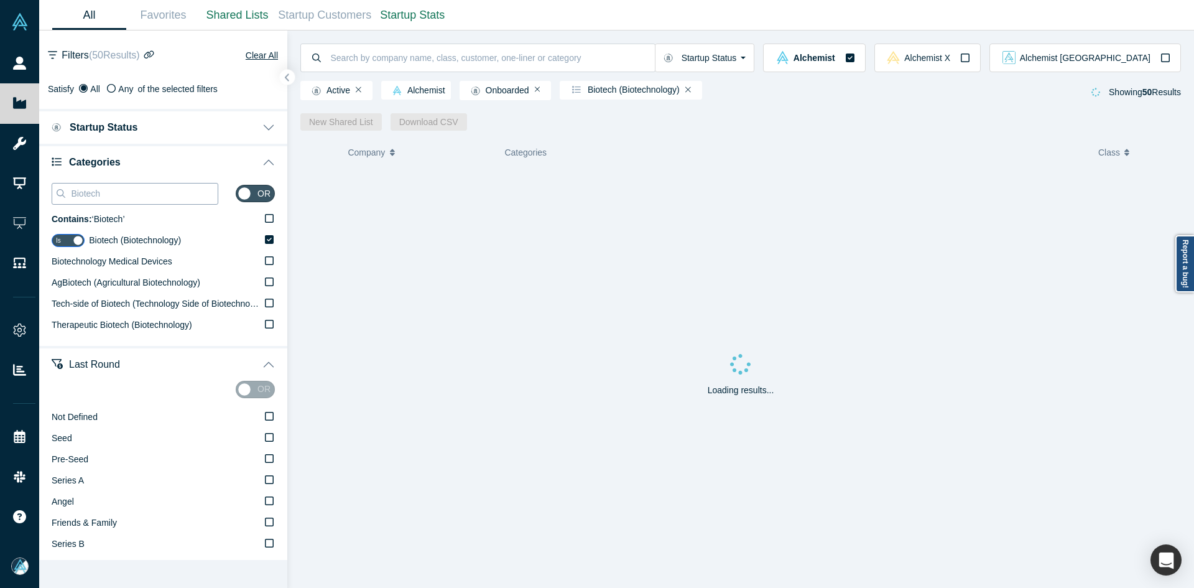
click at [141, 198] on input "Biotech" at bounding box center [144, 193] width 148 height 16
paste input "Healthcar"
click at [140, 198] on input "Biotech" at bounding box center [144, 193] width 148 height 16
click at [89, 258] on span "Healthcare" at bounding box center [73, 261] width 42 height 10
click at [0, 0] on input "Healthcare" at bounding box center [0, 0] width 0 height 0
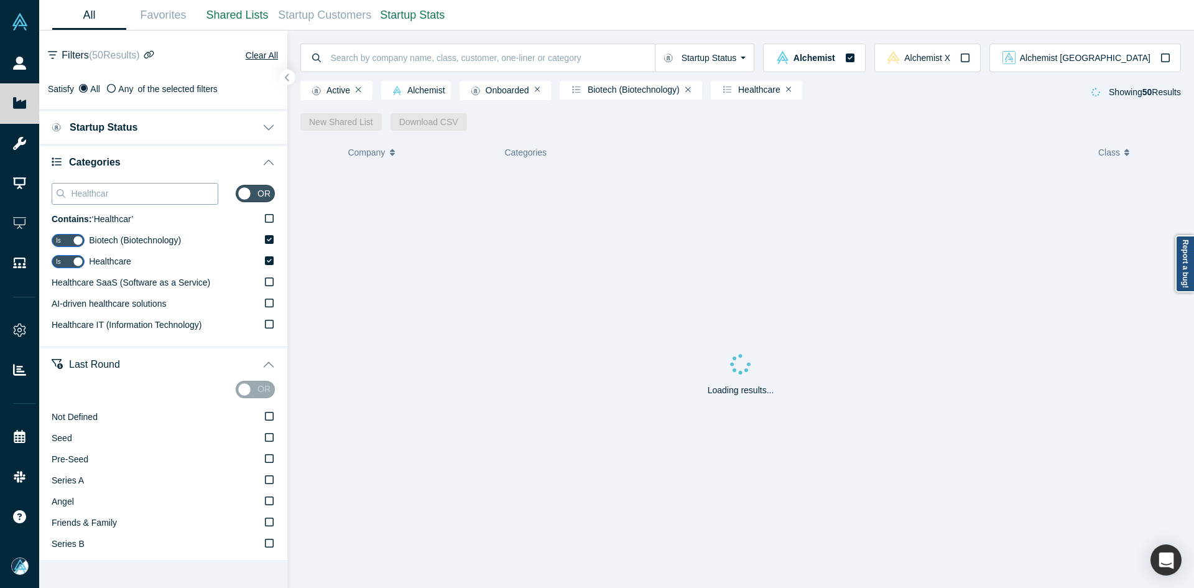
click at [96, 195] on input "Healthcar" at bounding box center [144, 193] width 148 height 16
click at [108, 281] on label "Health Care" at bounding box center [163, 282] width 223 height 21
click at [0, 0] on input "Health Care" at bounding box center [0, 0] width 0 height 0
click at [139, 196] on input "Health car" at bounding box center [144, 193] width 148 height 16
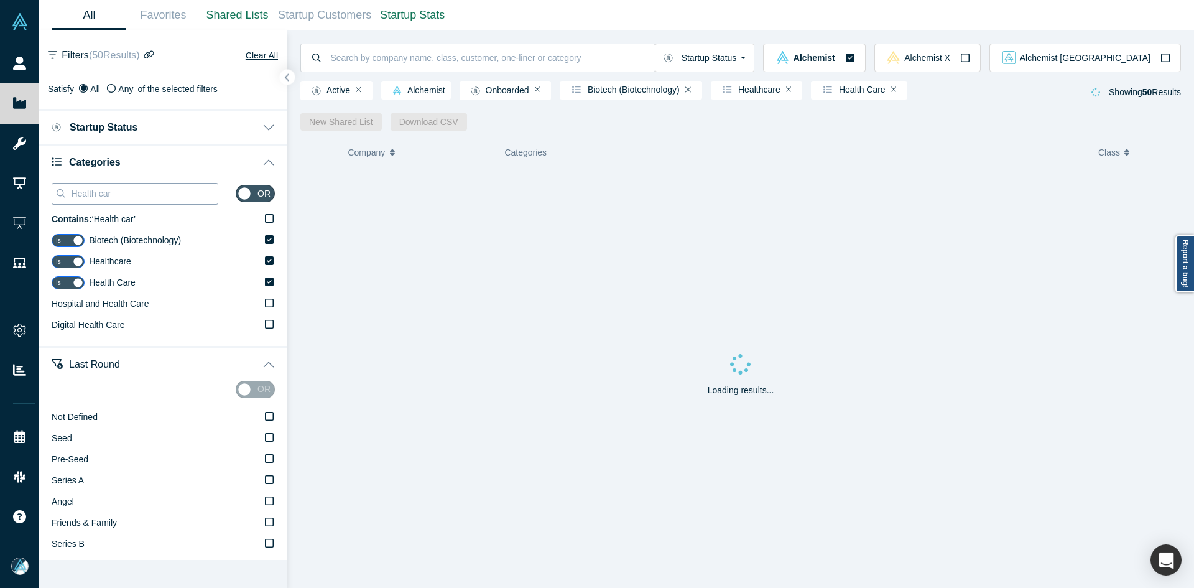
paste input "Biotechnology Medical Devices"
click at [139, 196] on input "Biotechnology Medical Devices" at bounding box center [144, 193] width 148 height 16
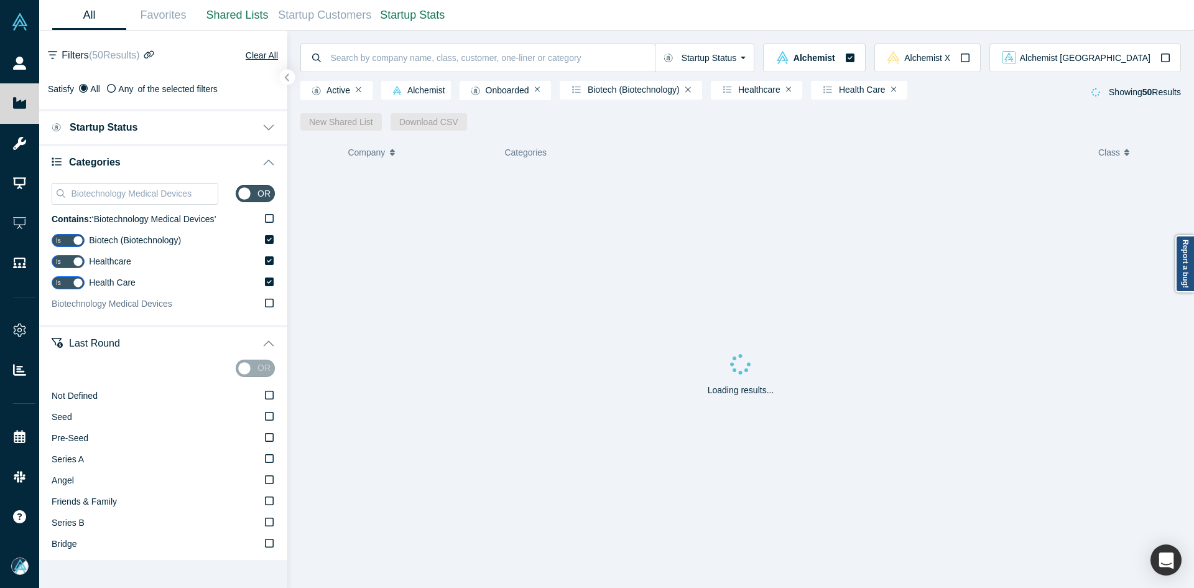
click at [116, 303] on span "Biotechnology Medical Devices" at bounding box center [112, 304] width 121 height 10
click at [0, 0] on input "Biotechnology Medical Devices" at bounding box center [0, 0] width 0 height 0
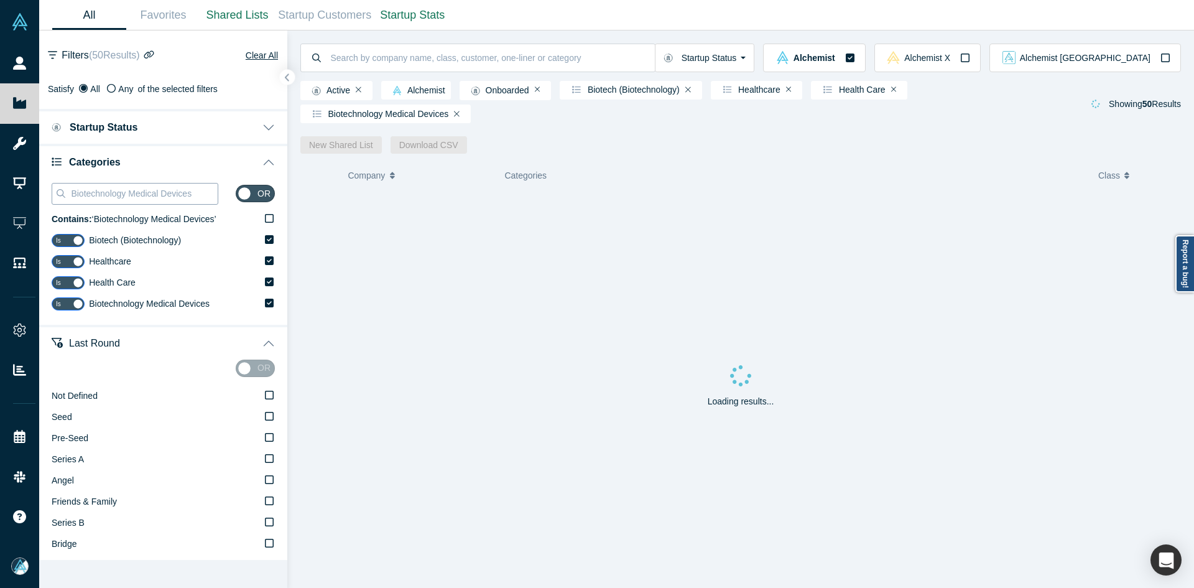
click at [170, 193] on input "Biotechnology Medical Devices" at bounding box center [144, 193] width 148 height 16
drag, startPoint x: 170, startPoint y: 193, endPoint x: 191, endPoint y: 201, distance: 22.6
click at [175, 197] on input "Biotechnology Medical Devices" at bounding box center [144, 193] width 148 height 16
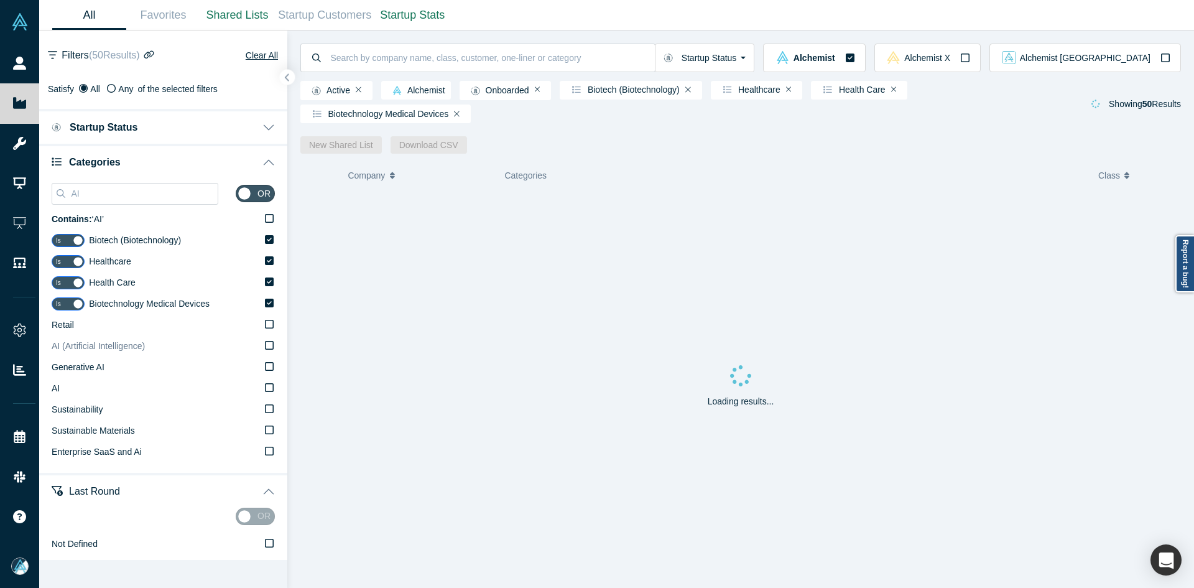
click at [81, 343] on span "AI (Artificial Intelligence)" at bounding box center [98, 346] width 93 height 10
click at [0, 0] on input "AI (Artificial Intelligence)" at bounding box center [0, 0] width 0 height 0
click at [67, 389] on label "AI" at bounding box center [163, 388] width 223 height 21
click at [0, 0] on input "AI" at bounding box center [0, 0] width 0 height 0
click at [156, 190] on input "AI" at bounding box center [144, 193] width 148 height 16
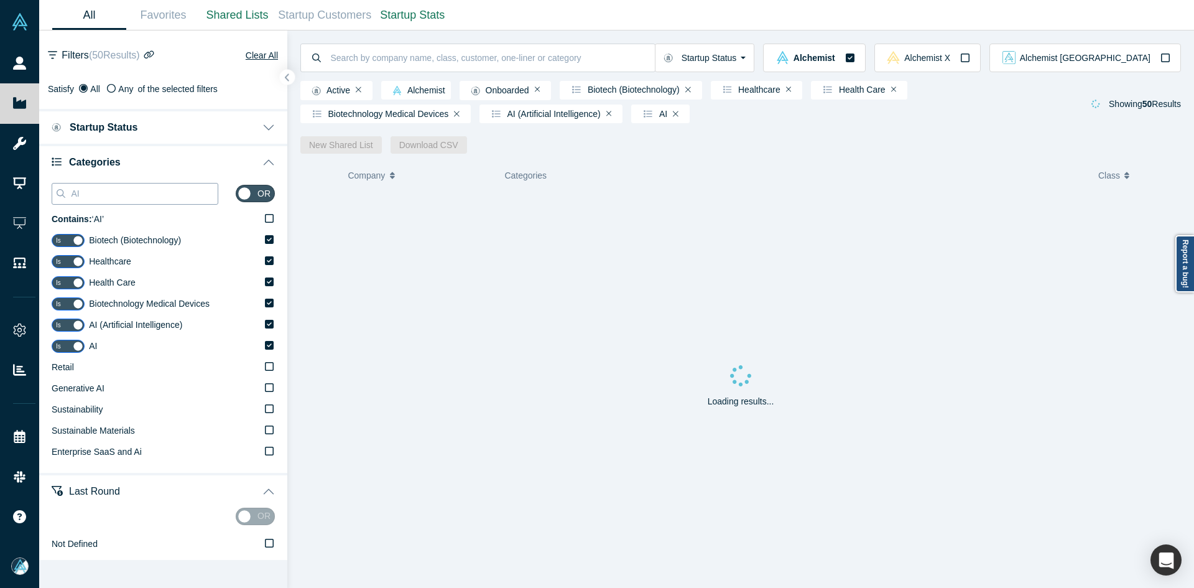
click at [156, 191] on input "AI" at bounding box center [144, 193] width 148 height 16
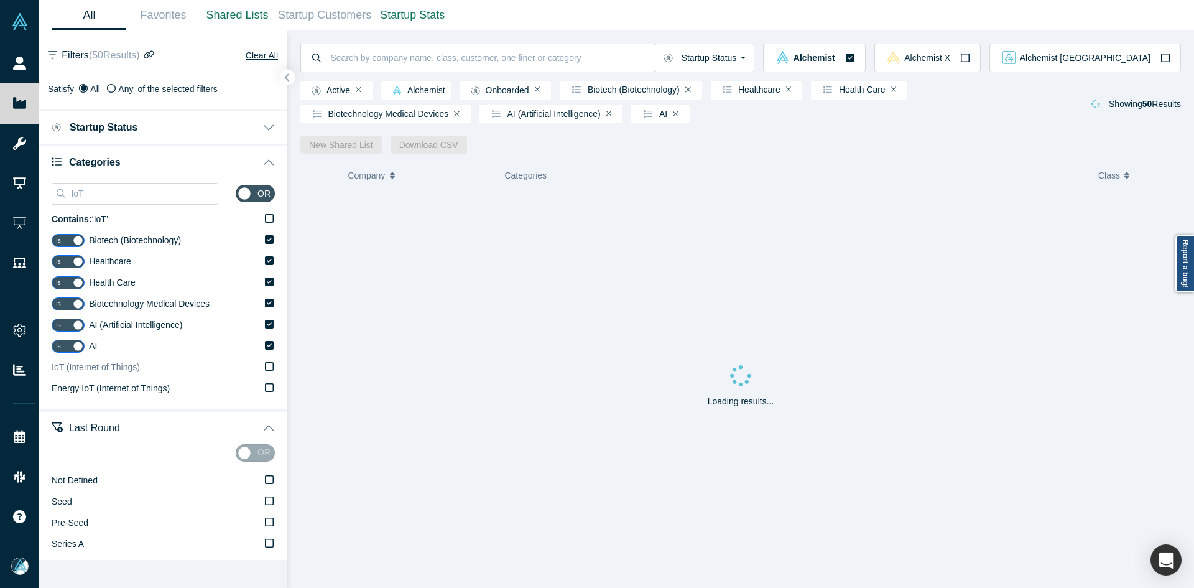
click at [114, 368] on span "IoT (Internet of Things)" at bounding box center [96, 367] width 88 height 10
click at [0, 0] on input "IoT (Internet of Things)" at bounding box center [0, 0] width 0 height 0
drag, startPoint x: 148, startPoint y: 179, endPoint x: 147, endPoint y: 192, distance: 13.1
click at [147, 184] on div "IoT" at bounding box center [135, 194] width 167 height 30
click at [147, 192] on input "IoT" at bounding box center [144, 193] width 148 height 16
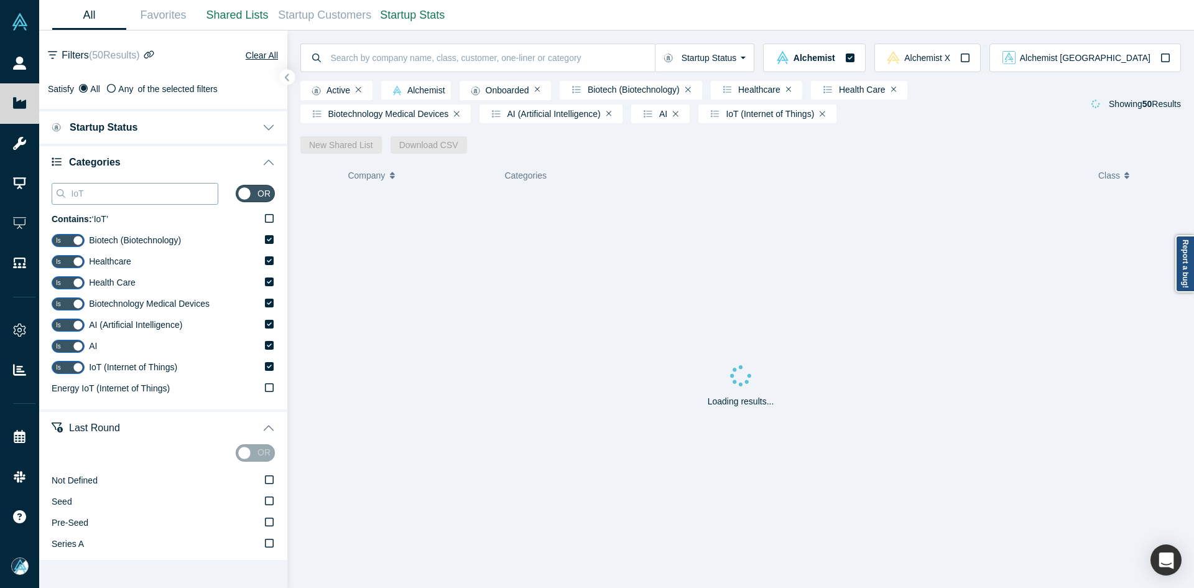
click at [147, 192] on input "IoT" at bounding box center [144, 193] width 148 height 16
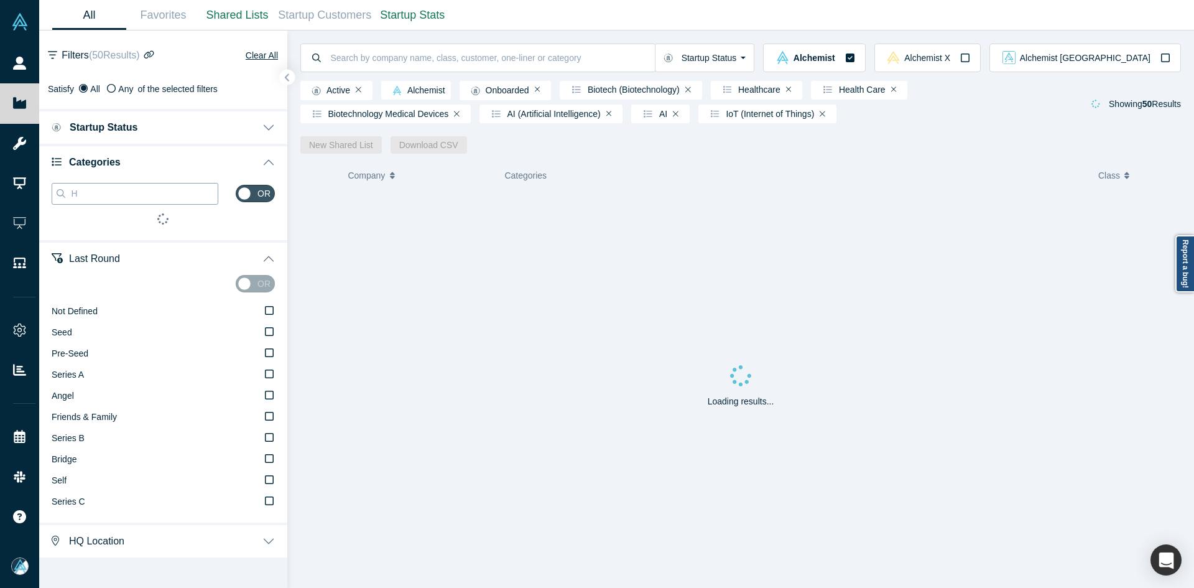
paste input "ealthcare Innovation"
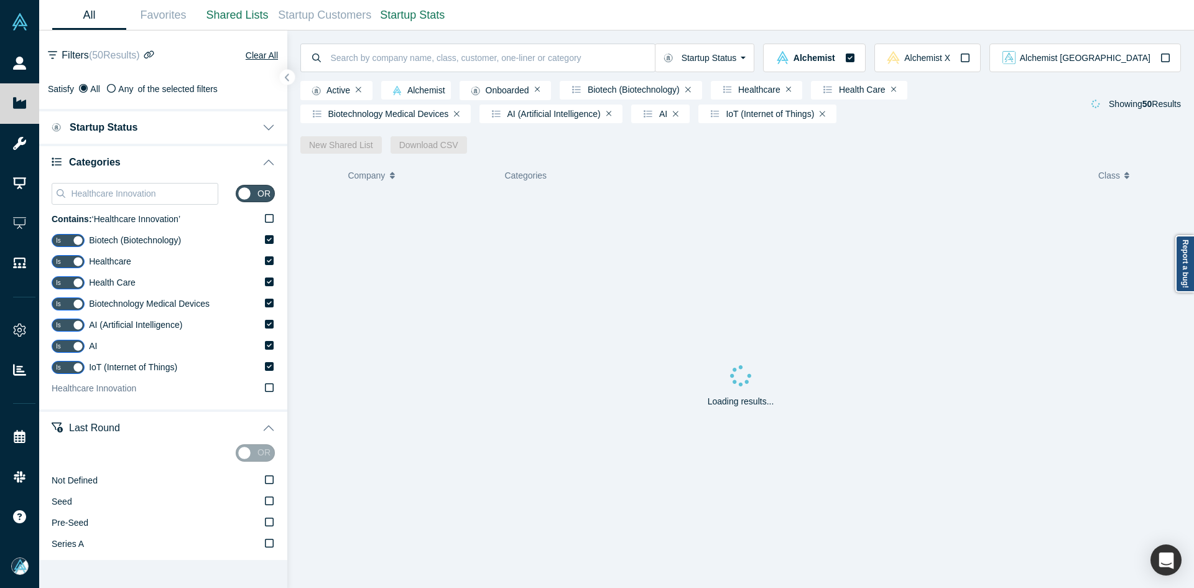
click at [121, 386] on span "Healthcare Innovation" at bounding box center [94, 388] width 85 height 10
click at [0, 0] on input "Healthcare Innovation" at bounding box center [0, 0] width 0 height 0
click at [142, 191] on input "Healthcare Innovation" at bounding box center [144, 193] width 148 height 16
paste input "B2B SaaS"
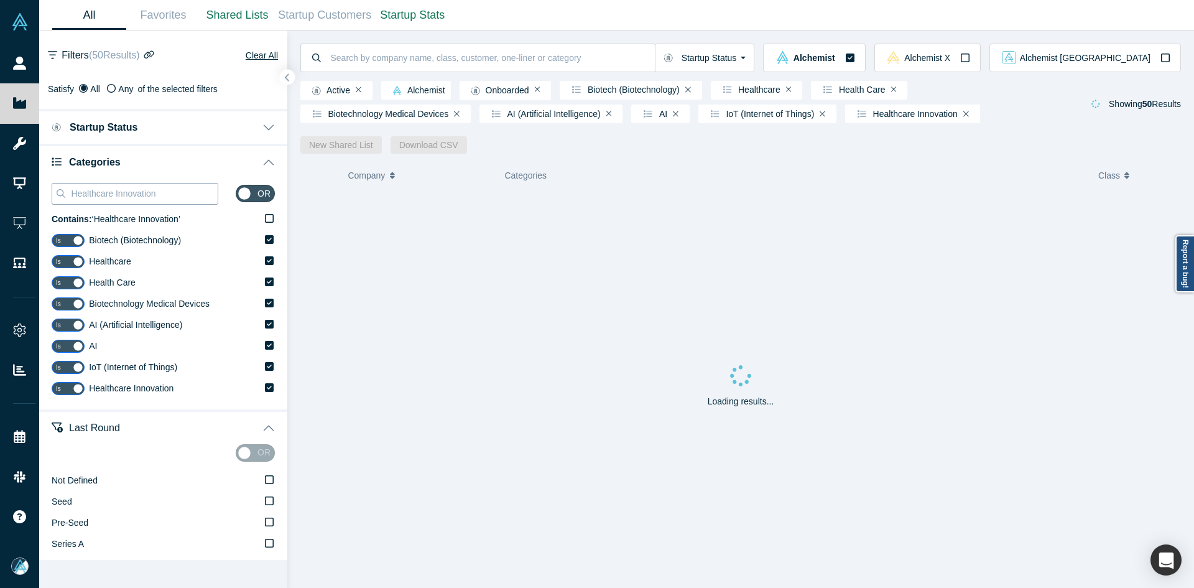
click at [142, 191] on input "Healthcare Innovation" at bounding box center [144, 193] width 148 height 16
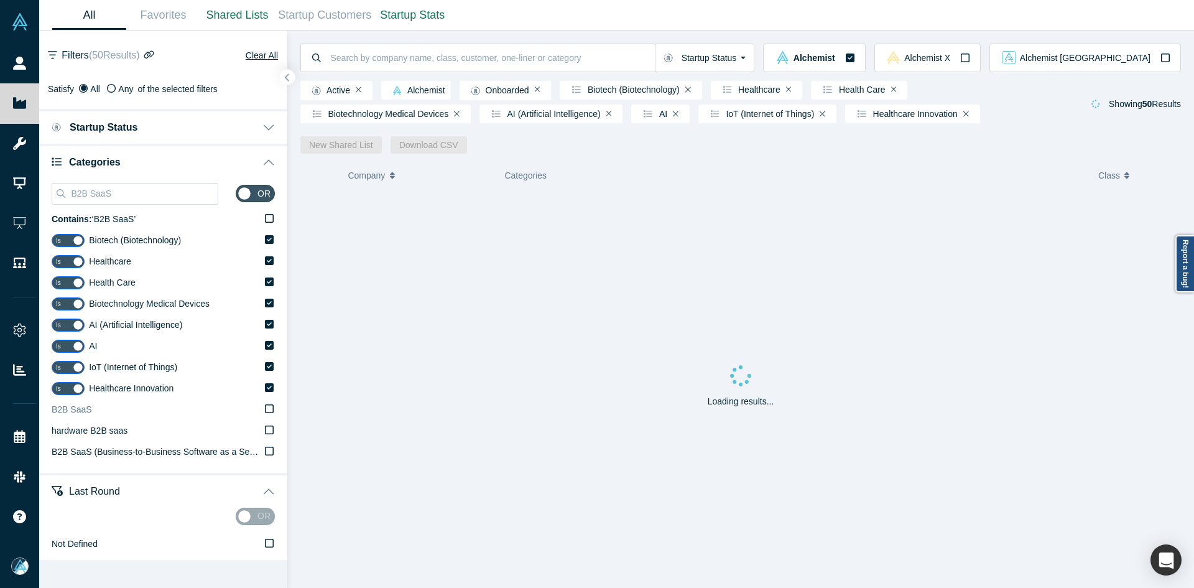
click at [105, 410] on label "B2B SaaS" at bounding box center [163, 409] width 223 height 21
click at [0, 0] on input "B2B SaaS" at bounding box center [0, 0] width 0 height 0
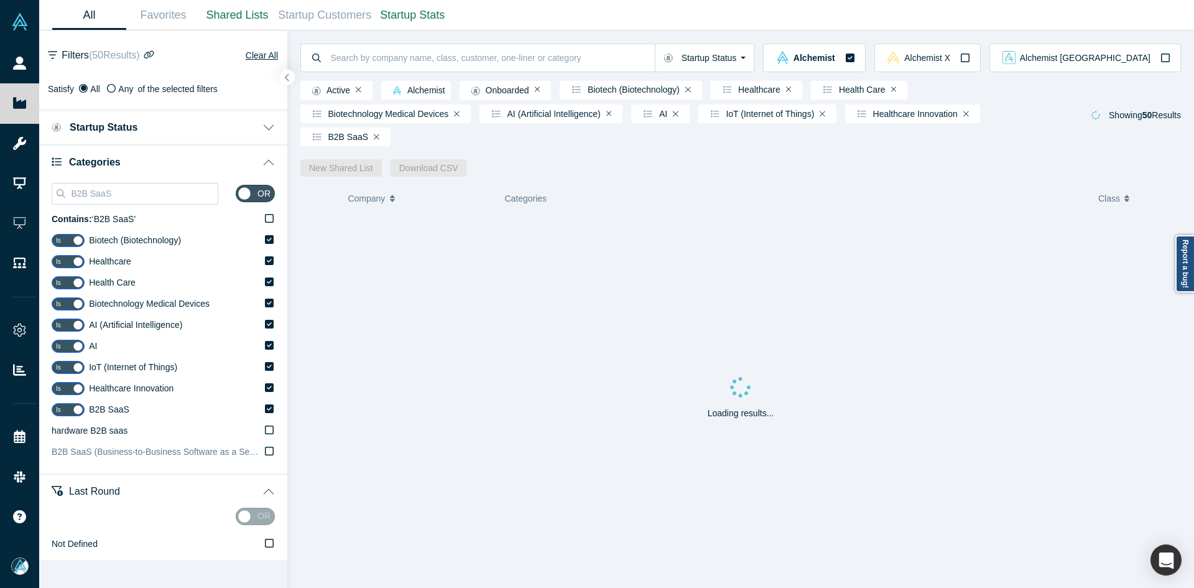
click at [99, 450] on span "B2B SaaS (Business-to-Business Software as a Service)" at bounding box center [162, 452] width 220 height 10
click at [0, 0] on input "B2B SaaS (Business-to-Business Software as a Service)" at bounding box center [0, 0] width 0 height 0
drag, startPoint x: 91, startPoint y: 192, endPoint x: 187, endPoint y: 206, distance: 96.8
click at [176, 205] on div "B2B SaaS" at bounding box center [135, 194] width 167 height 30
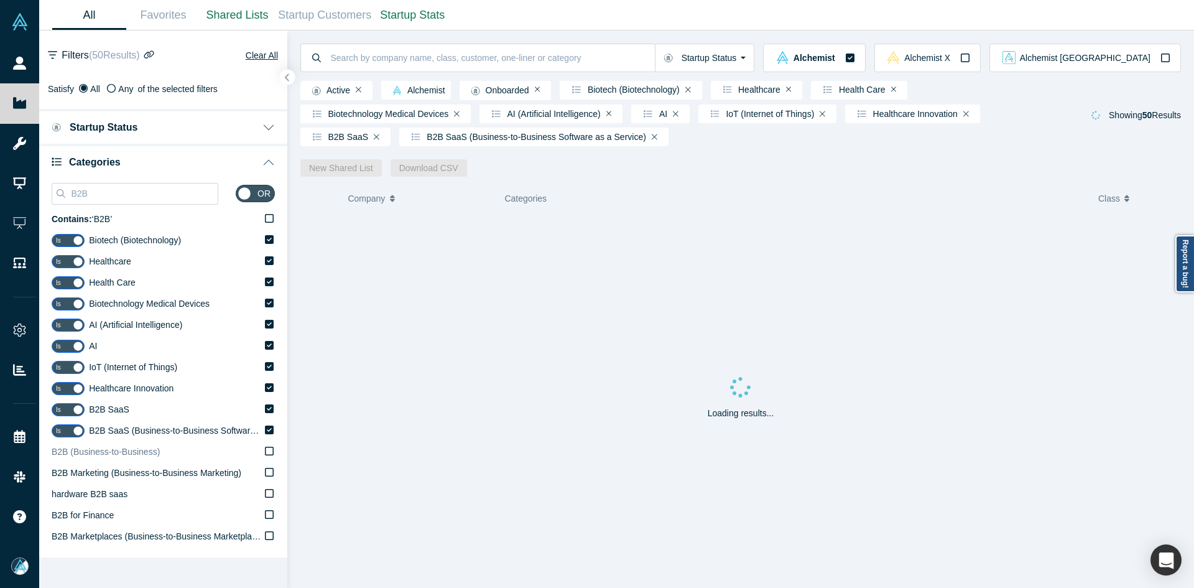
click at [101, 457] on span "B2B (Business-to-Business)" at bounding box center [106, 452] width 108 height 10
click at [0, 0] on input "B2B (Business-to-Business)" at bounding box center [0, 0] width 0 height 0
click at [91, 202] on div "B2B" at bounding box center [135, 194] width 167 height 22
click at [91, 186] on input "B2B" at bounding box center [144, 193] width 148 height 16
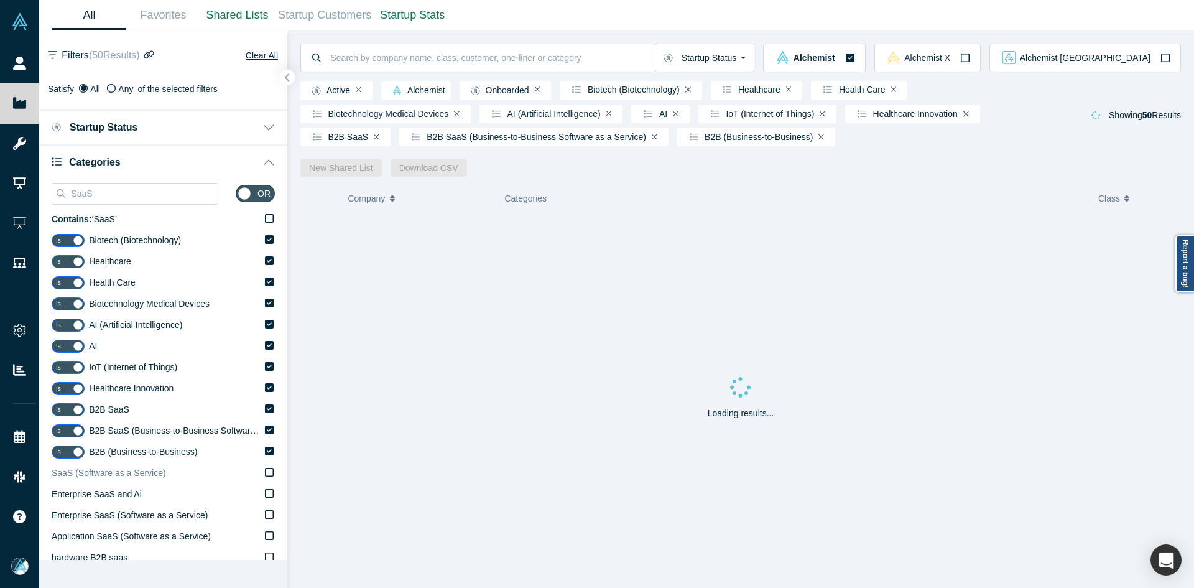
type input "SaaS"
click at [117, 473] on span "SaaS (Software as a Service)" at bounding box center [109, 473] width 114 height 10
click at [0, 0] on input "SaaS (Software as a Service)" at bounding box center [0, 0] width 0 height 0
click at [287, 80] on icon "button" at bounding box center [288, 77] width 6 height 9
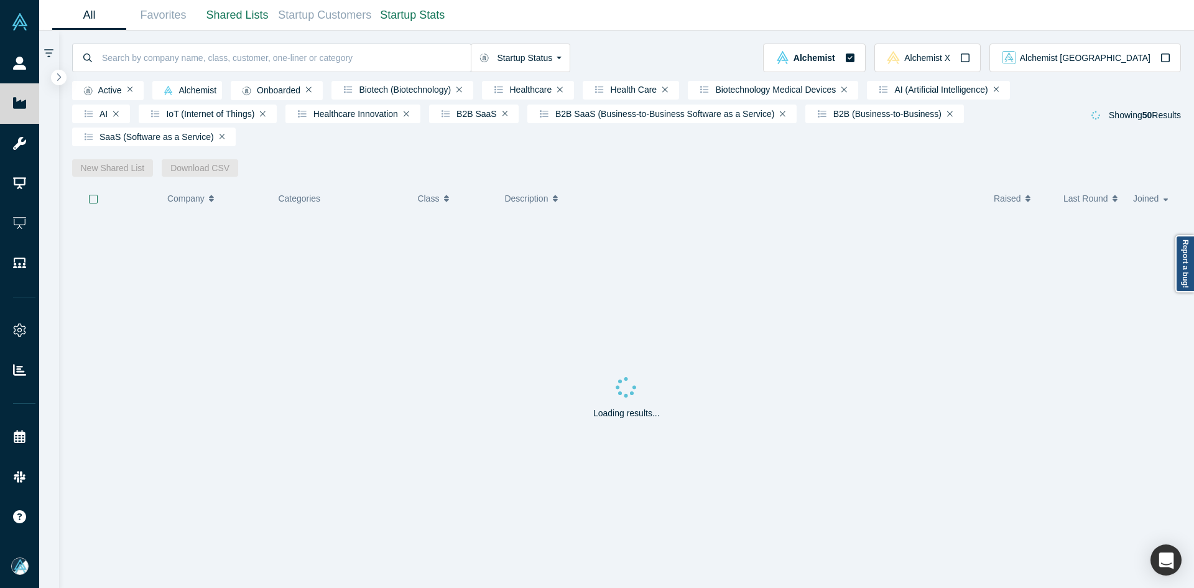
click at [472, 358] on div "Loading results..." at bounding box center [627, 400] width 1110 height 374
click at [93, 204] on icon "button" at bounding box center [93, 199] width 10 height 10
click at [93, 170] on link "New Shared List" at bounding box center [112, 167] width 81 height 17
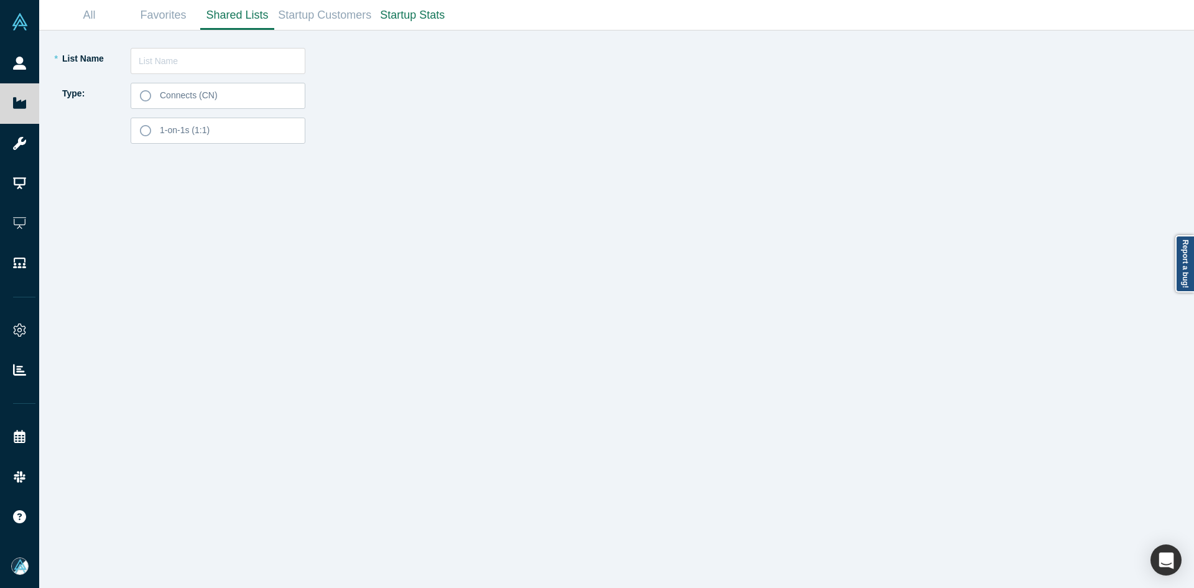
click at [251, 46] on div "* List Name Type: Connects (CN) 1-on-1s (1:1)" at bounding box center [617, 308] width 1138 height 557
click at [240, 62] on input "text" at bounding box center [218, 61] width 175 height 26
paste input "[PERSON_NAME]"
type input "[PERSON_NAME] List 250911"
click at [233, 94] on label "Connects (CN)" at bounding box center [218, 96] width 175 height 26
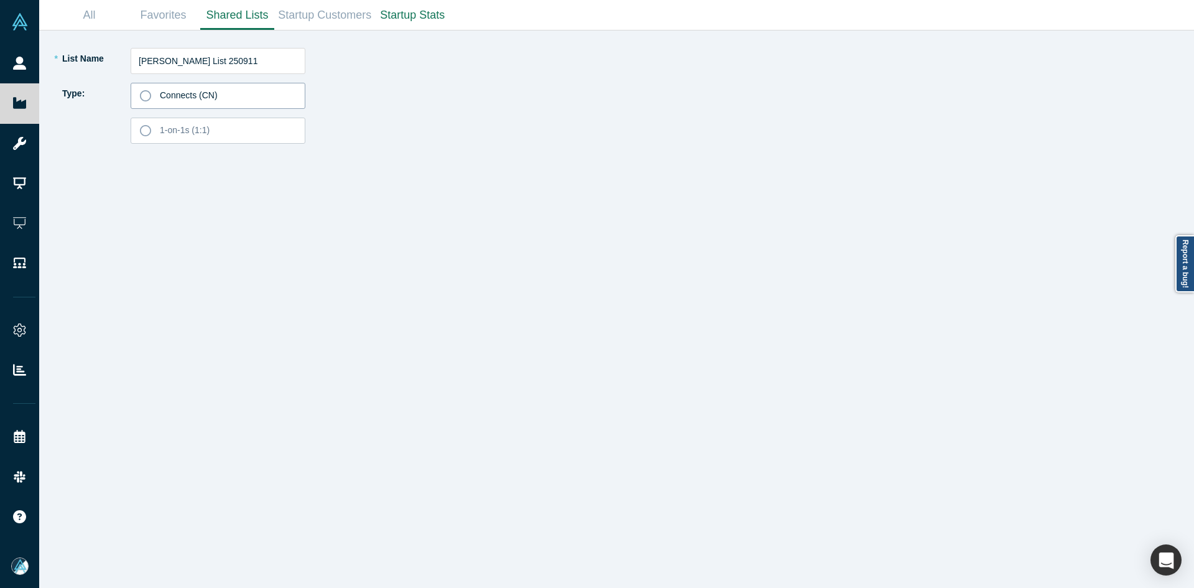
click at [0, 0] on input "Connects (CN)" at bounding box center [0, 0] width 0 height 0
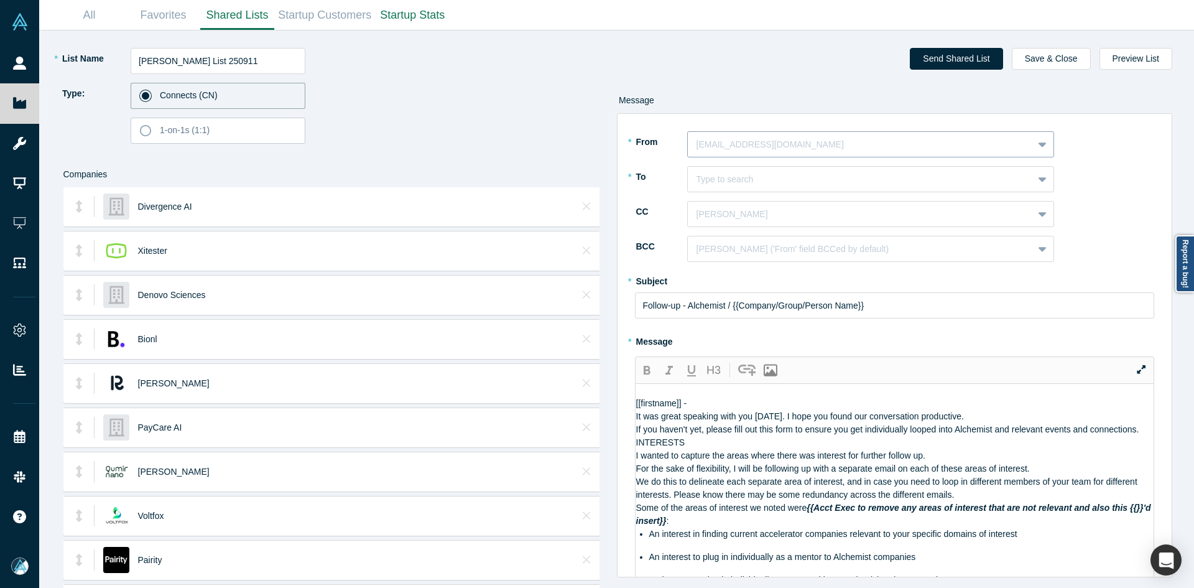
click at [740, 148] on div at bounding box center [861, 145] width 328 height 16
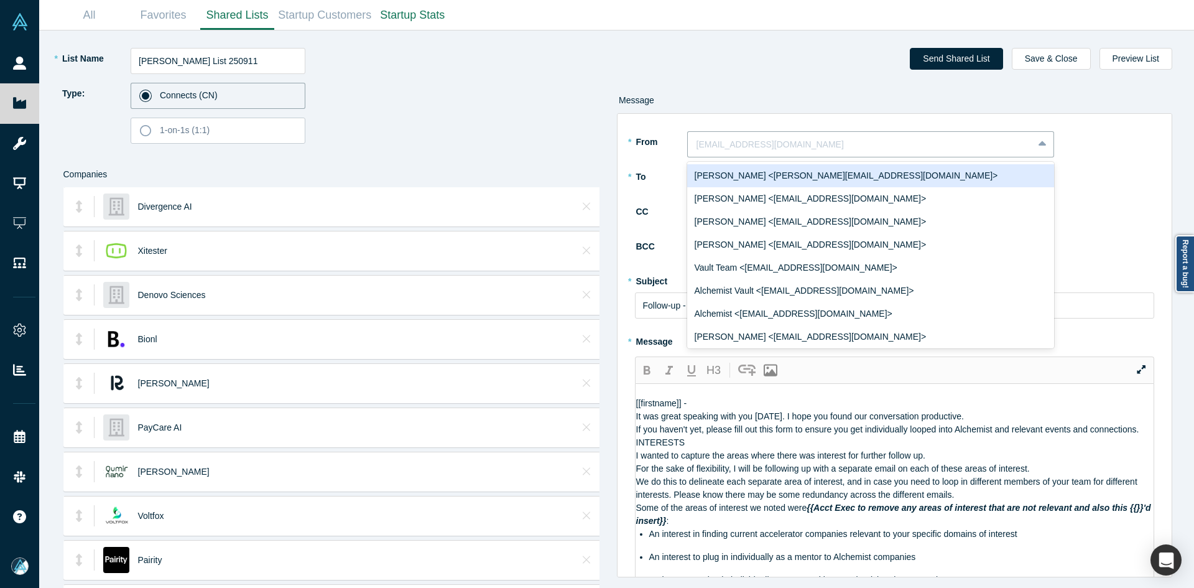
click at [744, 174] on div "[PERSON_NAME] <[PERSON_NAME][EMAIL_ADDRESS][DOMAIN_NAME]>" at bounding box center [870, 175] width 367 height 23
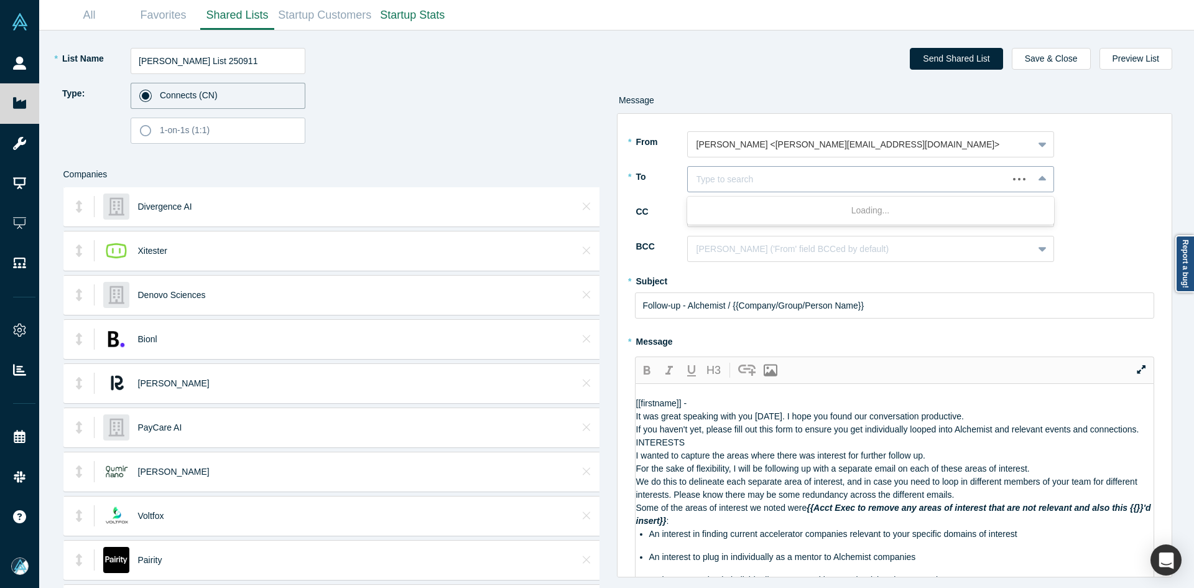
click at [745, 182] on div at bounding box center [848, 180] width 303 height 16
paste input "[PERSON_NAME]"
type input "[PERSON_NAME]"
click at [745, 214] on div "[PERSON_NAME]" at bounding box center [870, 210] width 367 height 23
click at [749, 218] on div at bounding box center [848, 215] width 303 height 16
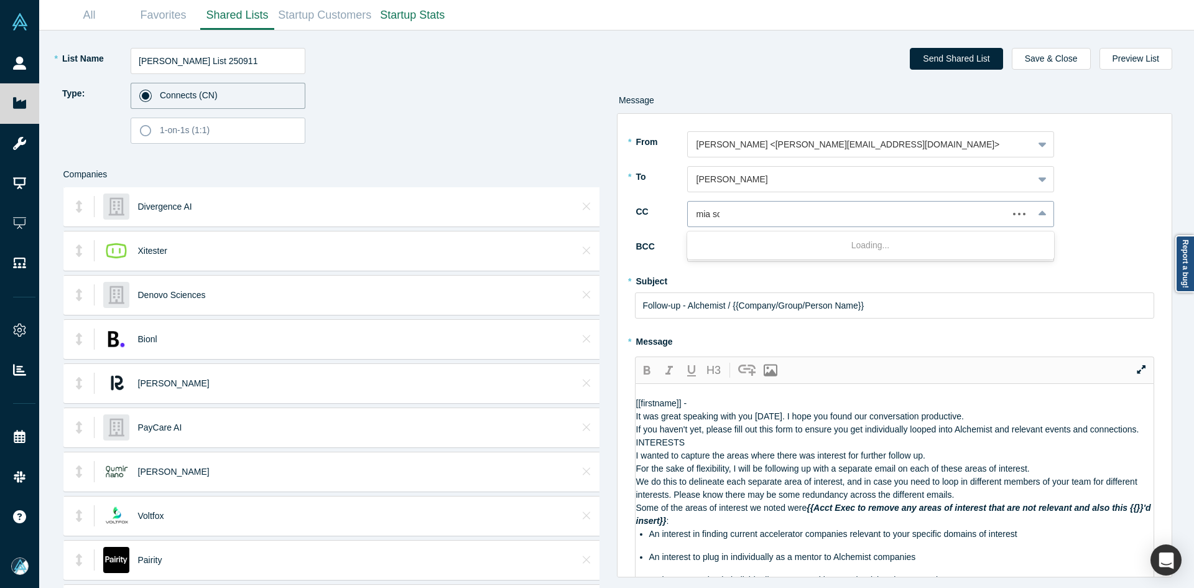
type input "mia sco"
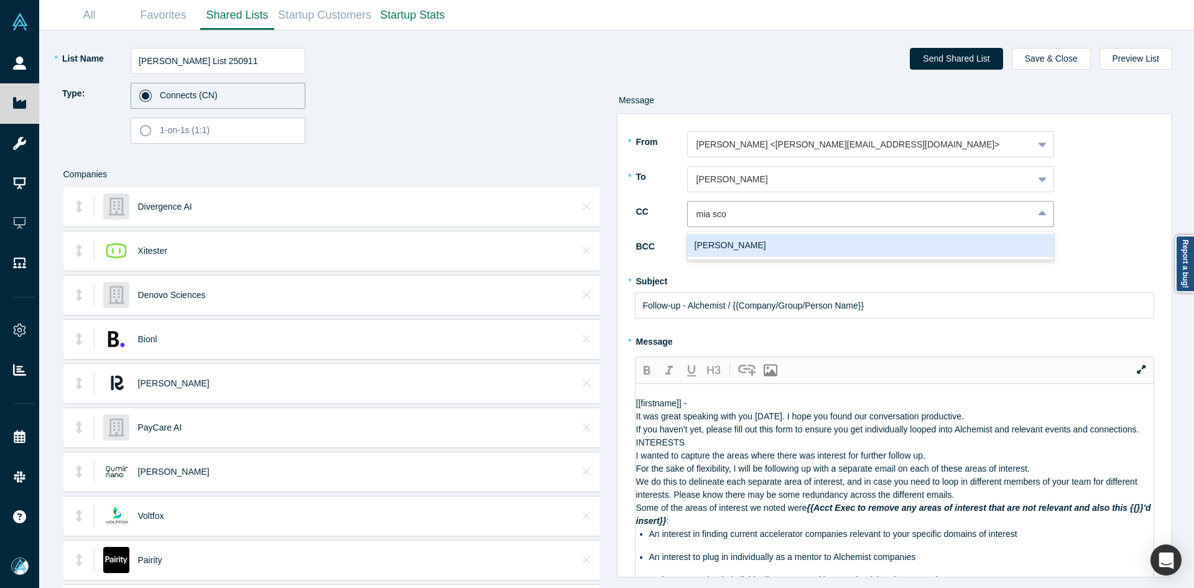
click at [747, 241] on div "[PERSON_NAME]" at bounding box center [870, 245] width 367 height 23
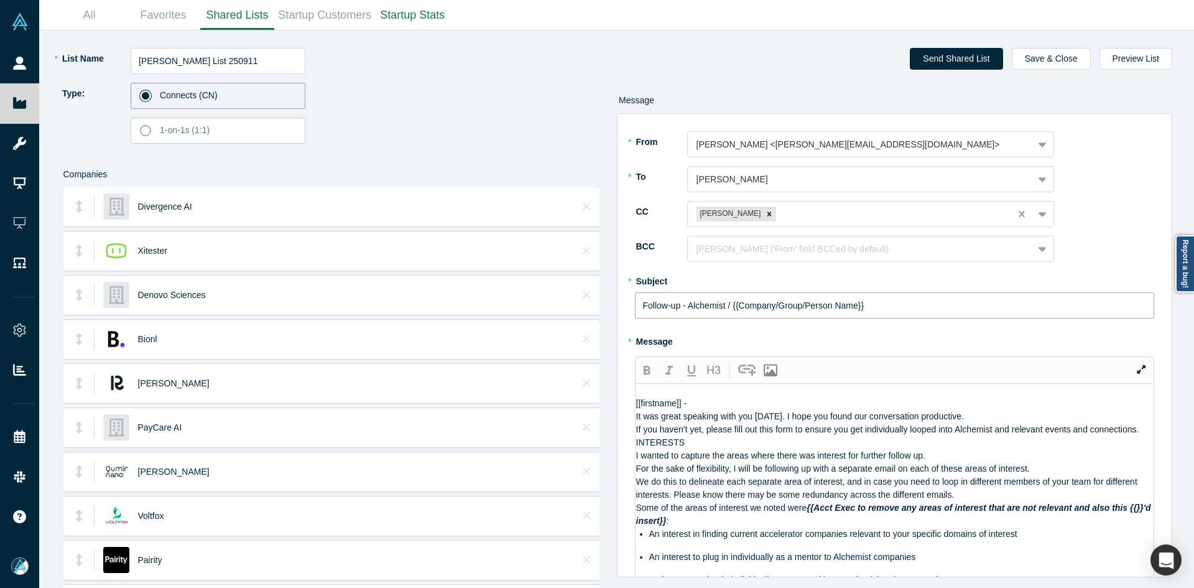
click at [697, 309] on input "Follow-up - Alchemist / {{Company/Group/Person Name}}" at bounding box center [895, 305] width 520 height 26
paste input "Curated Alchemist Companies Relevant to Your Interests"
type input "Curated Alchemist Companies Relevant to Your Interests"
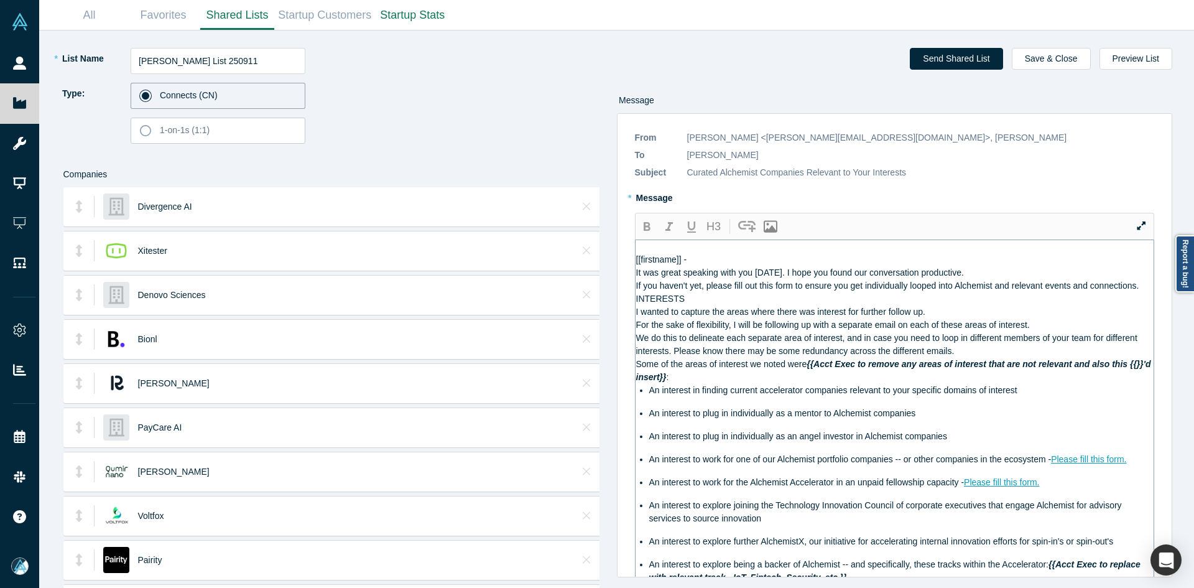
click at [638, 277] on span "It was great speaking with you [DATE]. I hope you found our conversation produc…" at bounding box center [800, 272] width 328 height 10
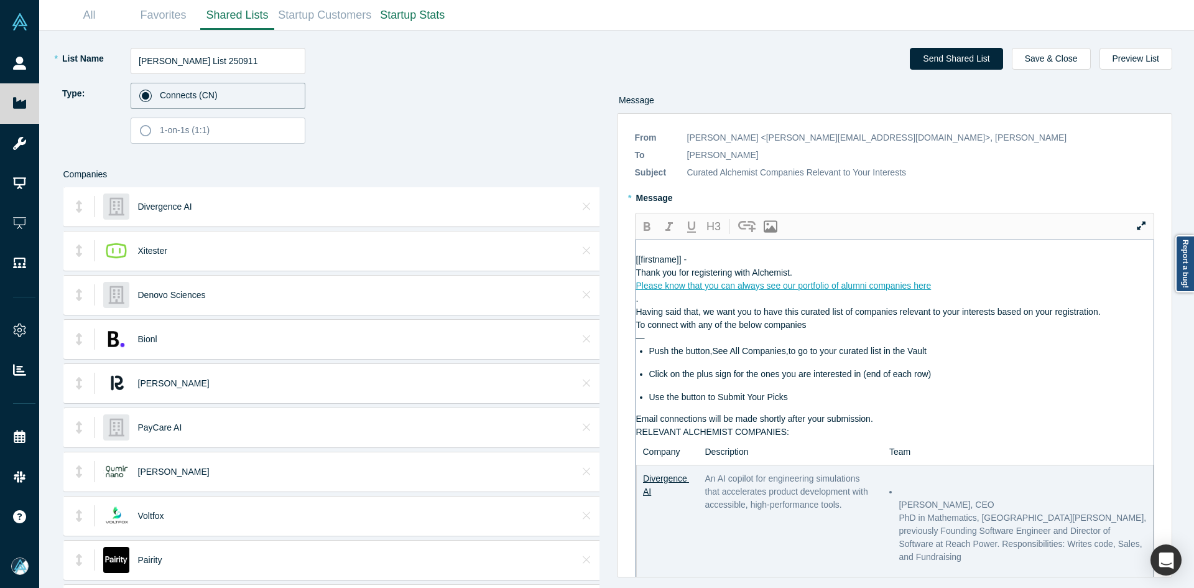
click at [970, 292] on div "Please know that you can always see our portfolio of alumni companies here" at bounding box center [895, 285] width 518 height 13
click at [834, 266] on div "[[firstname]] -" at bounding box center [895, 259] width 518 height 13
click at [840, 279] on div "Thank you for registering with Alchemist." at bounding box center [895, 272] width 518 height 13
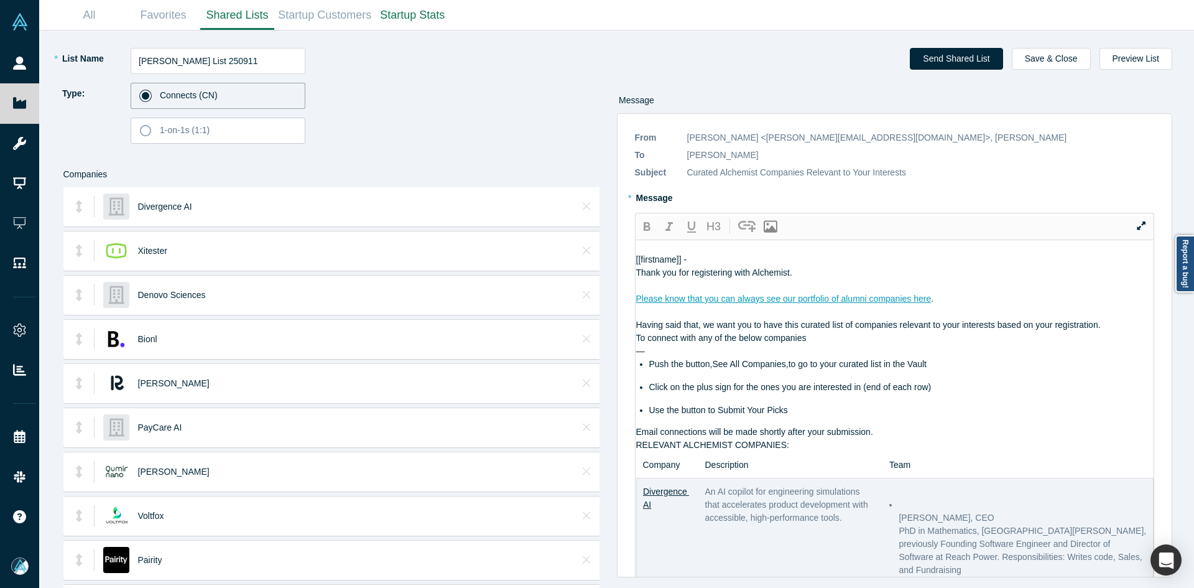
click at [1116, 332] on div "Having said that, we want you to have this curated list of companies relevant t…" at bounding box center [895, 324] width 518 height 13
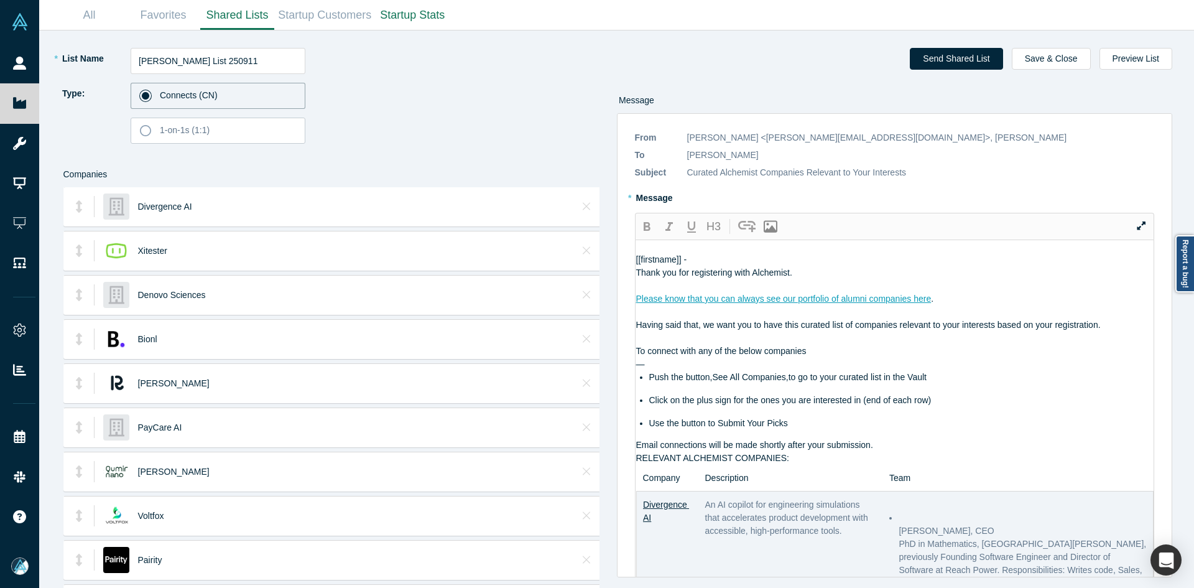
click at [904, 452] on div "Email connections will be made shortly after your submission." at bounding box center [895, 445] width 518 height 13
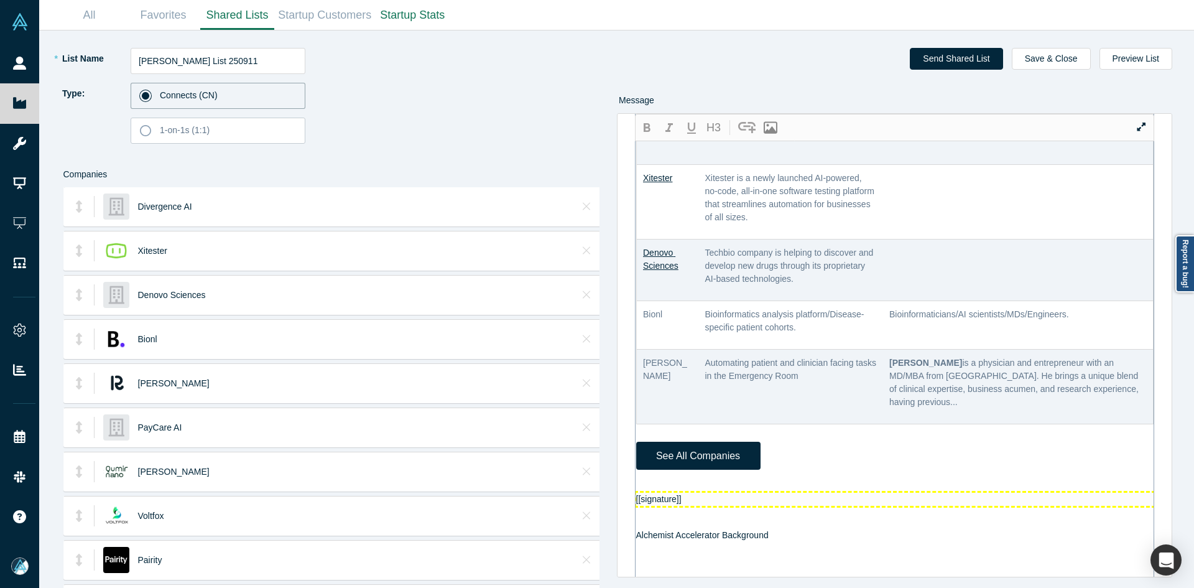
scroll to position [684, 0]
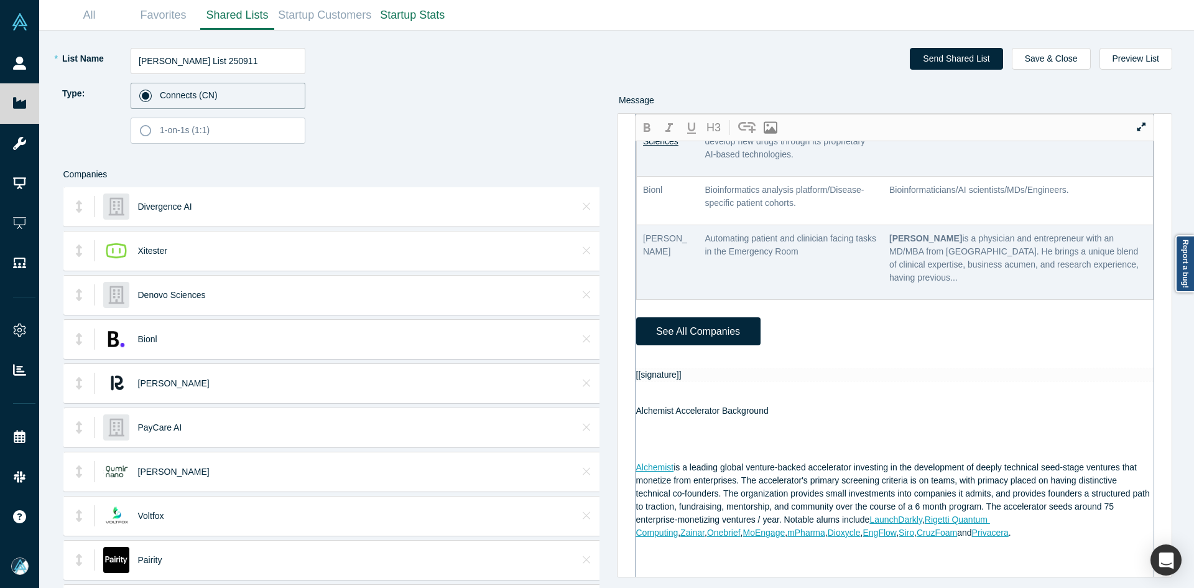
click at [657, 368] on div at bounding box center [895, 361] width 518 height 13
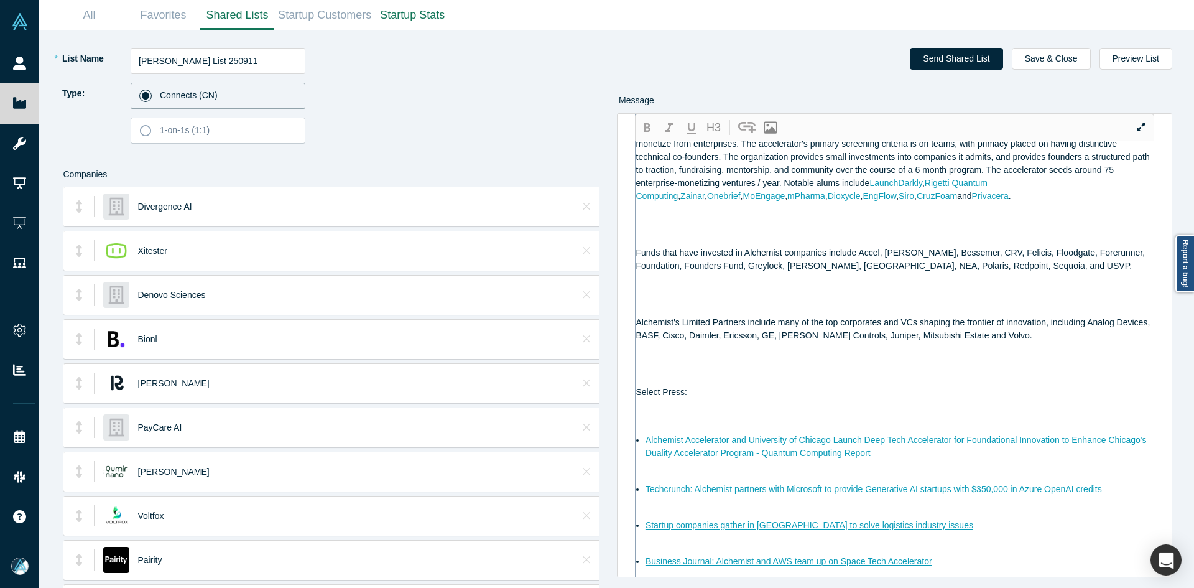
scroll to position [883, 0]
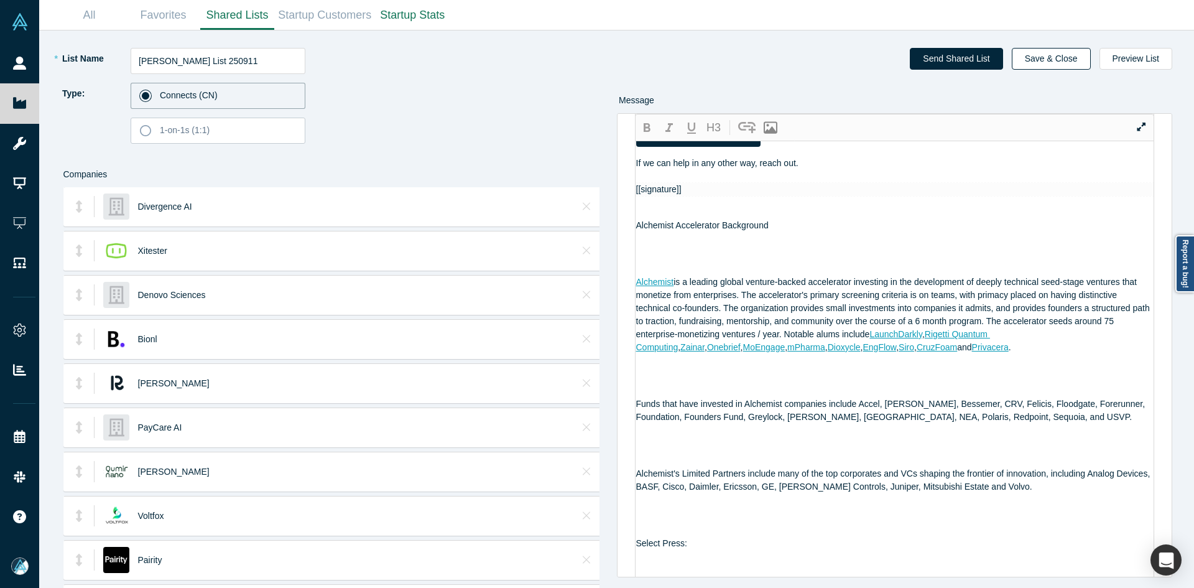
click at [1065, 67] on button "Save & Close" at bounding box center [1051, 59] width 79 height 22
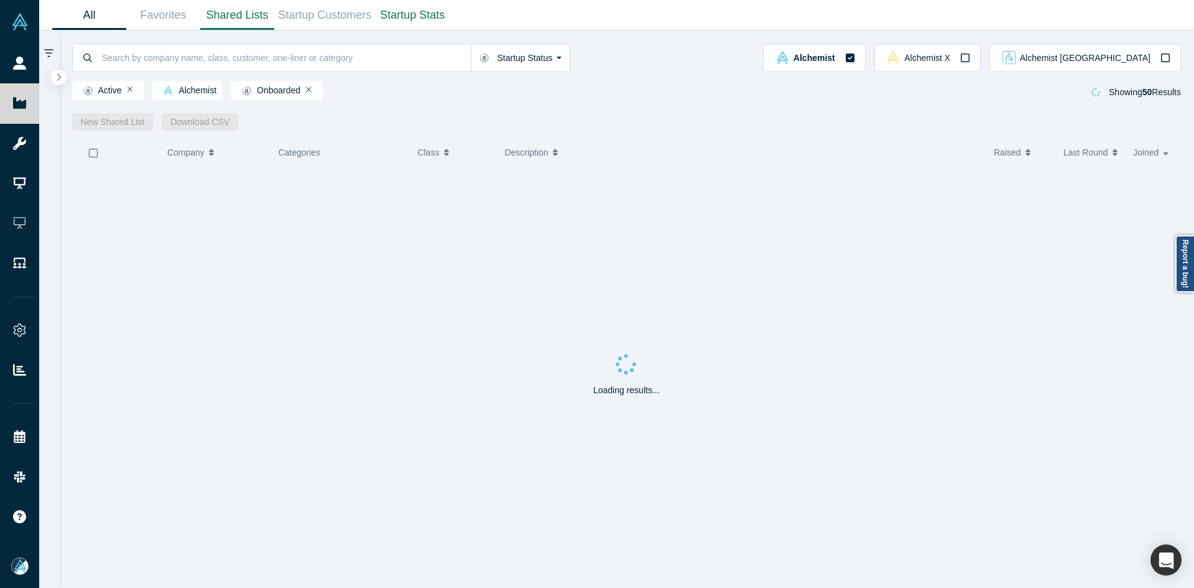
click at [223, 19] on link "Shared Lists" at bounding box center [237, 15] width 74 height 29
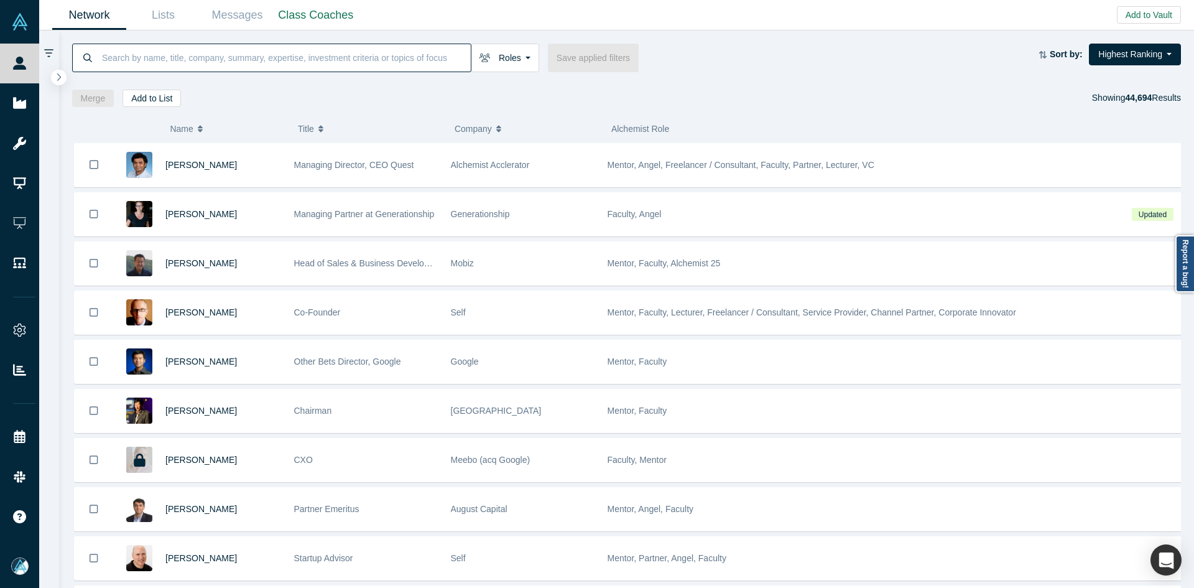
click at [410, 58] on input at bounding box center [286, 57] width 370 height 29
paste input "[PERSON_NAME]"
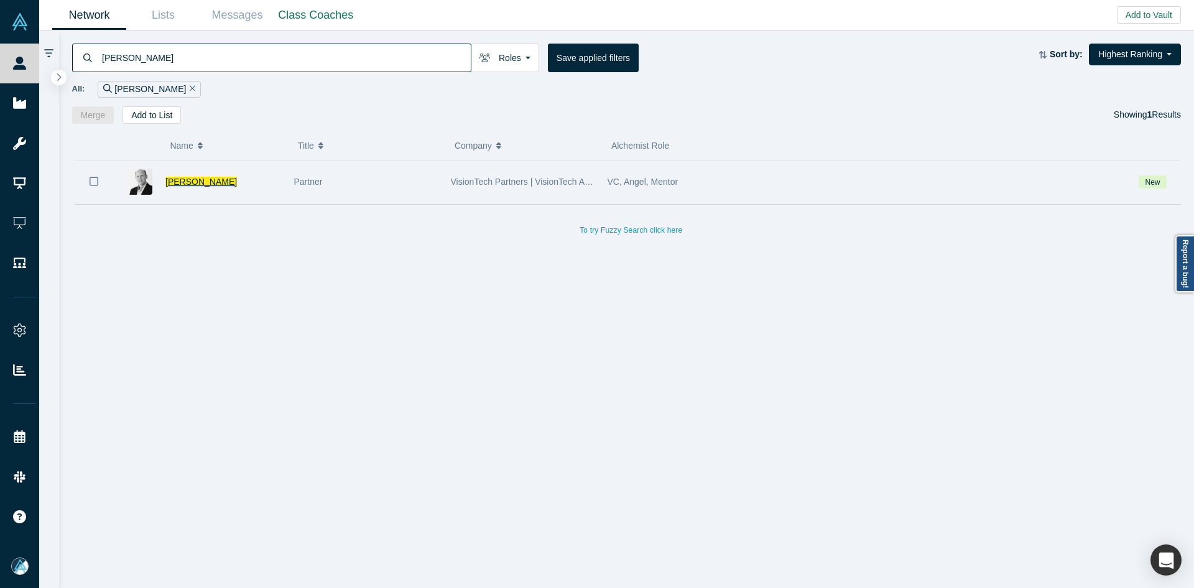
type input "Moacir Feldenheimer"
click at [230, 182] on span "Moacir Feldenheimer" at bounding box center [201, 182] width 72 height 10
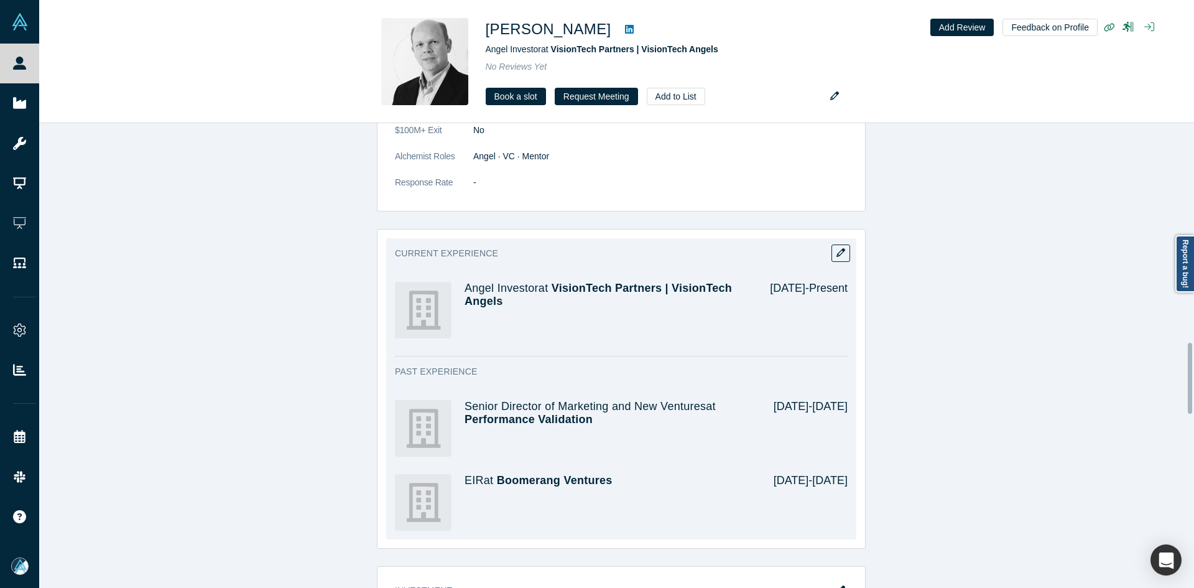
scroll to position [1431, 0]
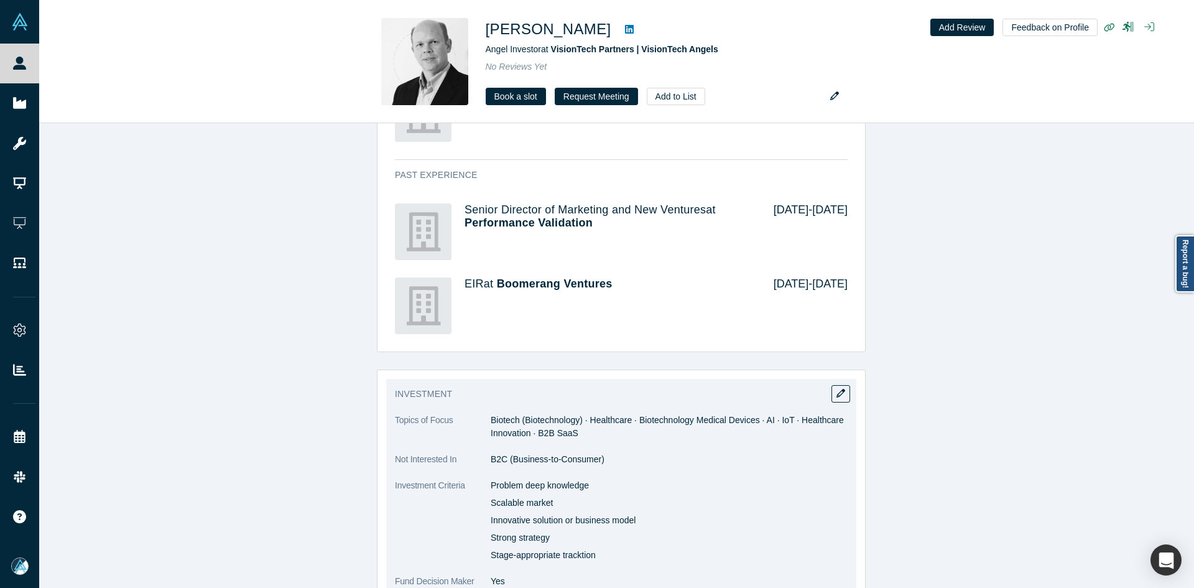
copy div "Problem deep knowledge Scalable market Innovative solution or business model St…"
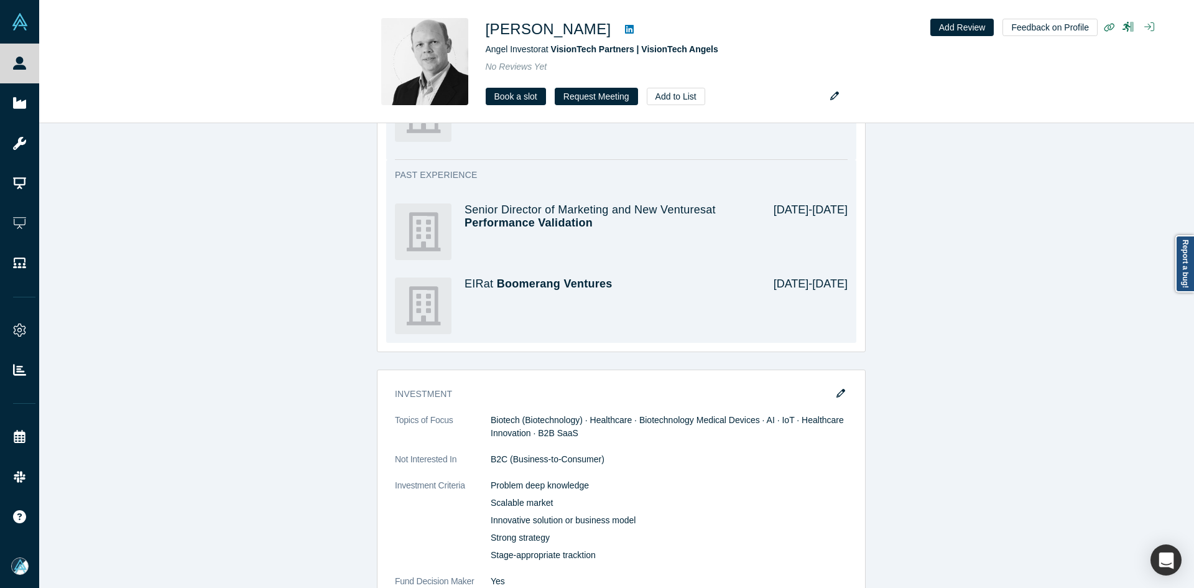
drag, startPoint x: 487, startPoint y: 484, endPoint x: 636, endPoint y: 222, distance: 301.1
click at [634, 552] on div "Problem deep knowledge Scalable market Innovative solution or business model St…" at bounding box center [669, 520] width 357 height 83
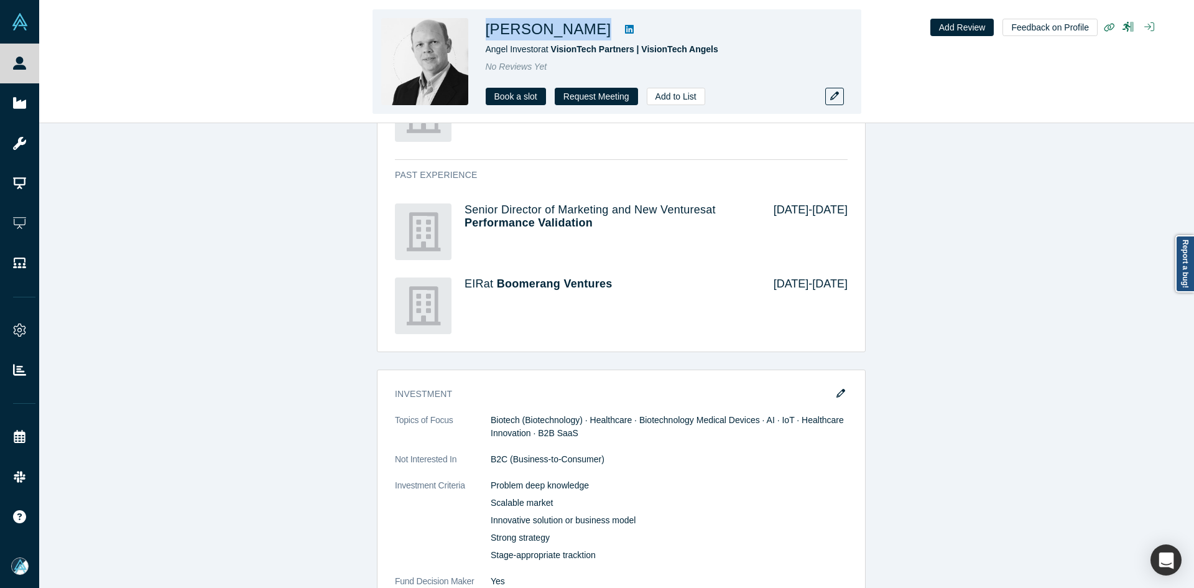
copy div "[PERSON_NAME]"
drag, startPoint x: 625, startPoint y: 30, endPoint x: 489, endPoint y: 37, distance: 136.4
click at [489, 37] on div "Moacir Feldenheimer" at bounding box center [660, 29] width 348 height 22
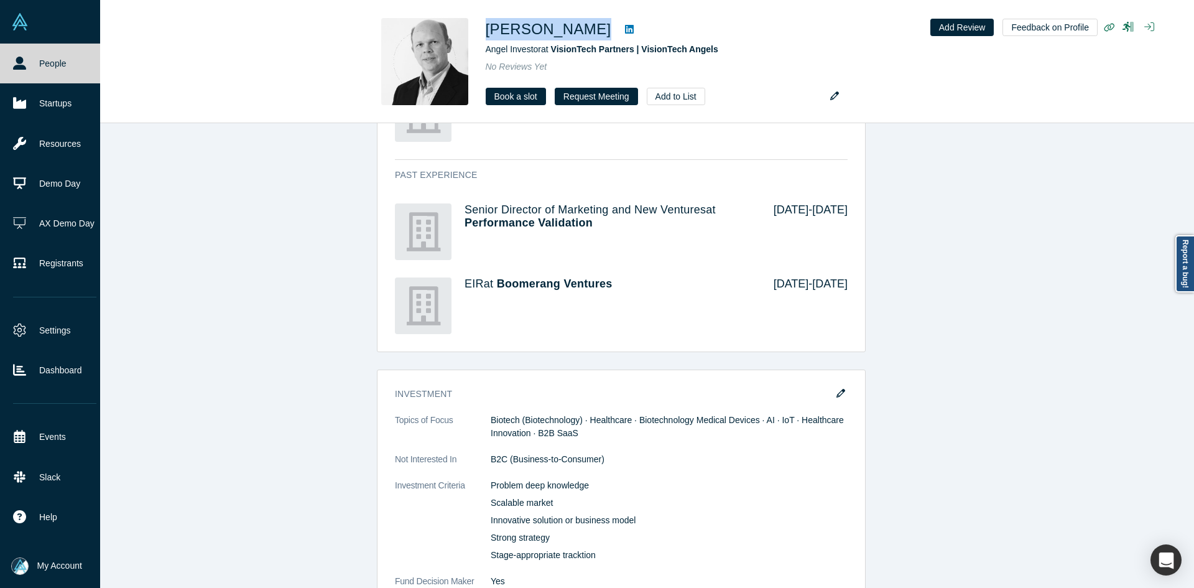
click at [20, 60] on icon at bounding box center [19, 63] width 13 height 13
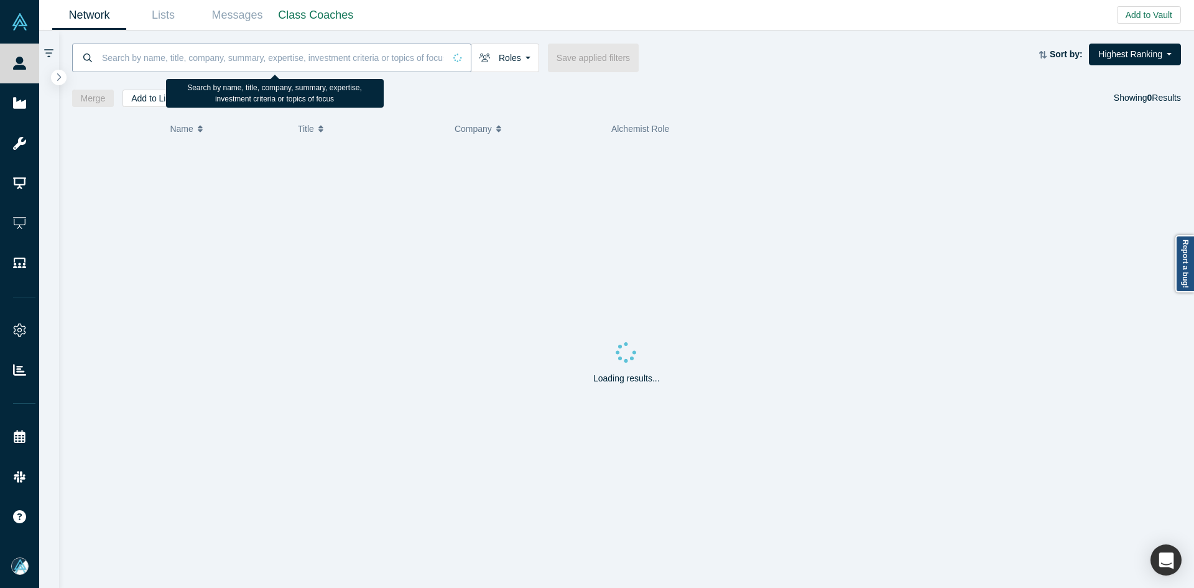
click at [183, 56] on input at bounding box center [273, 57] width 344 height 29
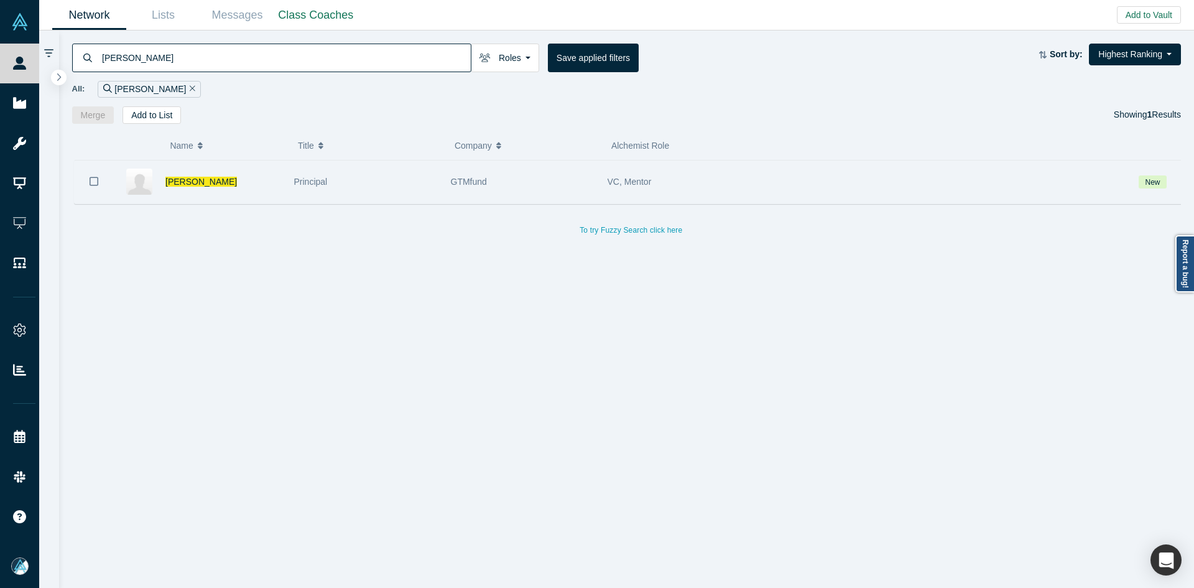
type input "Vaibhavi Nesarikar"
click at [92, 180] on icon "Bookmark" at bounding box center [94, 181] width 9 height 12
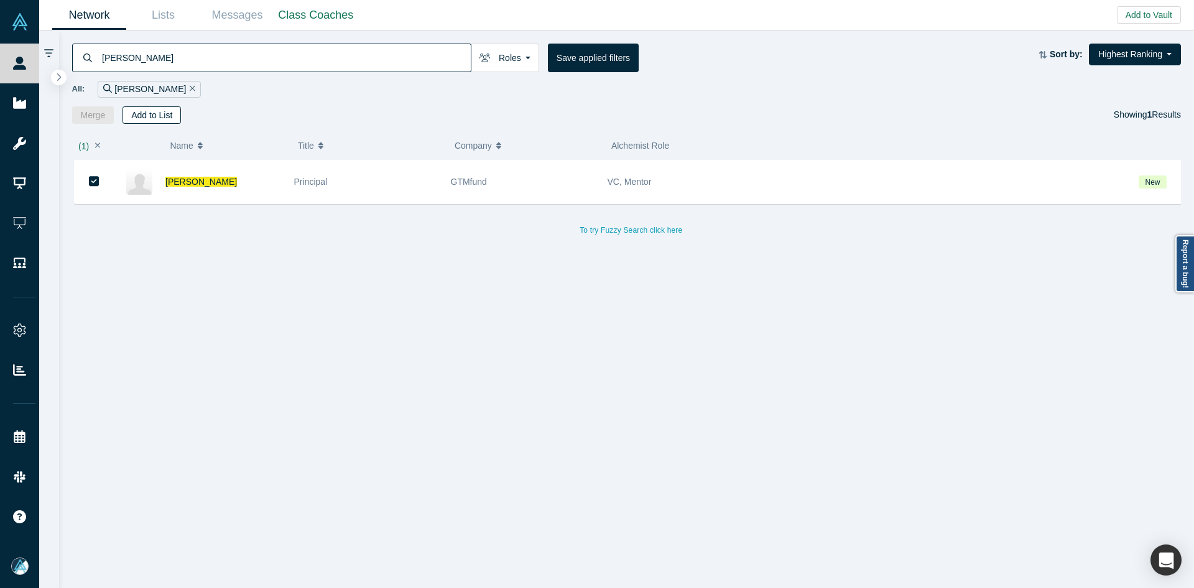
click at [151, 118] on button "Add to List" at bounding box center [152, 114] width 58 height 17
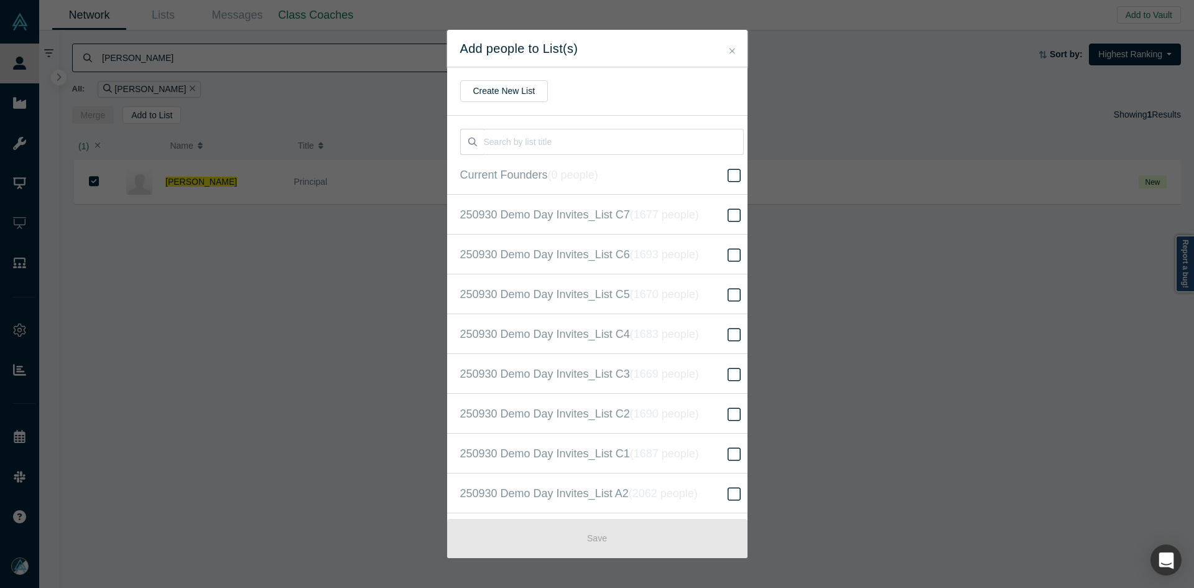
scroll to position [319, 0]
click at [672, 294] on icon "( 16522 people )" at bounding box center [678, 293] width 75 height 12
click at [0, 0] on input "250930 Demo Day Invites_Base List ( 16522 people )" at bounding box center [0, 0] width 0 height 0
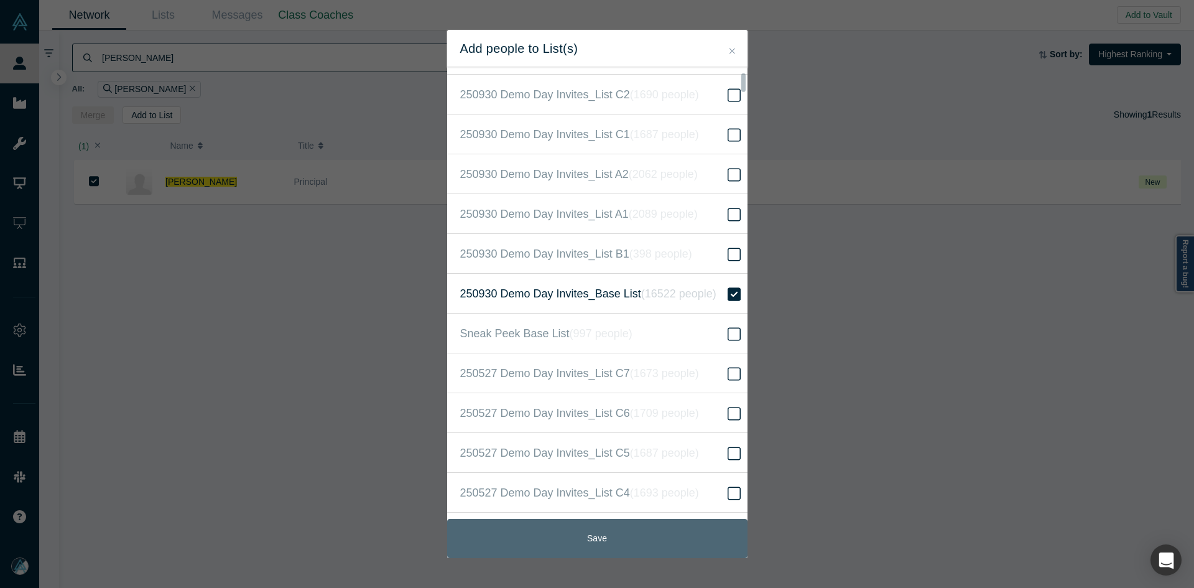
click at [621, 542] on button "Save" at bounding box center [597, 538] width 300 height 39
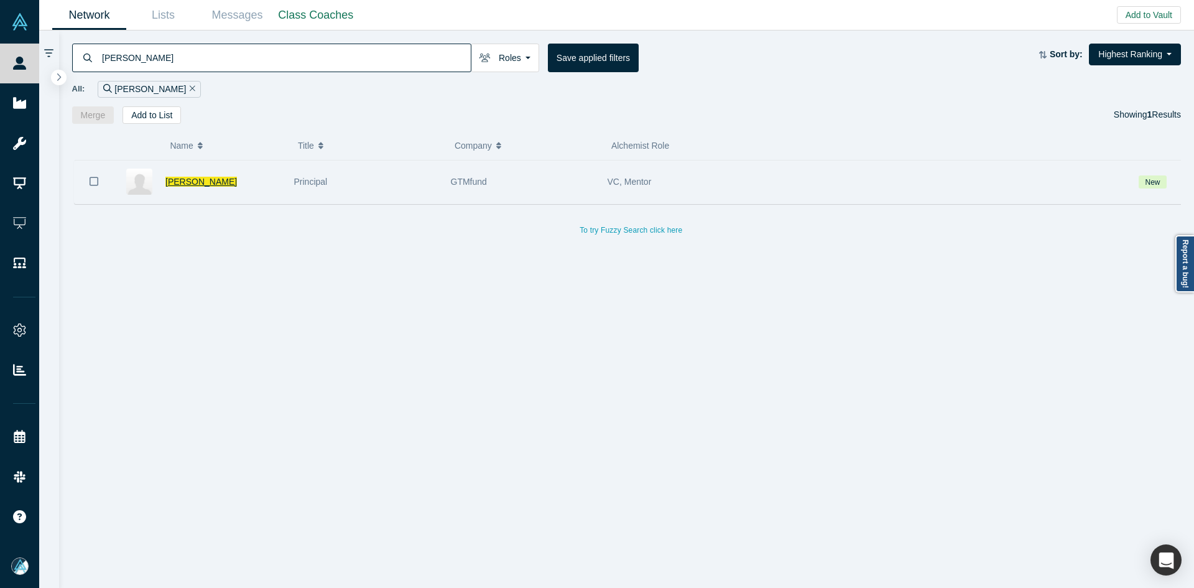
click at [195, 187] on span "Vaibhavi Nesarikar" at bounding box center [201, 182] width 72 height 10
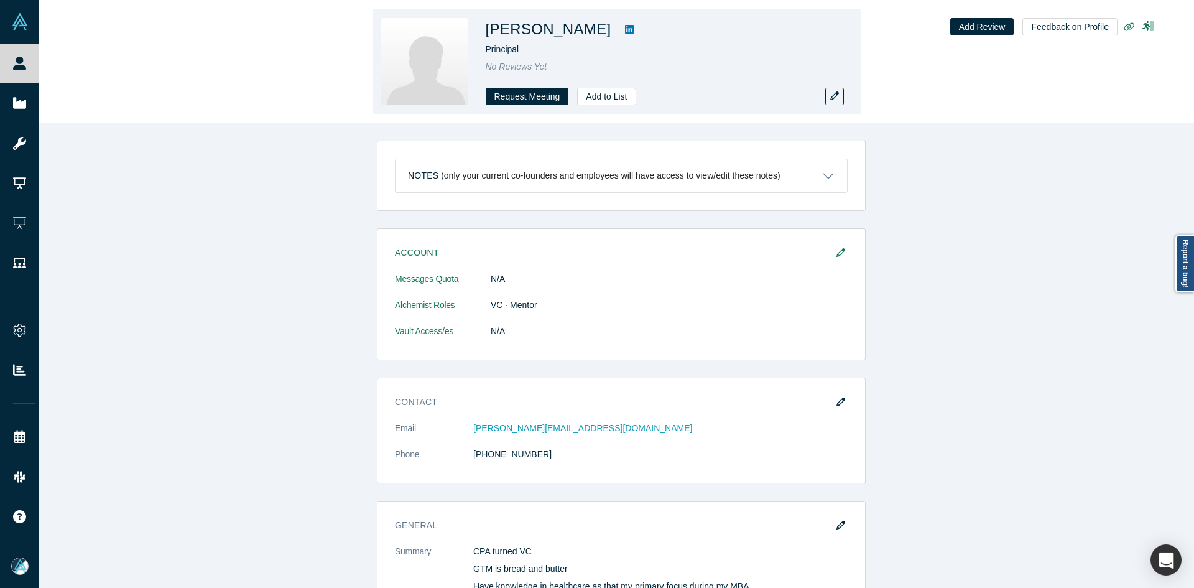
click at [625, 26] on icon at bounding box center [629, 29] width 9 height 9
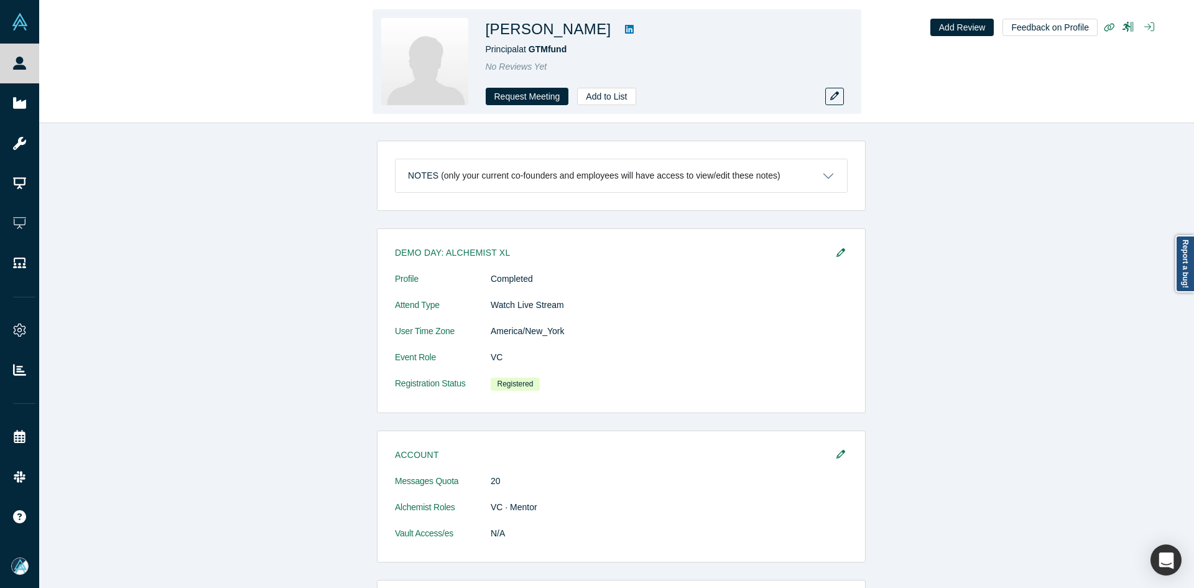
copy h1 "Vaibhavi Nesarikar"
drag, startPoint x: 610, startPoint y: 32, endPoint x: 500, endPoint y: 28, distance: 109.5
click at [489, 31] on h1 "Vaibhavi Nesarikar" at bounding box center [549, 29] width 126 height 22
click at [840, 96] on button "button" at bounding box center [834, 96] width 19 height 17
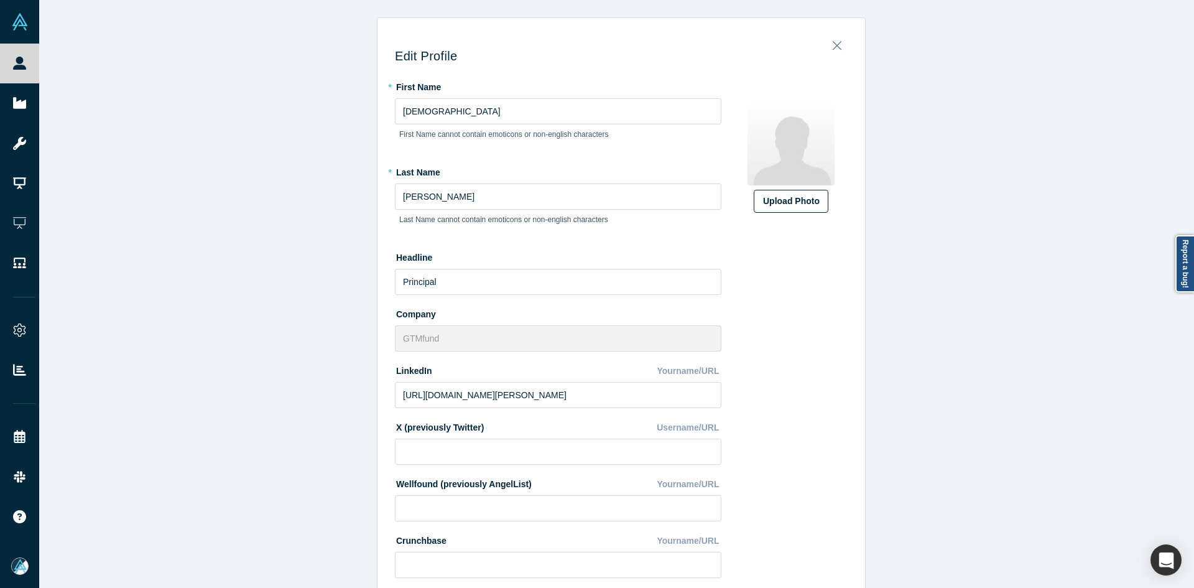
click at [818, 205] on label "Upload Photo" at bounding box center [791, 201] width 75 height 23
click at [0, 0] on input "Upload Photo" at bounding box center [0, 0] width 0 height 0
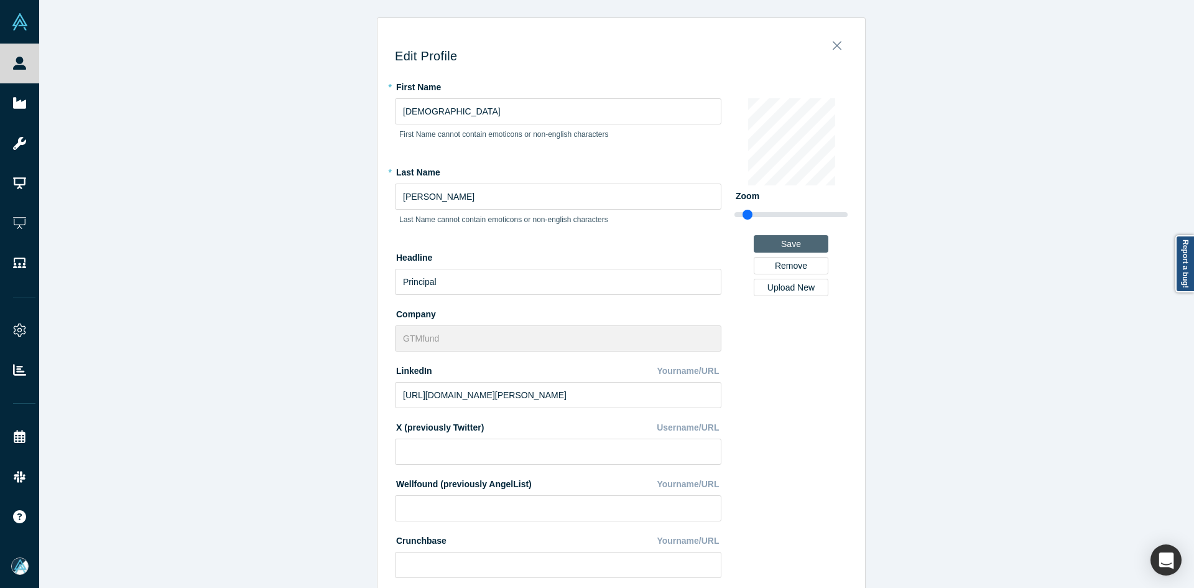
drag, startPoint x: 771, startPoint y: 246, endPoint x: 747, endPoint y: 260, distance: 27.9
click at [771, 247] on button "Save" at bounding box center [791, 243] width 75 height 17
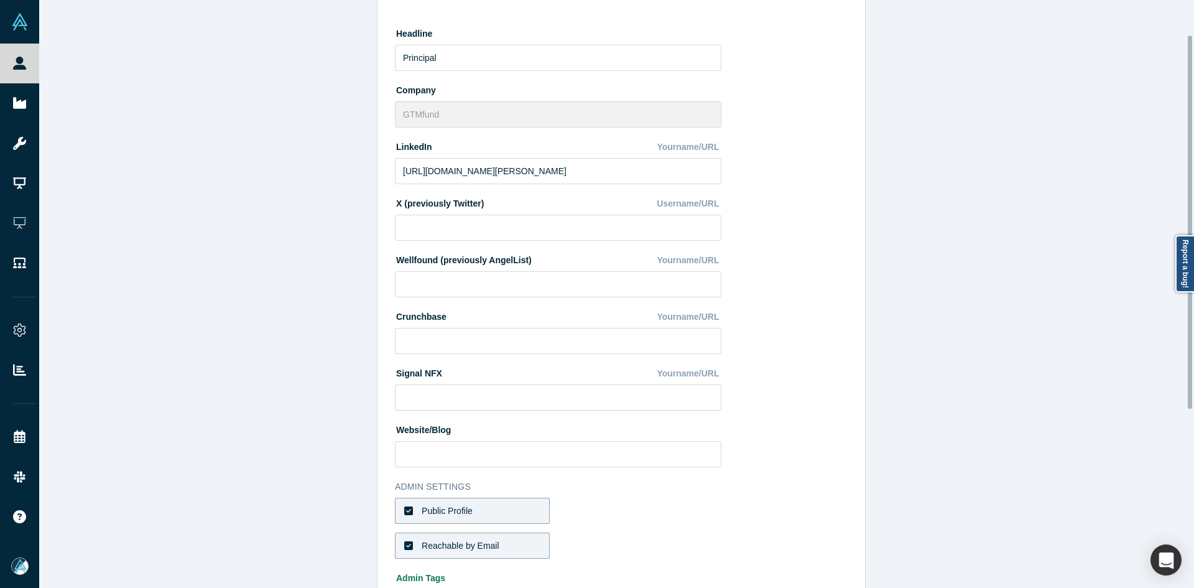
scroll to position [335, 0]
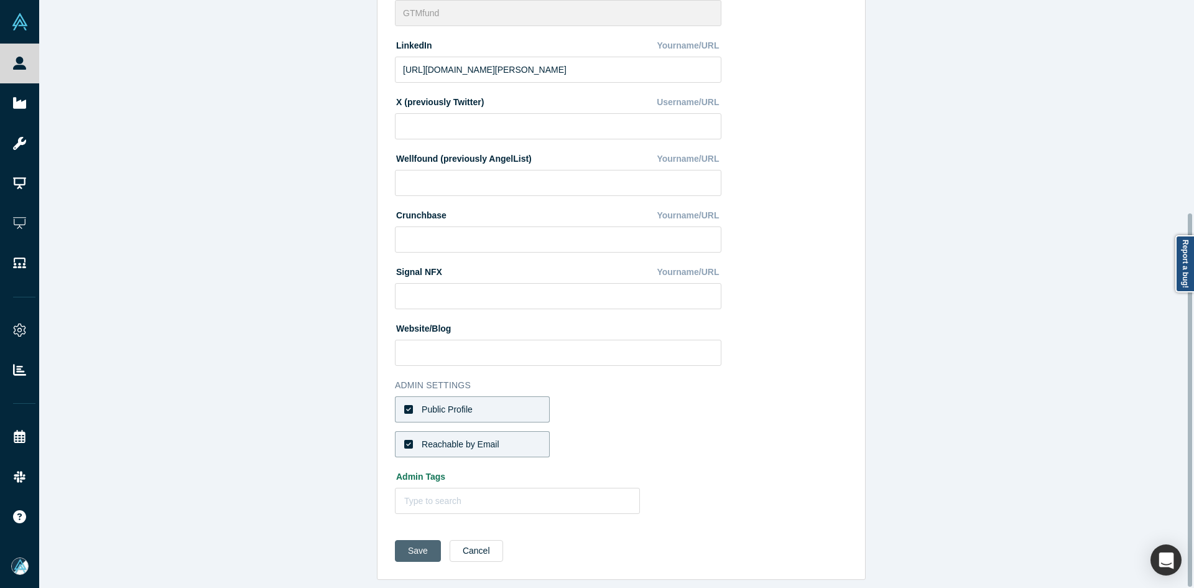
click at [404, 547] on button "Save" at bounding box center [418, 551] width 46 height 22
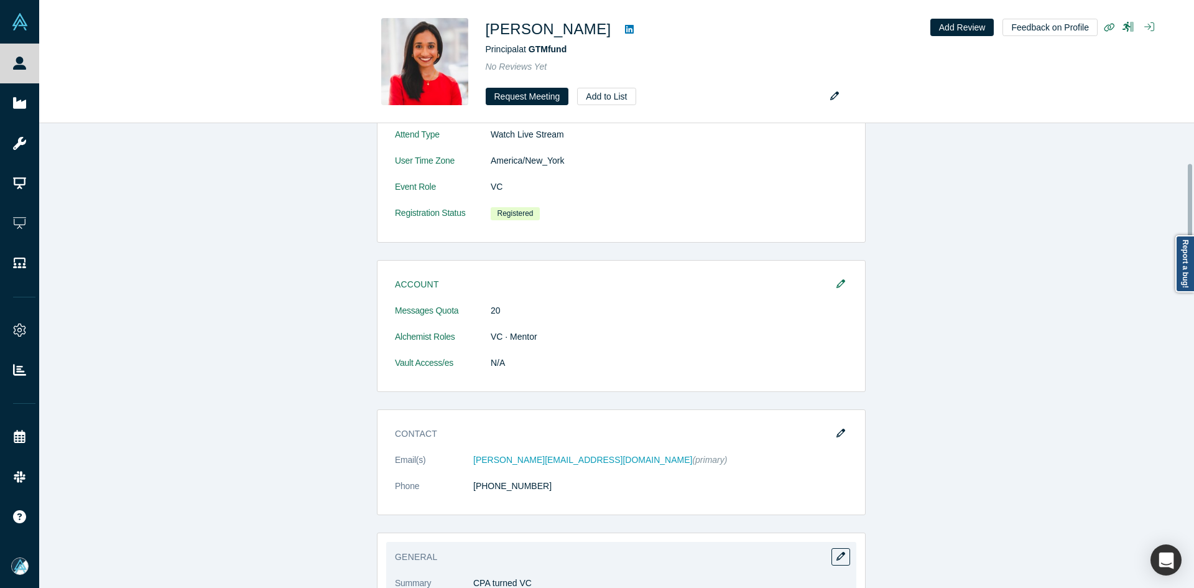
scroll to position [373, 0]
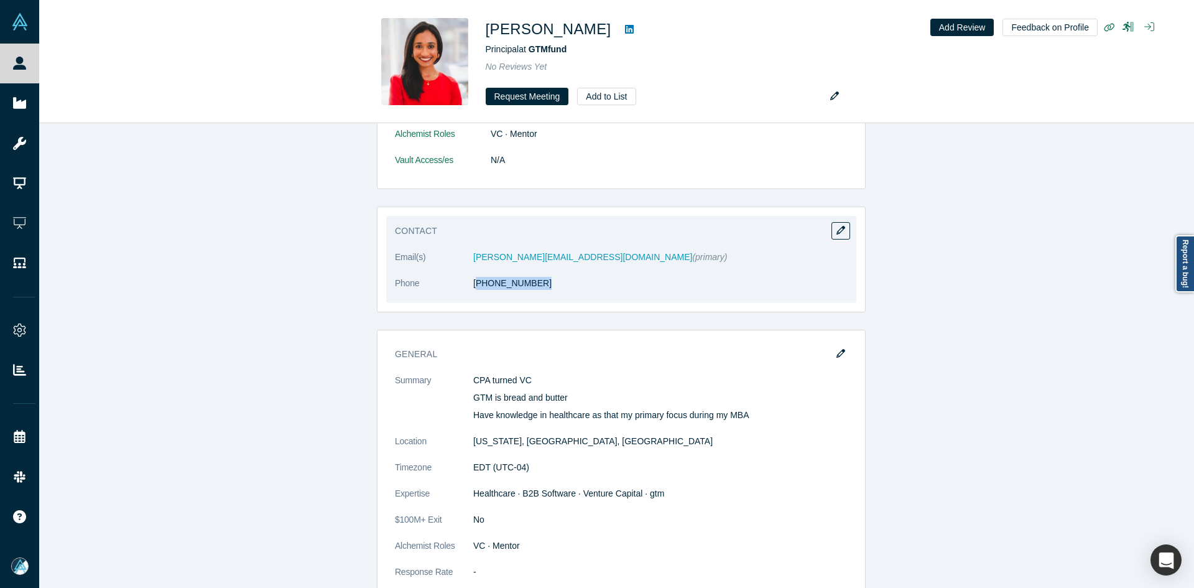
copy link "973) 294-9750"
drag, startPoint x: 533, startPoint y: 287, endPoint x: 473, endPoint y: 290, distance: 60.4
click at [473, 290] on dl "Email(s) vaibhavi@gtmfund.com (primary) Phone (973) 294-9750" at bounding box center [621, 277] width 453 height 52
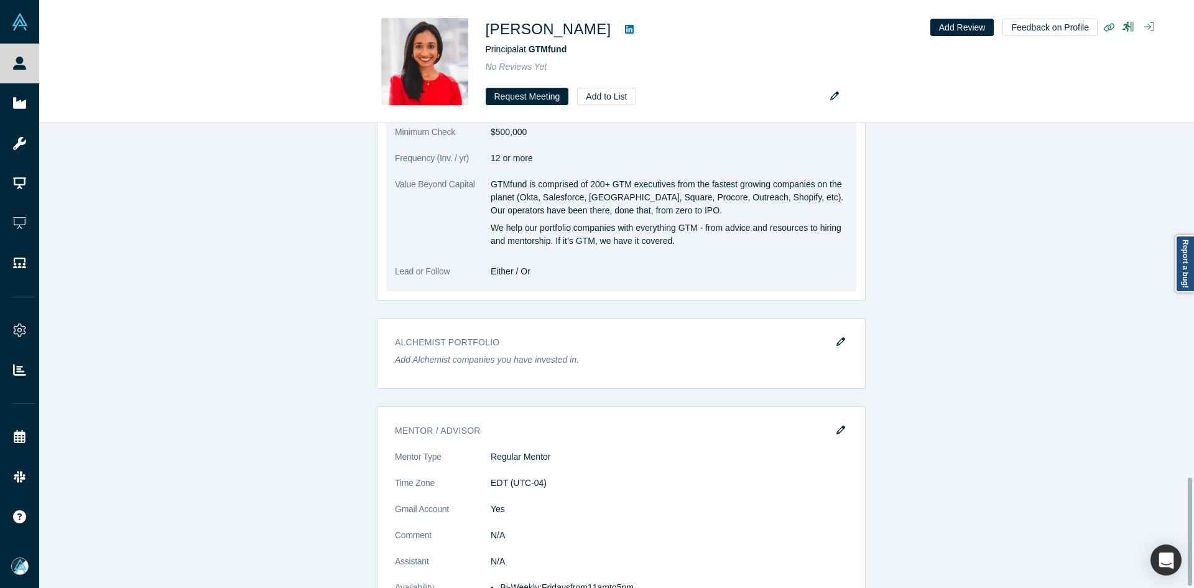
scroll to position [1529, 0]
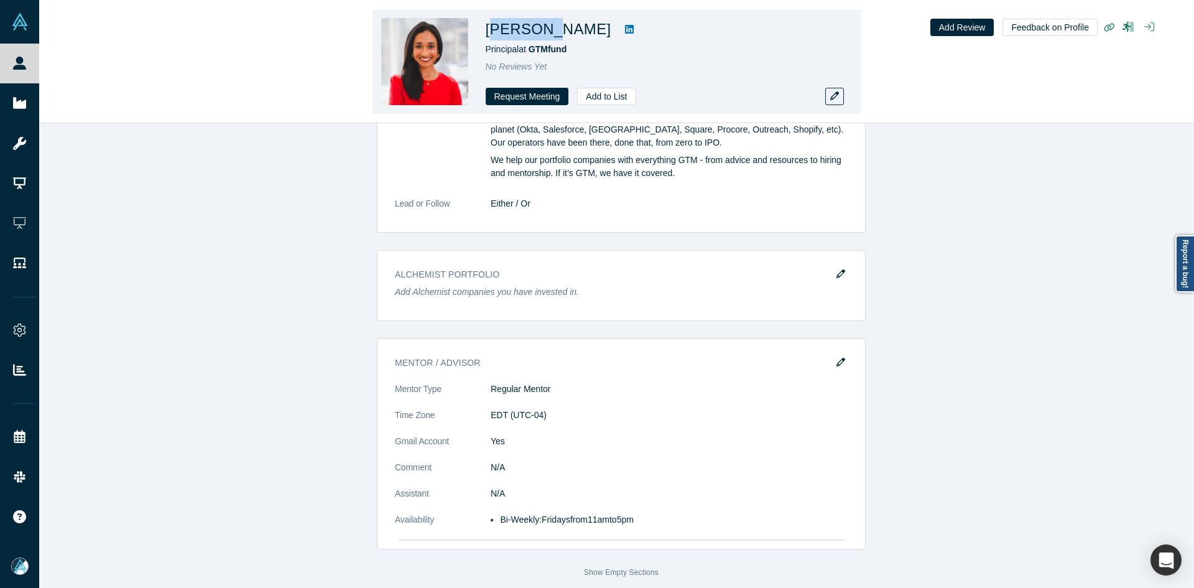
copy h1 "aibhavi"
copy h1 "Vaibhavi"
drag, startPoint x: 542, startPoint y: 30, endPoint x: 488, endPoint y: 29, distance: 53.5
click at [488, 29] on h1 "Vaibhavi Nesarikar" at bounding box center [549, 29] width 126 height 22
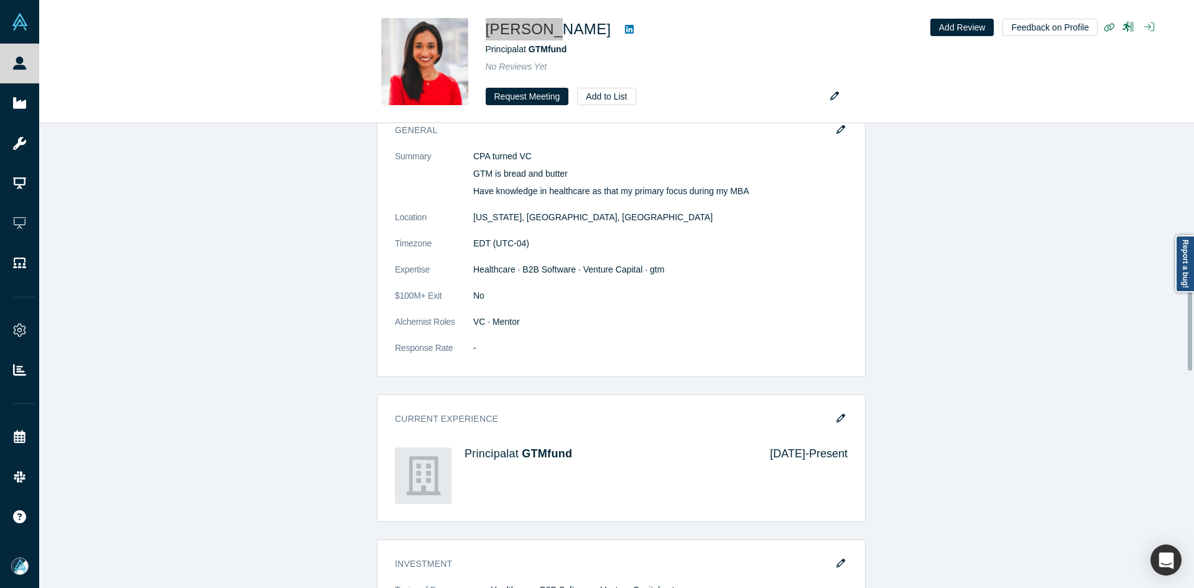
scroll to position [596, 0]
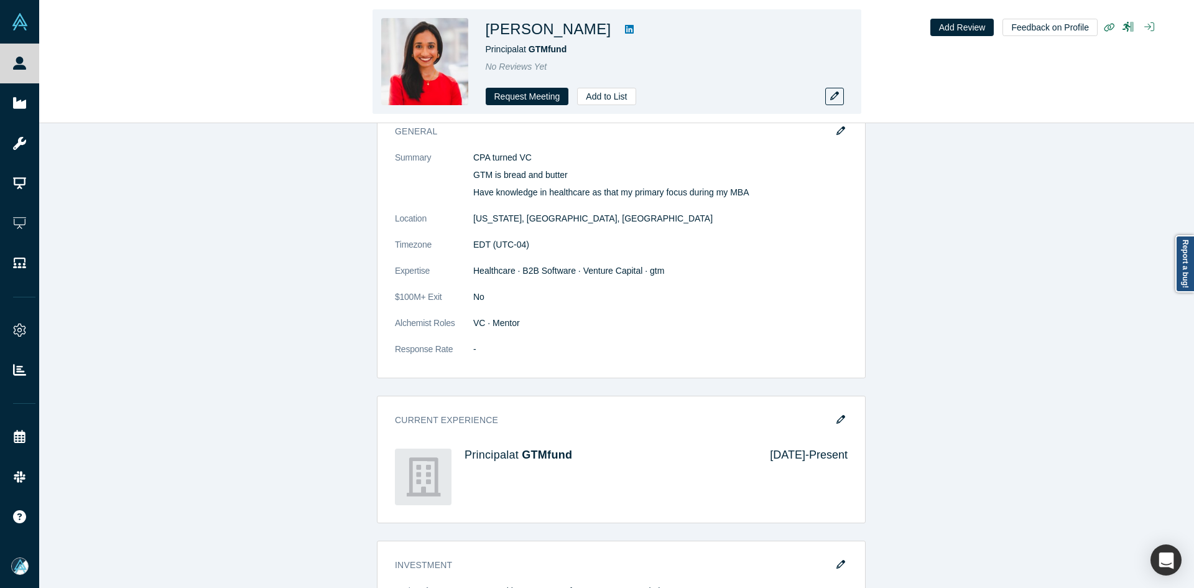
click at [587, 29] on h1 "Vaibhavi Nesarikar" at bounding box center [549, 29] width 126 height 22
copy div "Vaibhavi Nesarikar"
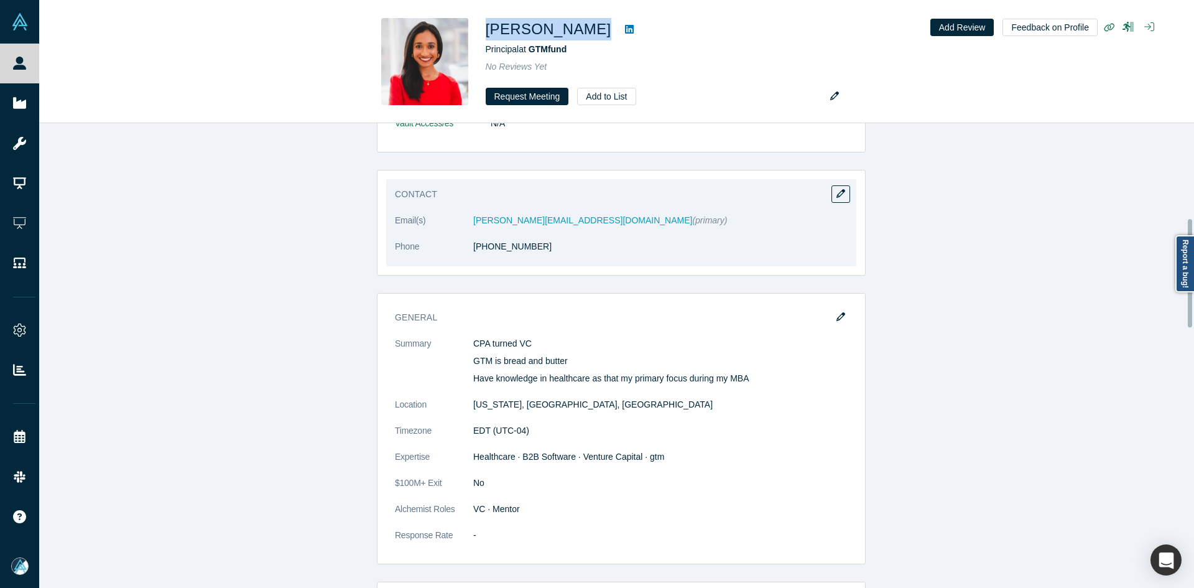
scroll to position [409, 0]
